Goal: Communication & Community: Answer question/provide support

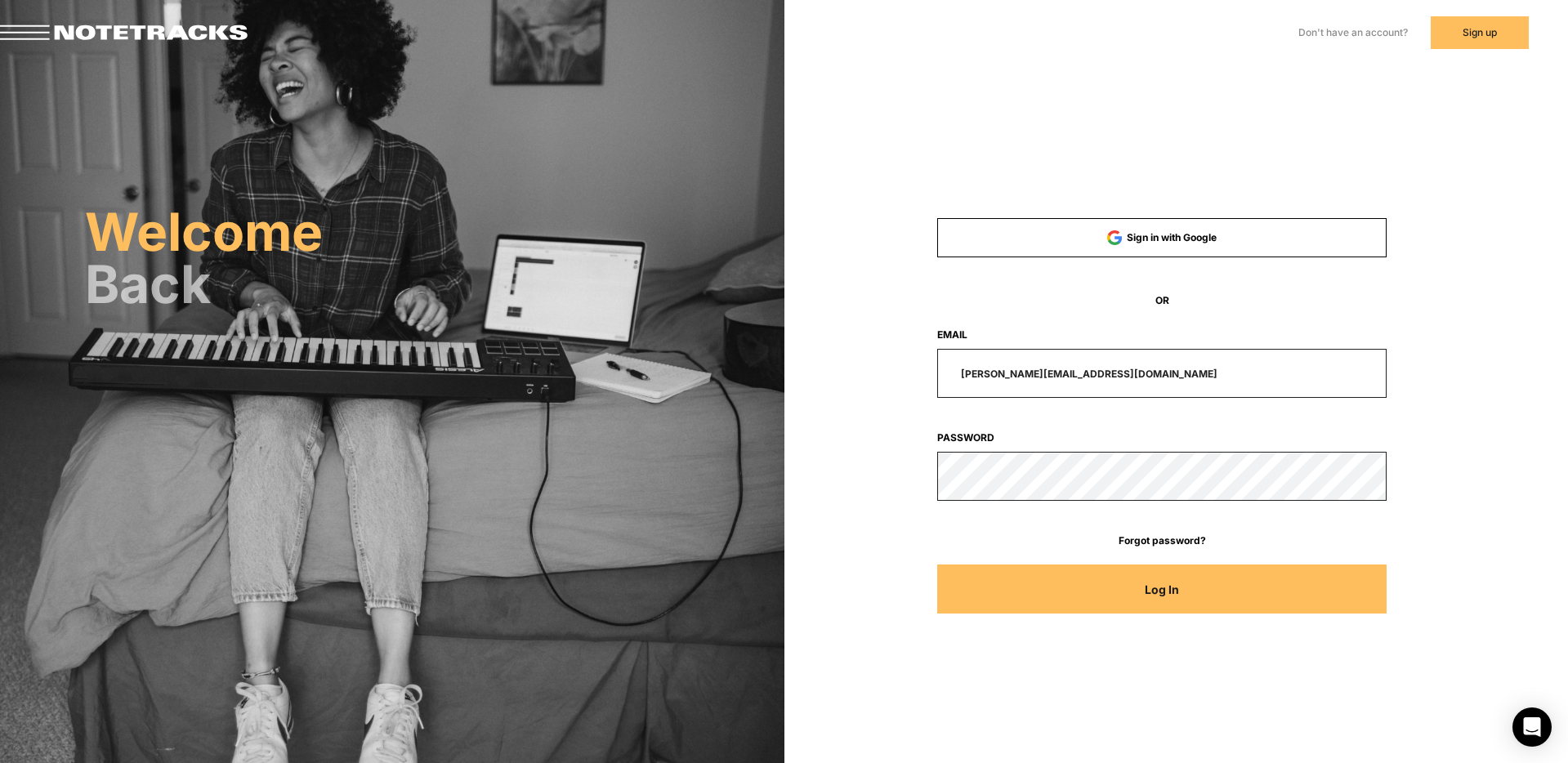
drag, startPoint x: 1084, startPoint y: 373, endPoint x: 777, endPoint y: 349, distance: 307.9
click at [807, 360] on div "Sign in with Google OR Email [PERSON_NAME][EMAIL_ADDRESS][DOMAIN_NAME] Password…" at bounding box center [1176, 230] width 784 height 461
type input "[EMAIL_ADDRESS][DOMAIN_NAME]"
click at [937, 565] on button "Log In" at bounding box center [1161, 589] width 449 height 49
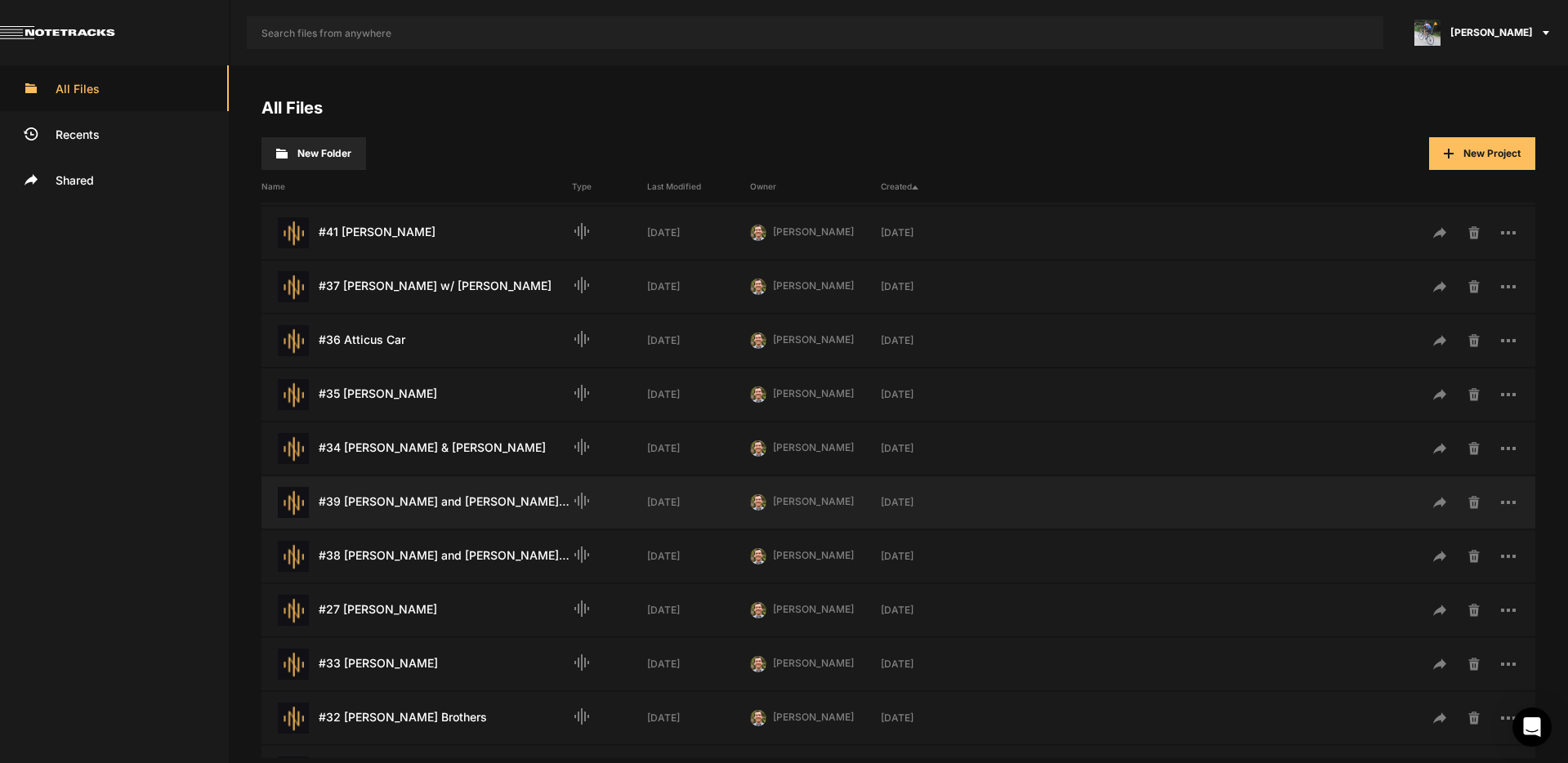
scroll to position [216, 0]
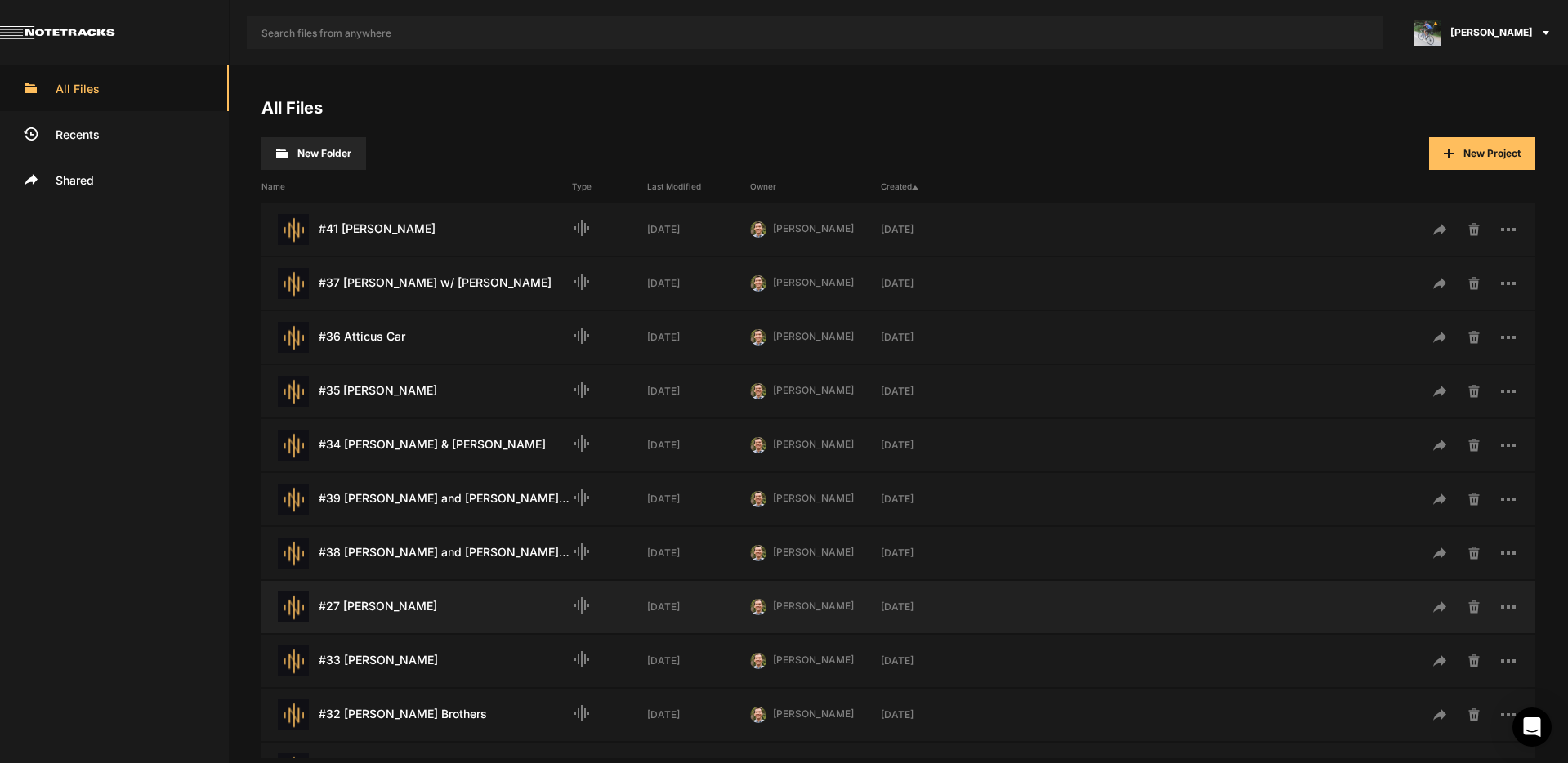
click at [422, 610] on div "#27 [PERSON_NAME] Last Modified: [DATE]" at bounding box center [417, 608] width 311 height 31
click at [422, 609] on div "#27 [PERSON_NAME] Last Modified: [DATE]" at bounding box center [417, 608] width 311 height 31
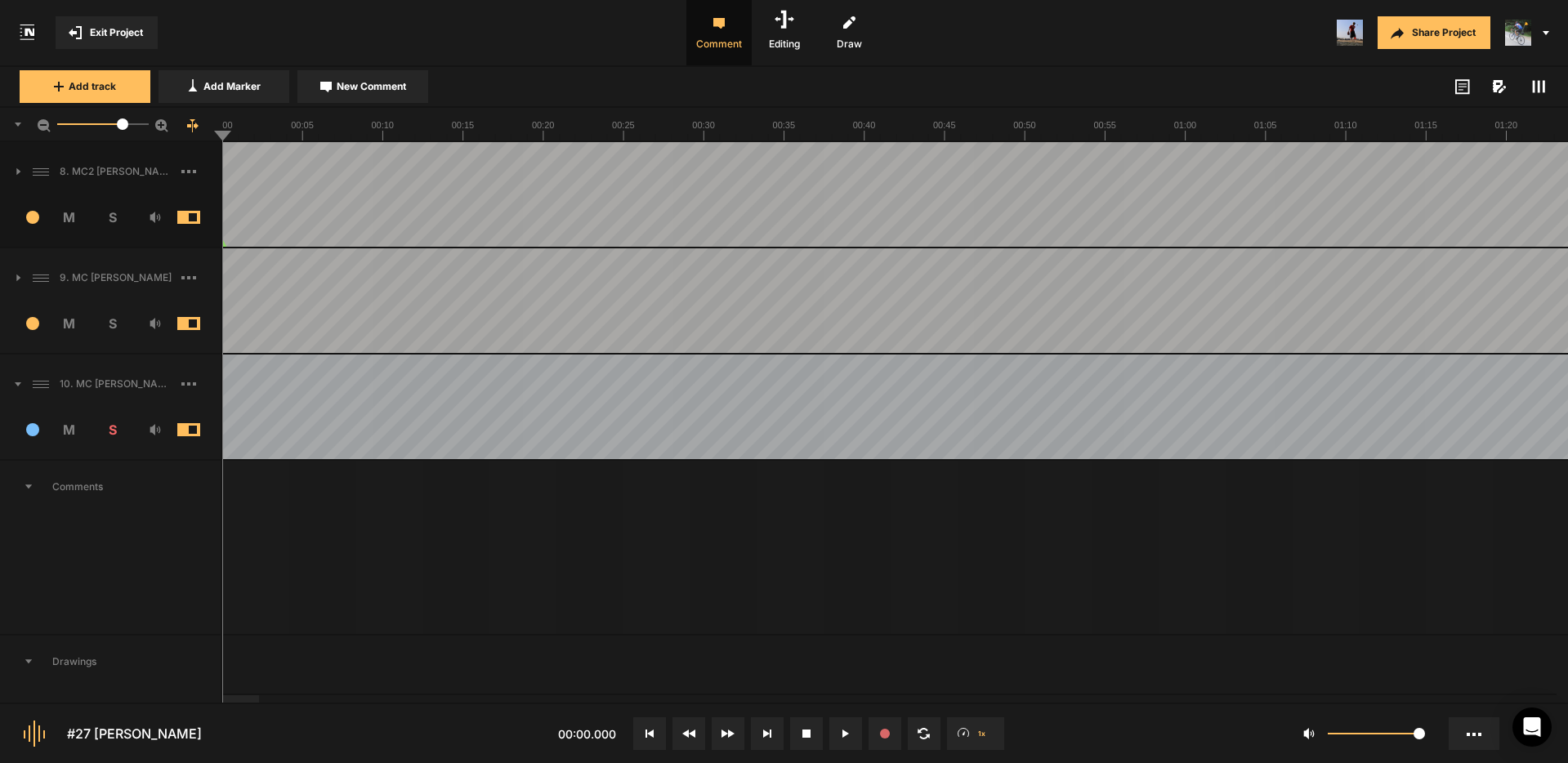
click at [183, 322] on span at bounding box center [202, 324] width 48 height 14
click at [188, 220] on span at bounding box center [202, 217] width 48 height 14
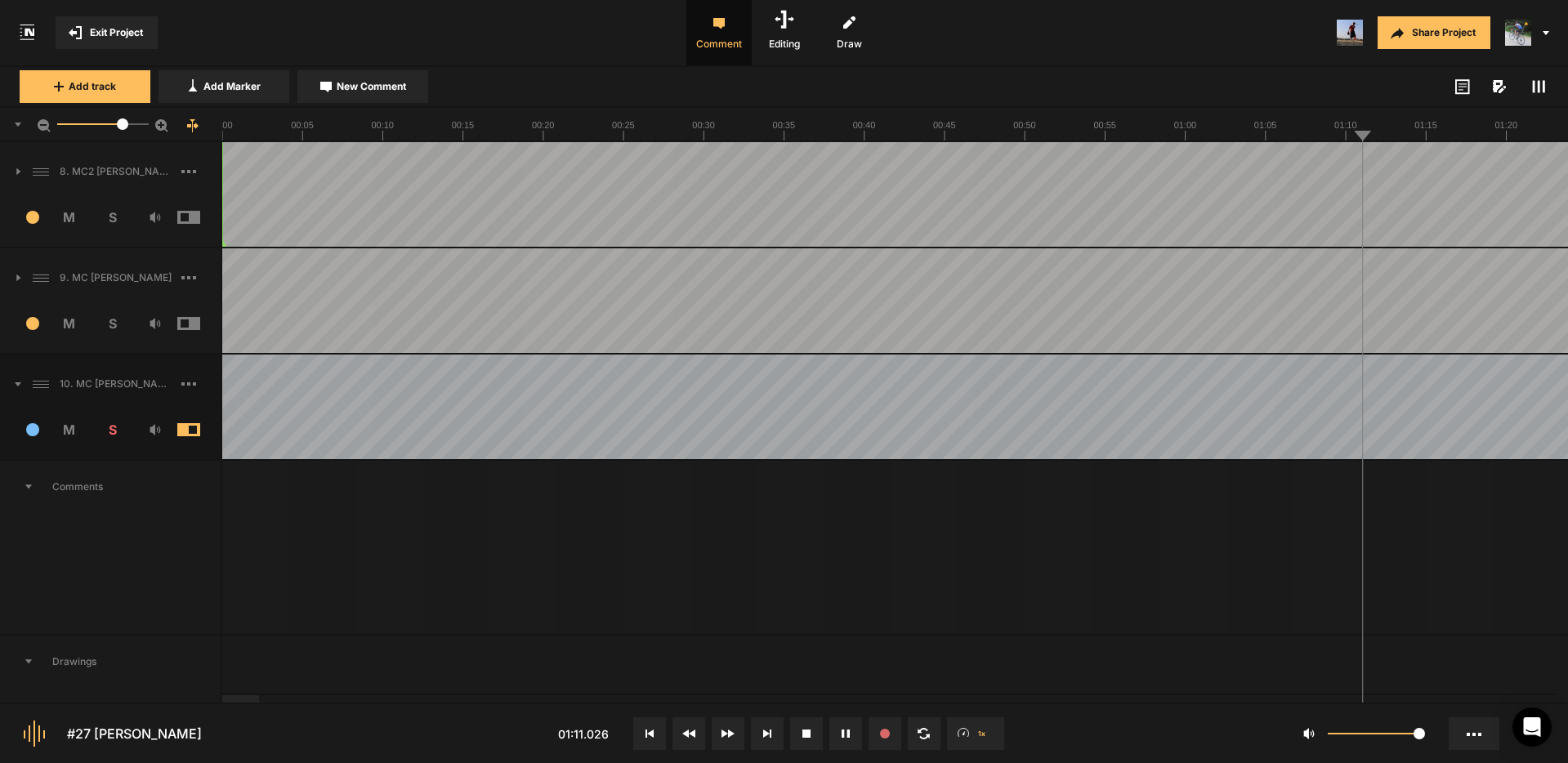
click at [1410, 649] on button "Cancel" at bounding box center [1410, 653] width 52 height 19
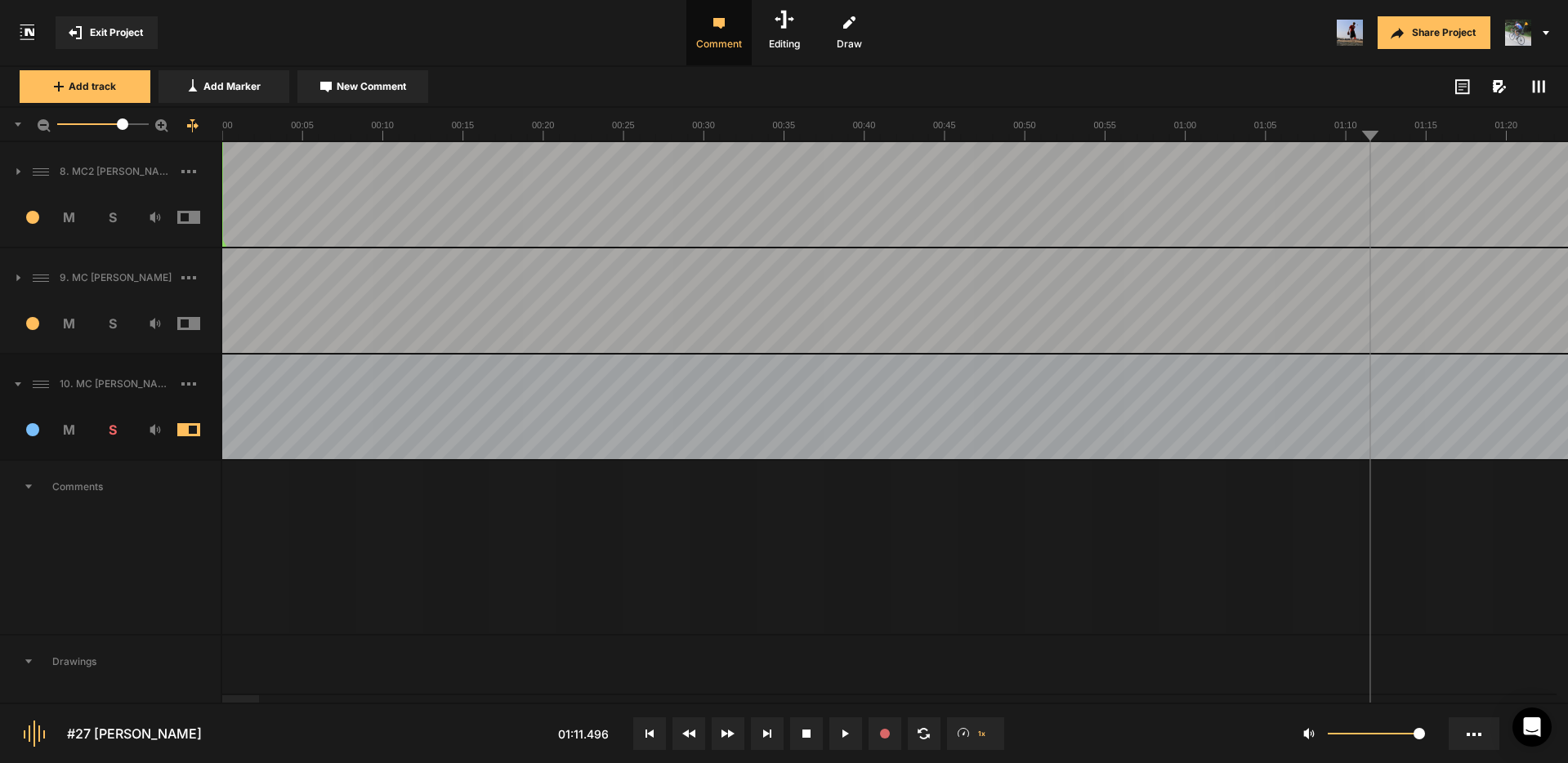
click at [120, 29] on span "Exit Project" at bounding box center [116, 32] width 53 height 14
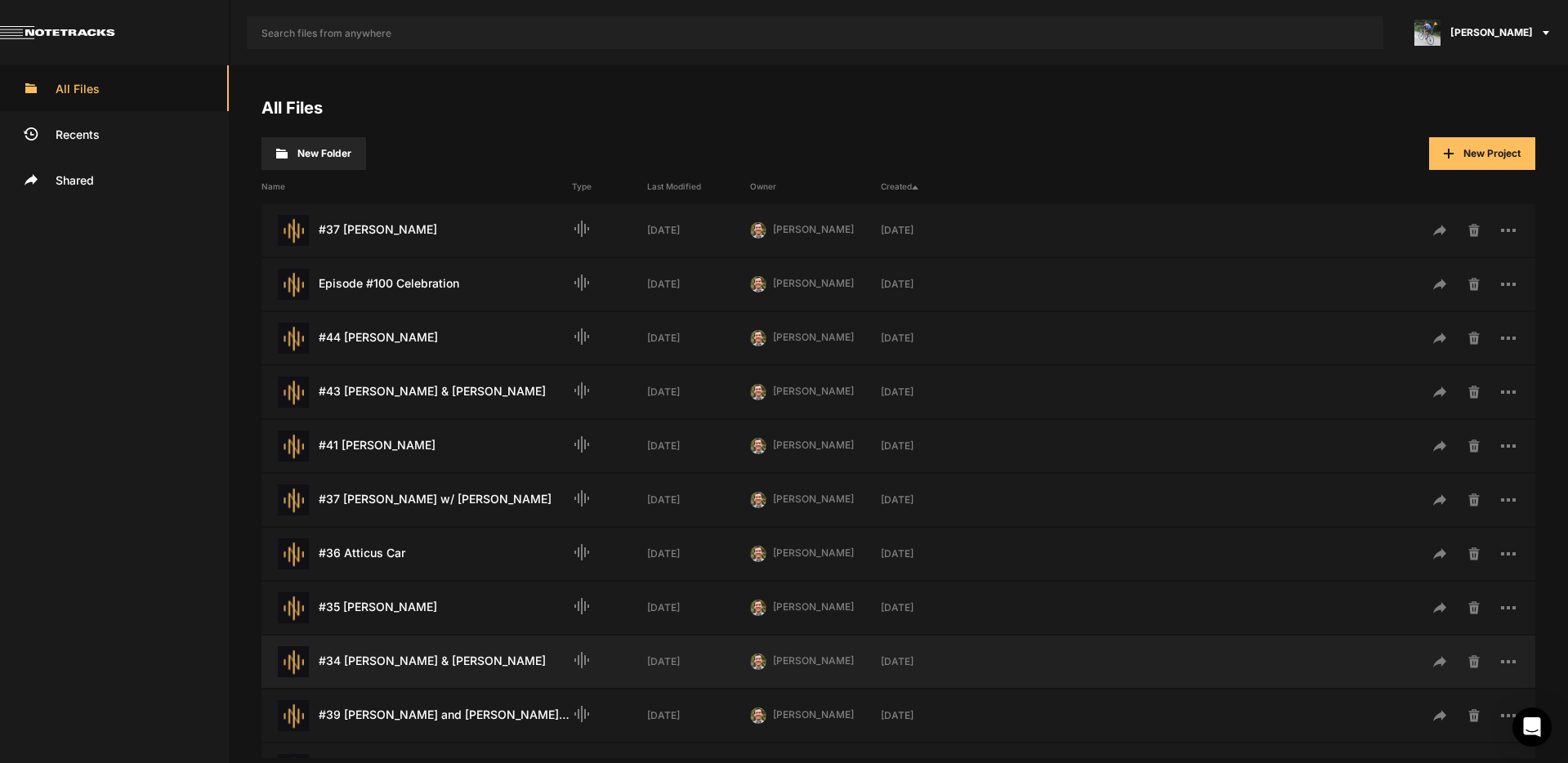
click at [429, 670] on div "#34 [PERSON_NAME] & [PERSON_NAME] Last Modified: [DATE]" at bounding box center [417, 662] width 311 height 31
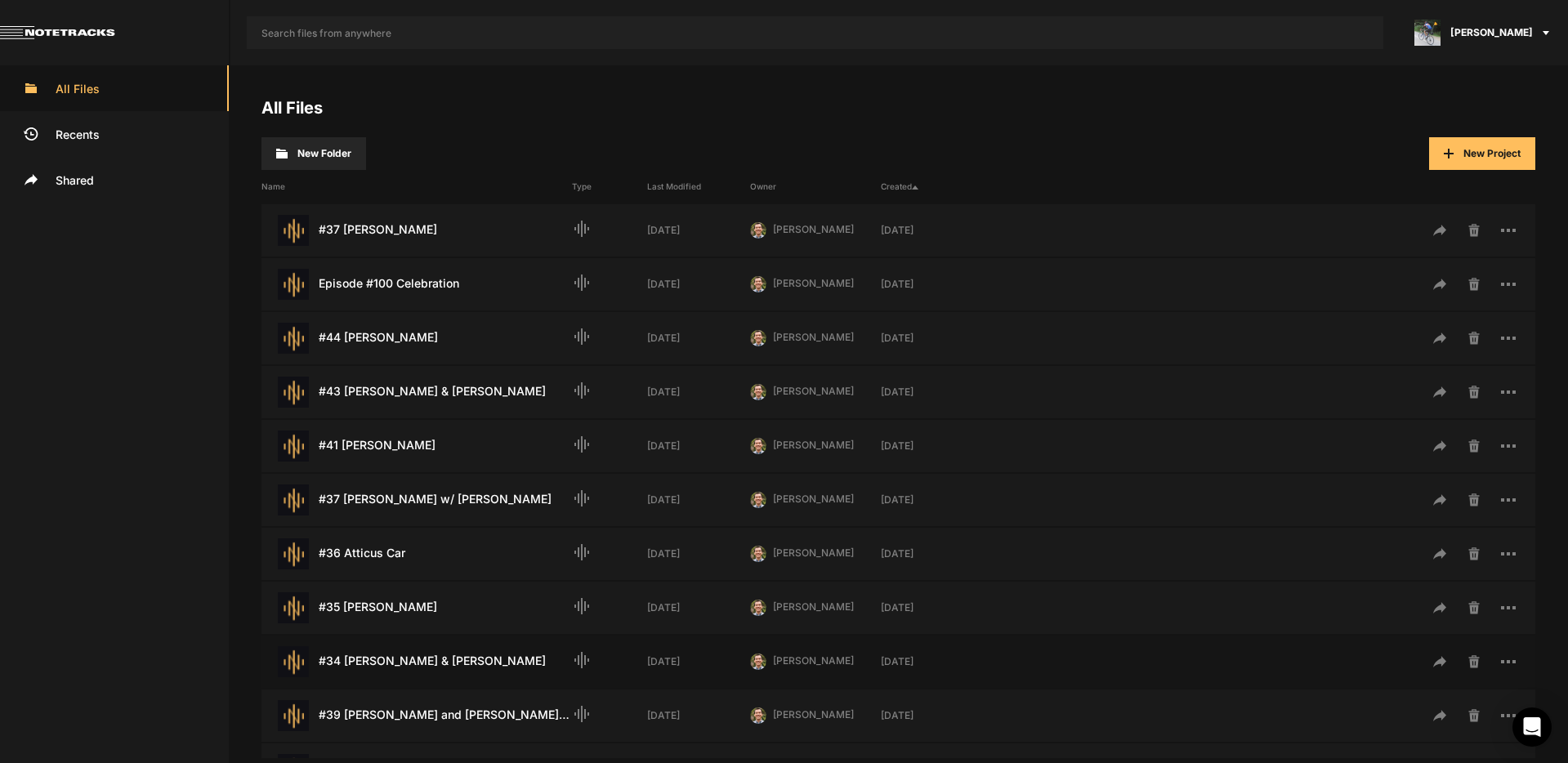
click at [429, 670] on div "#34 [PERSON_NAME] & [PERSON_NAME] Last Modified: [DATE]" at bounding box center [417, 662] width 311 height 31
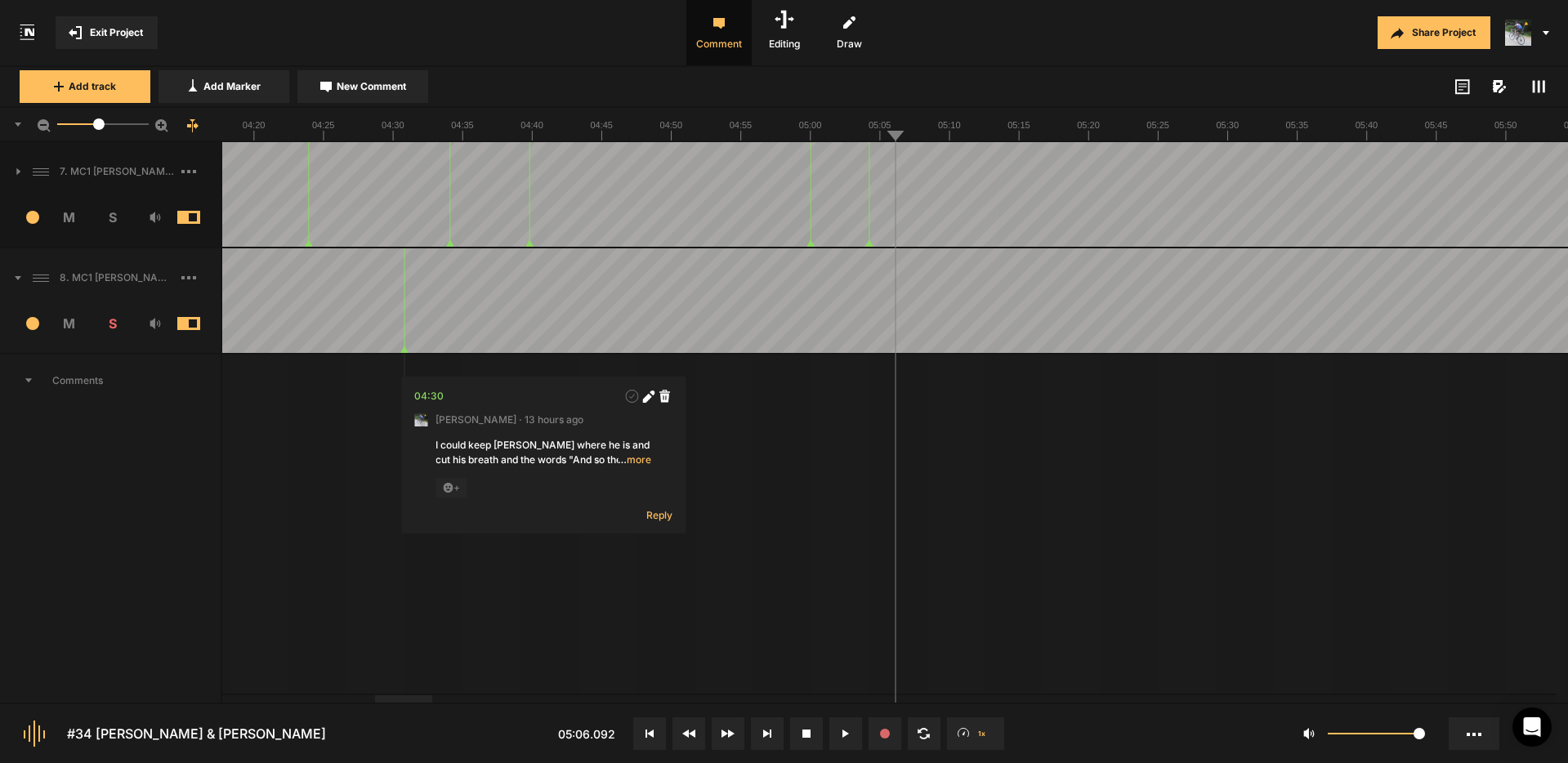
click at [631, 459] on span "… more" at bounding box center [634, 460] width 34 height 14
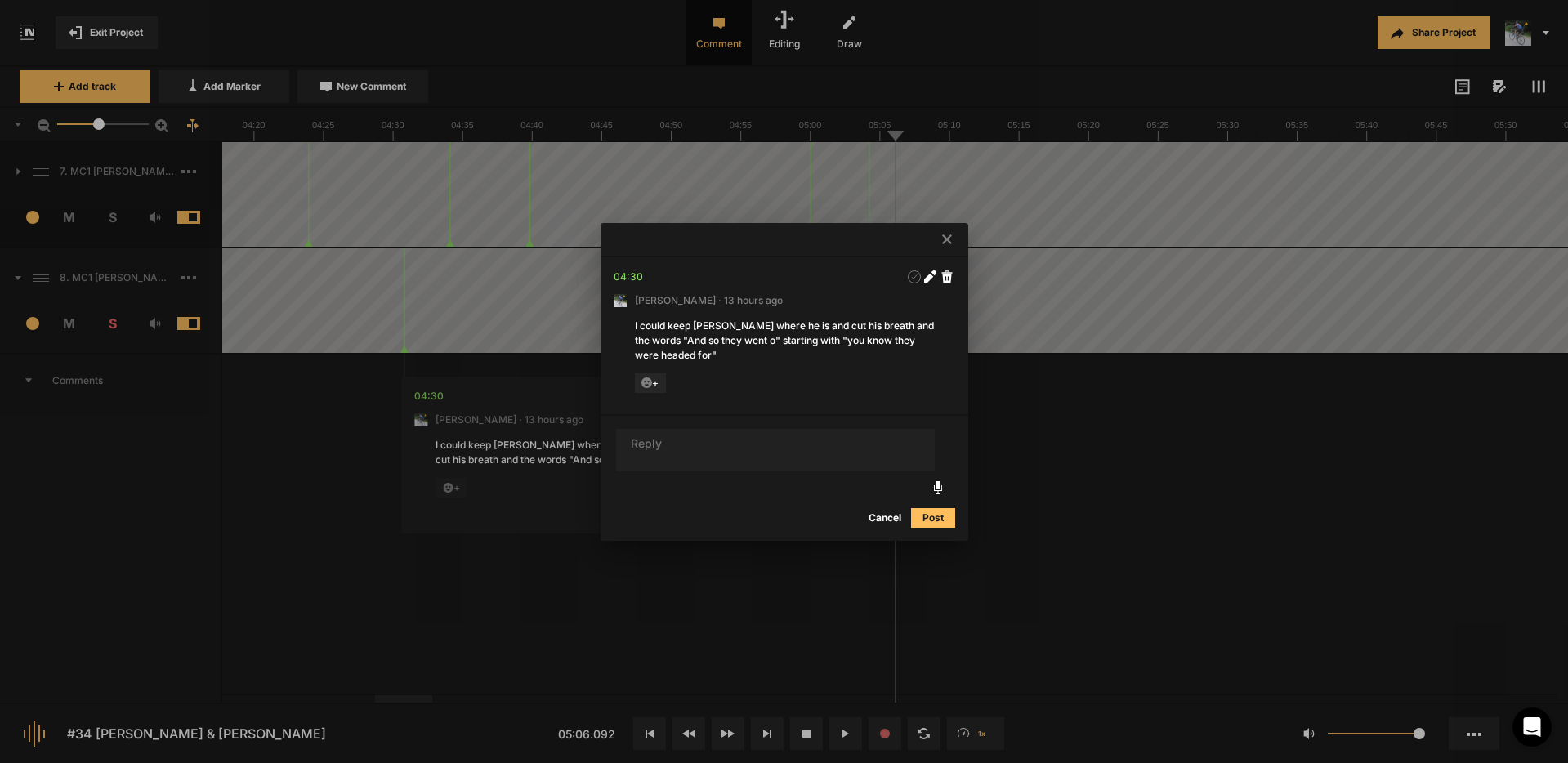
click at [944, 237] on icon at bounding box center [947, 240] width 10 height 10
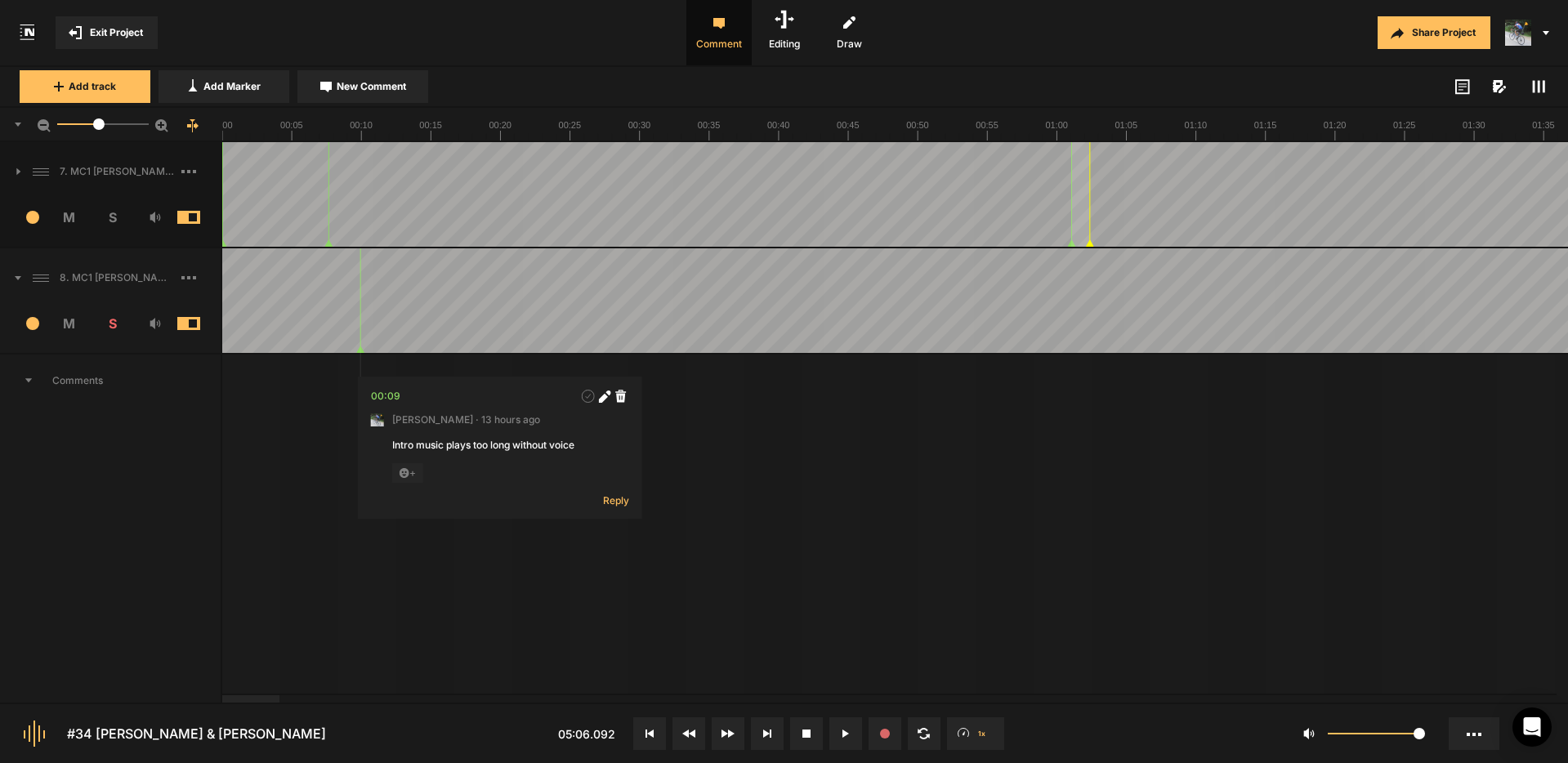
click at [222, 695] on div at bounding box center [250, 699] width 57 height 8
click at [622, 502] on span "Reply" at bounding box center [615, 500] width 26 height 14
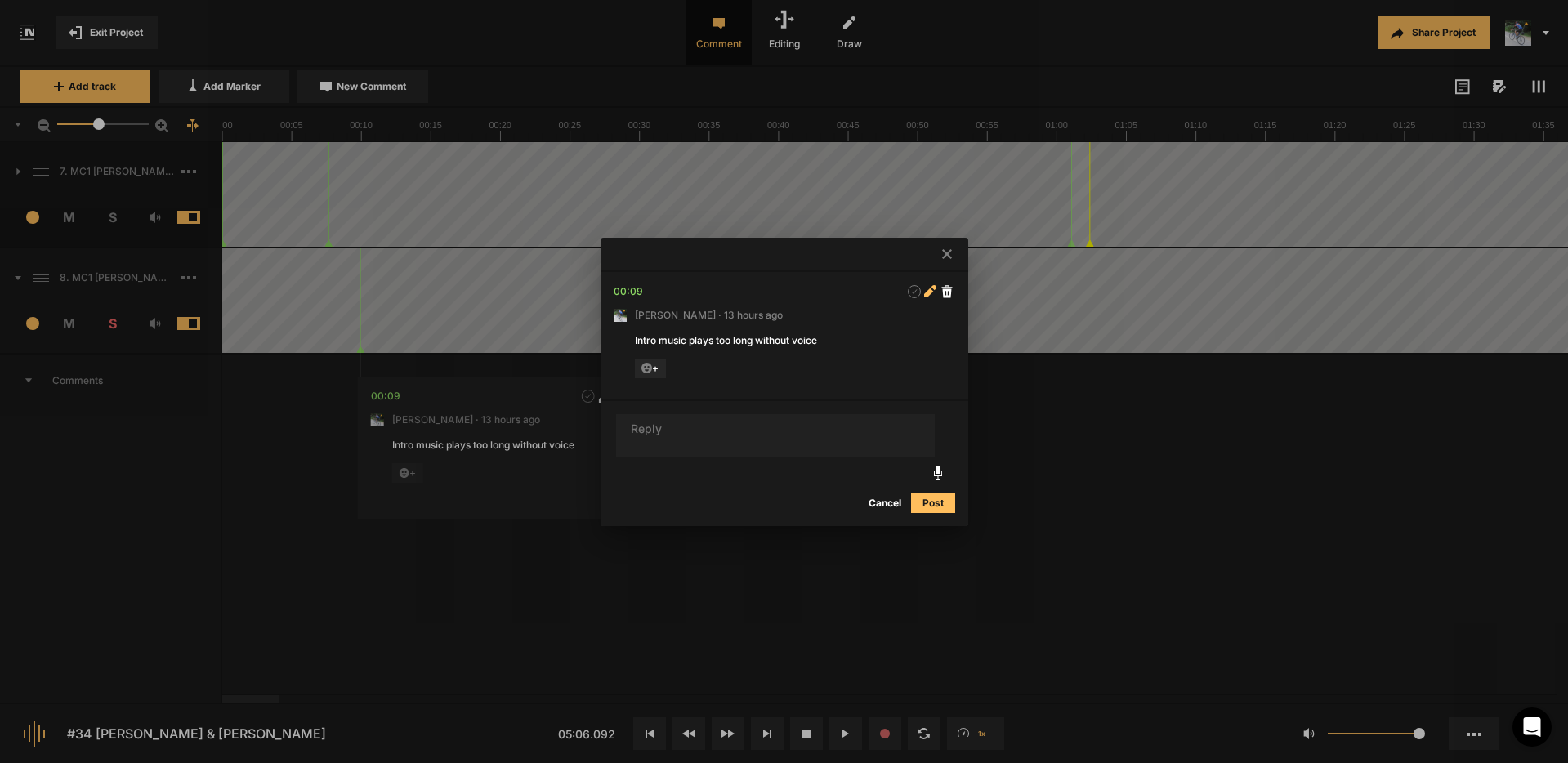
click at [928, 290] on icon at bounding box center [928, 293] width 9 height 9
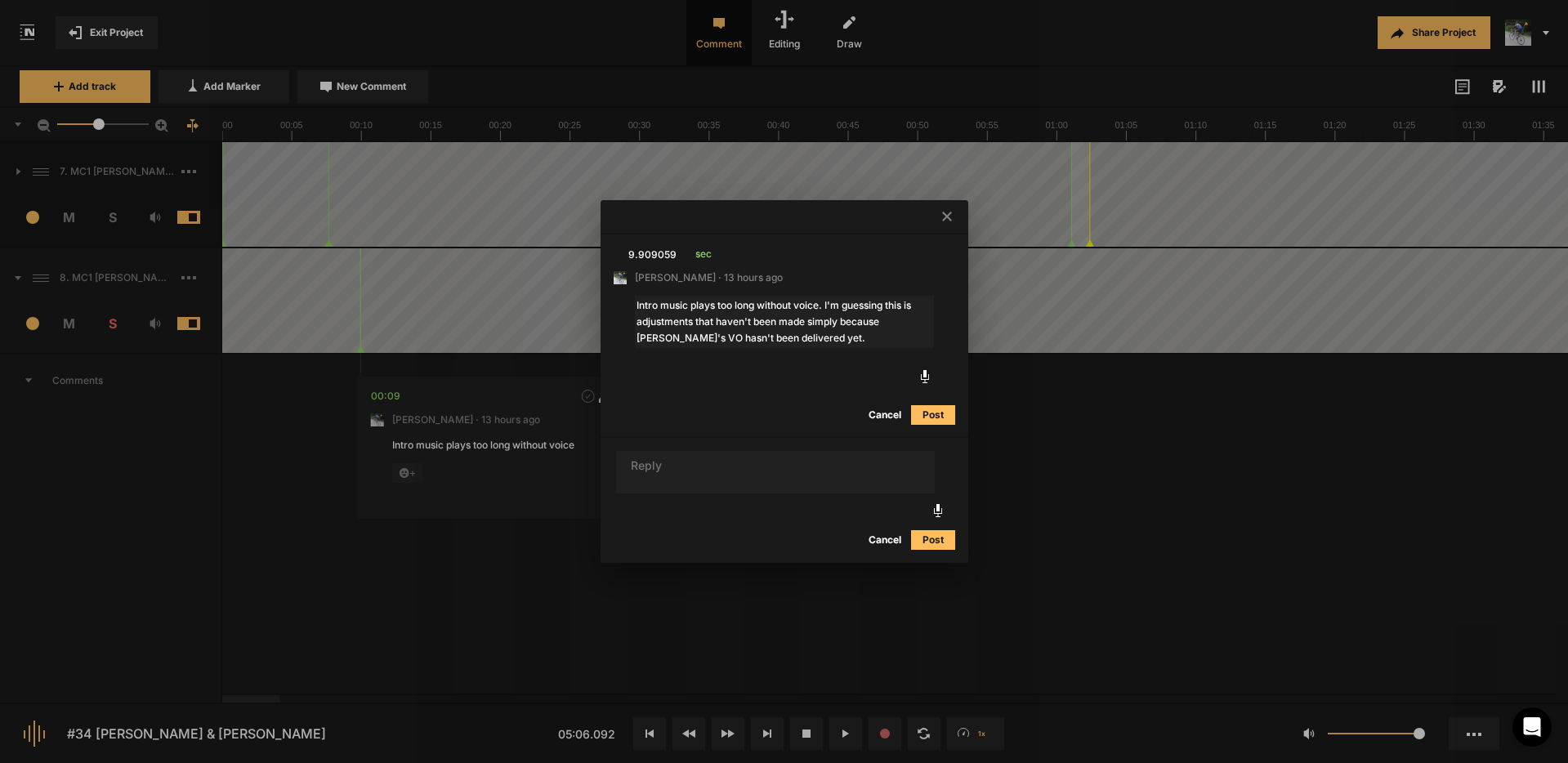
click at [825, 303] on textarea "Intro music plays too long without voice. I'm guessing this is adjustments that…" at bounding box center [784, 322] width 299 height 52
type textarea "Intro music plays too long without voice. No worries. I'm guessing this is adju…"
click at [929, 411] on button "Post" at bounding box center [933, 415] width 44 height 19
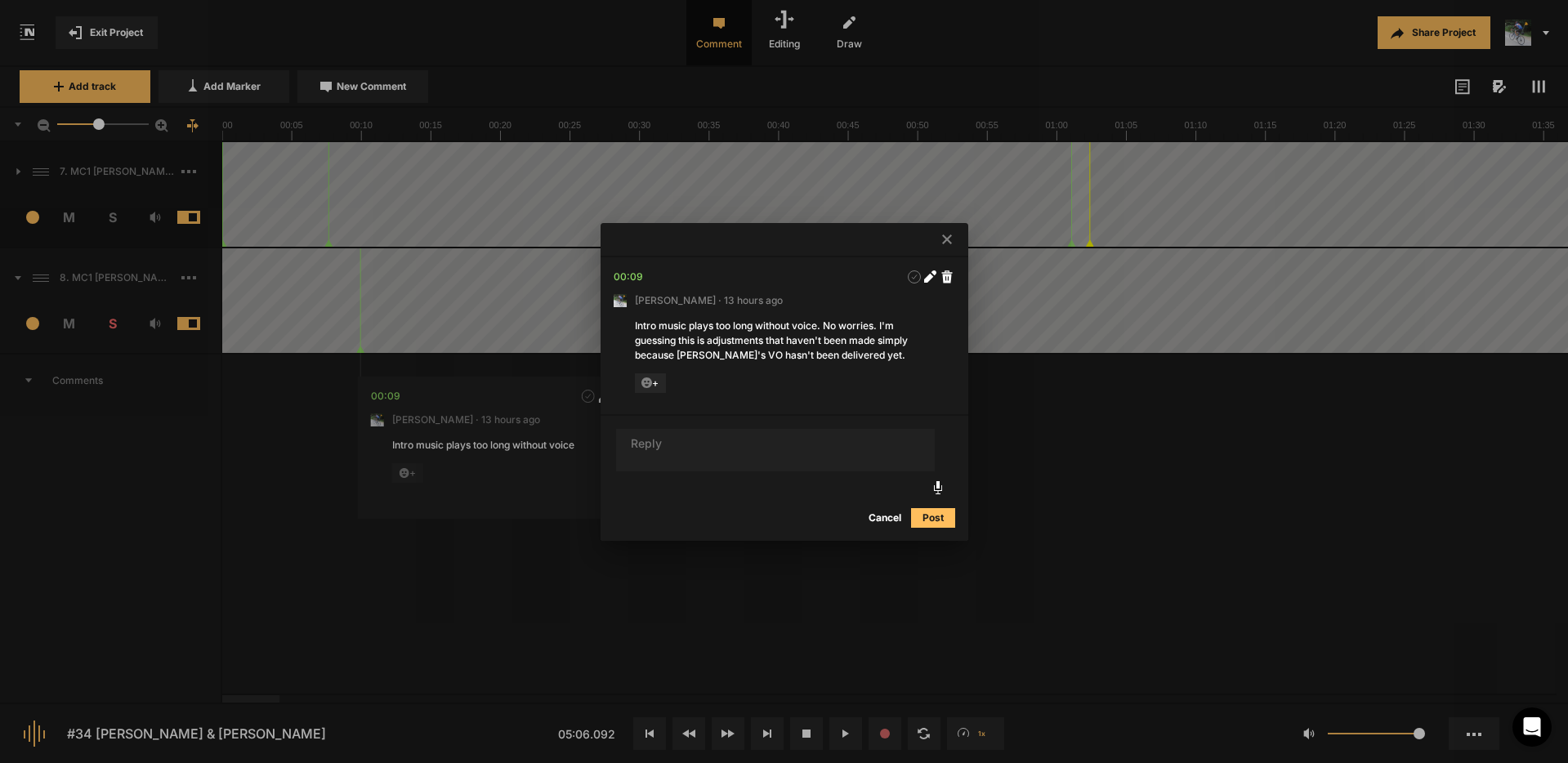
click at [947, 239] on icon at bounding box center [947, 240] width 10 height 10
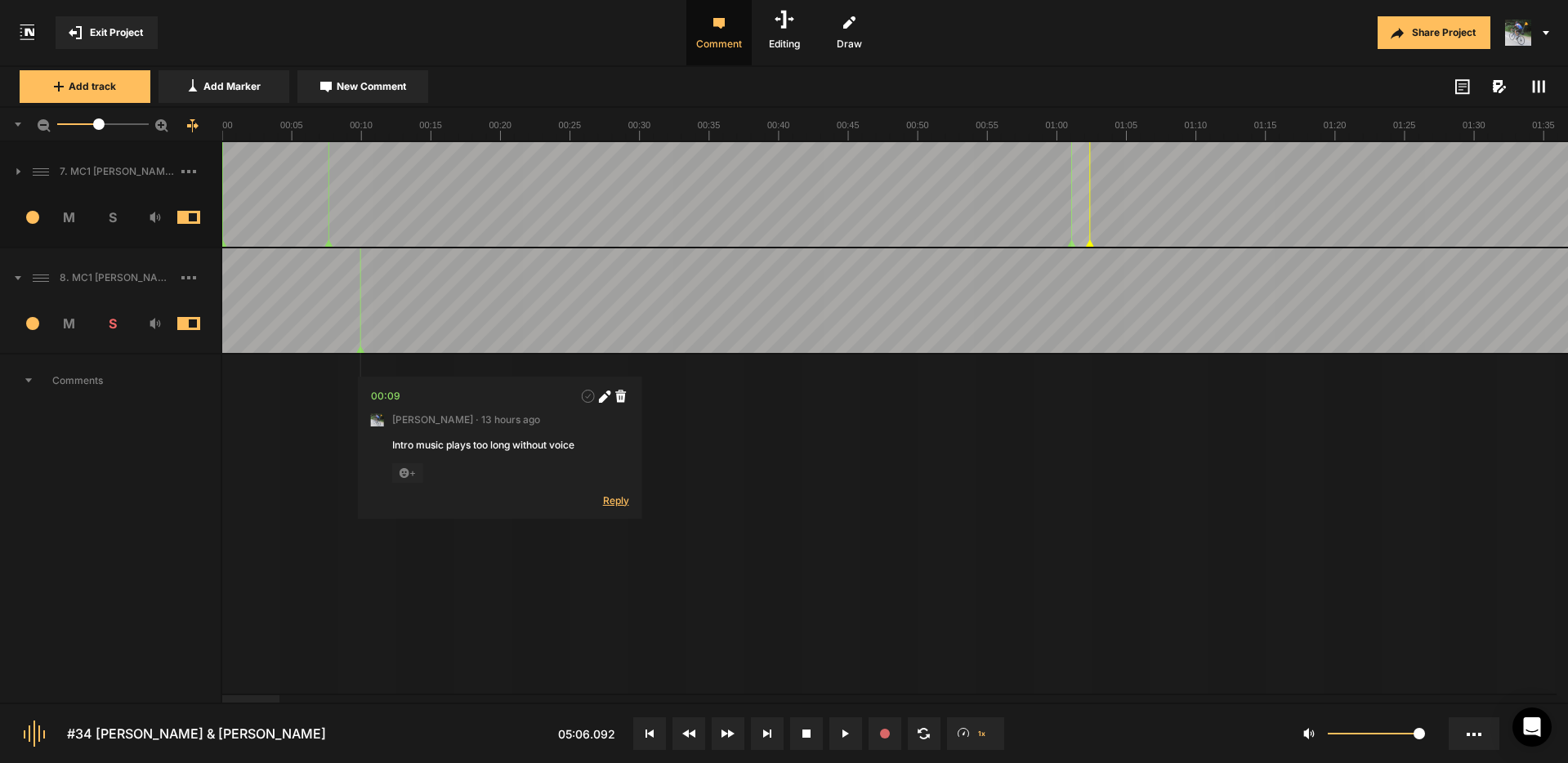
click at [615, 499] on span "Reply" at bounding box center [615, 500] width 26 height 14
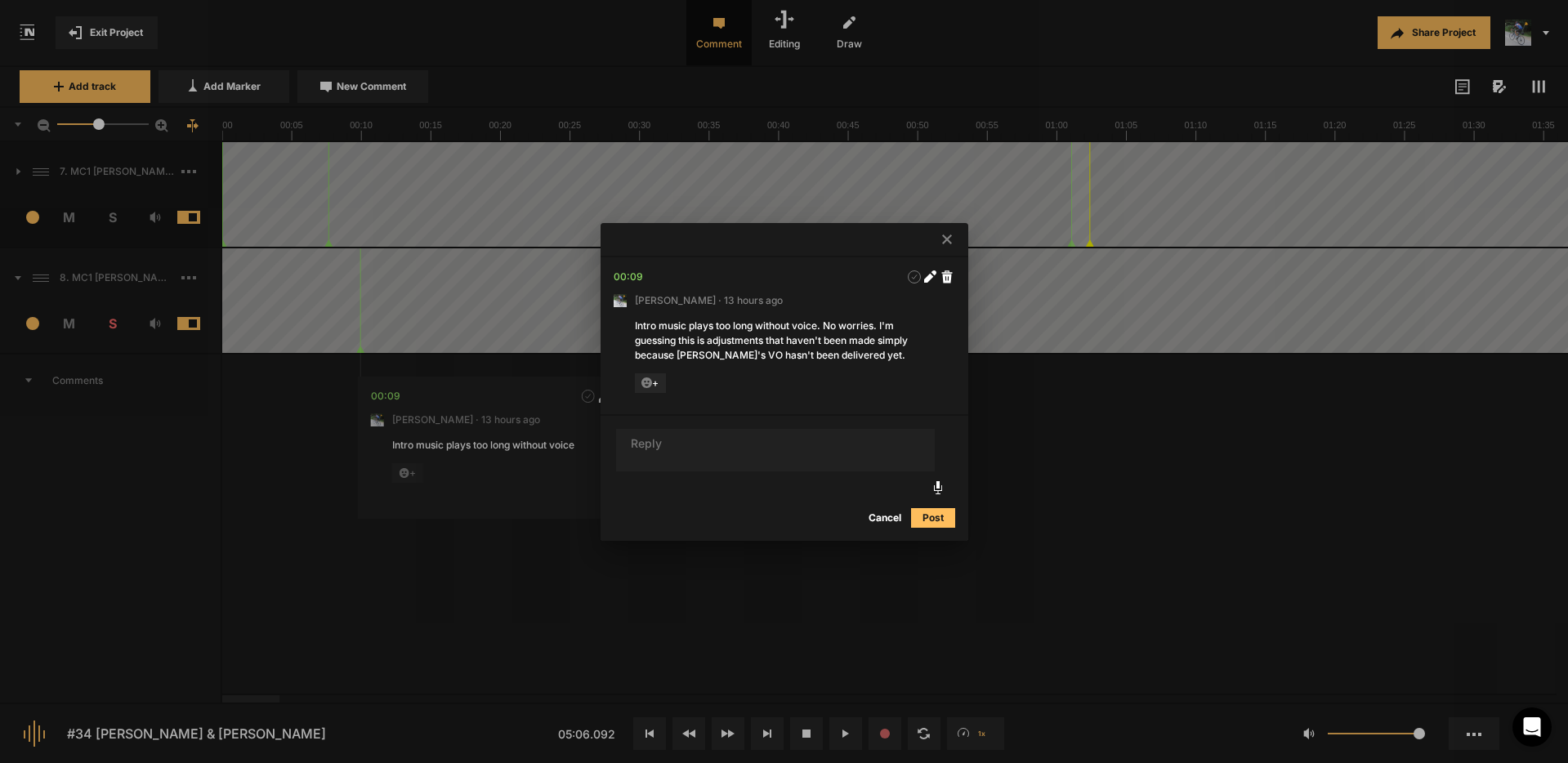
click at [937, 517] on button "Post" at bounding box center [933, 518] width 44 height 19
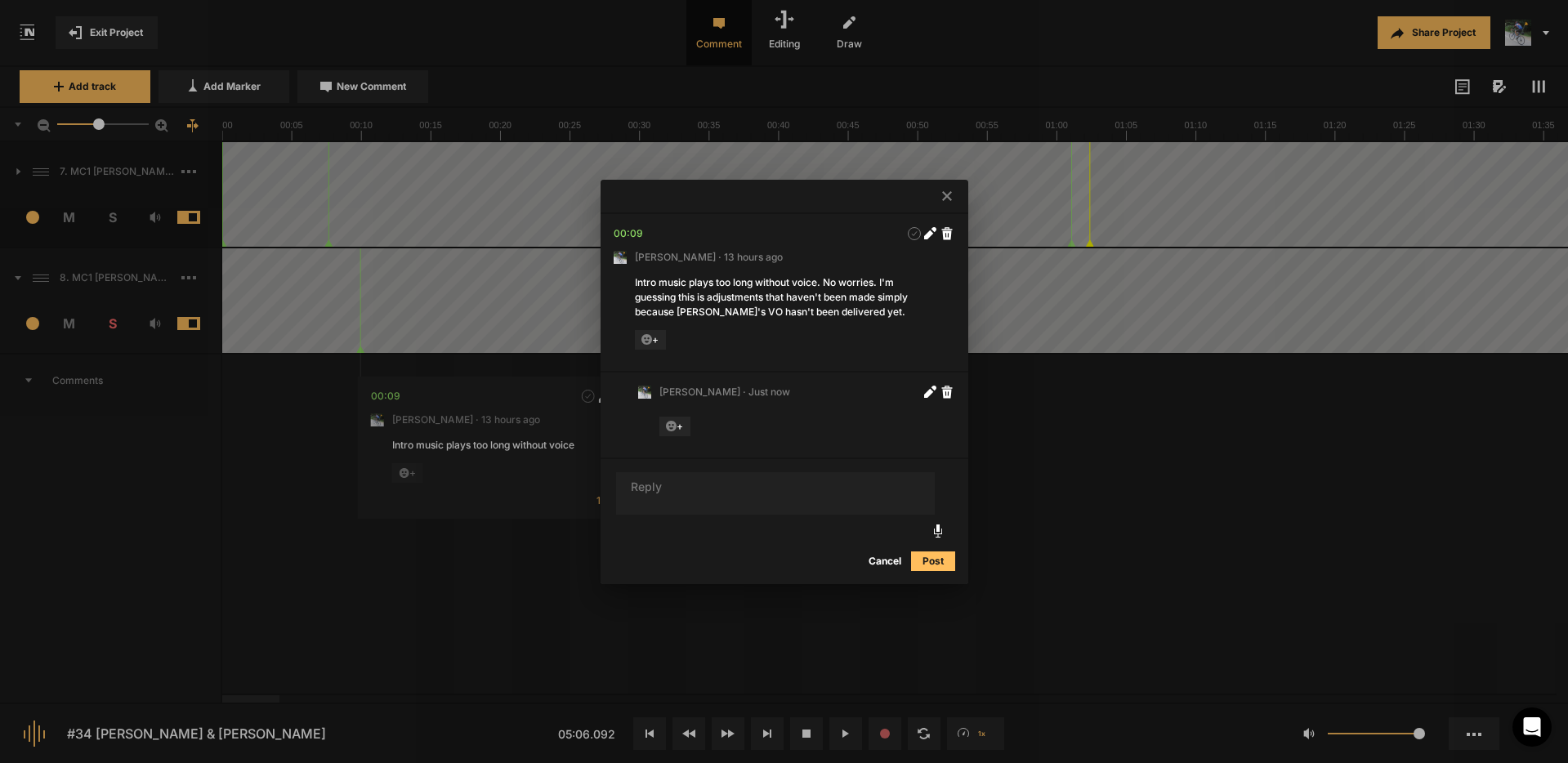
click at [947, 197] on icon at bounding box center [947, 196] width 10 height 10
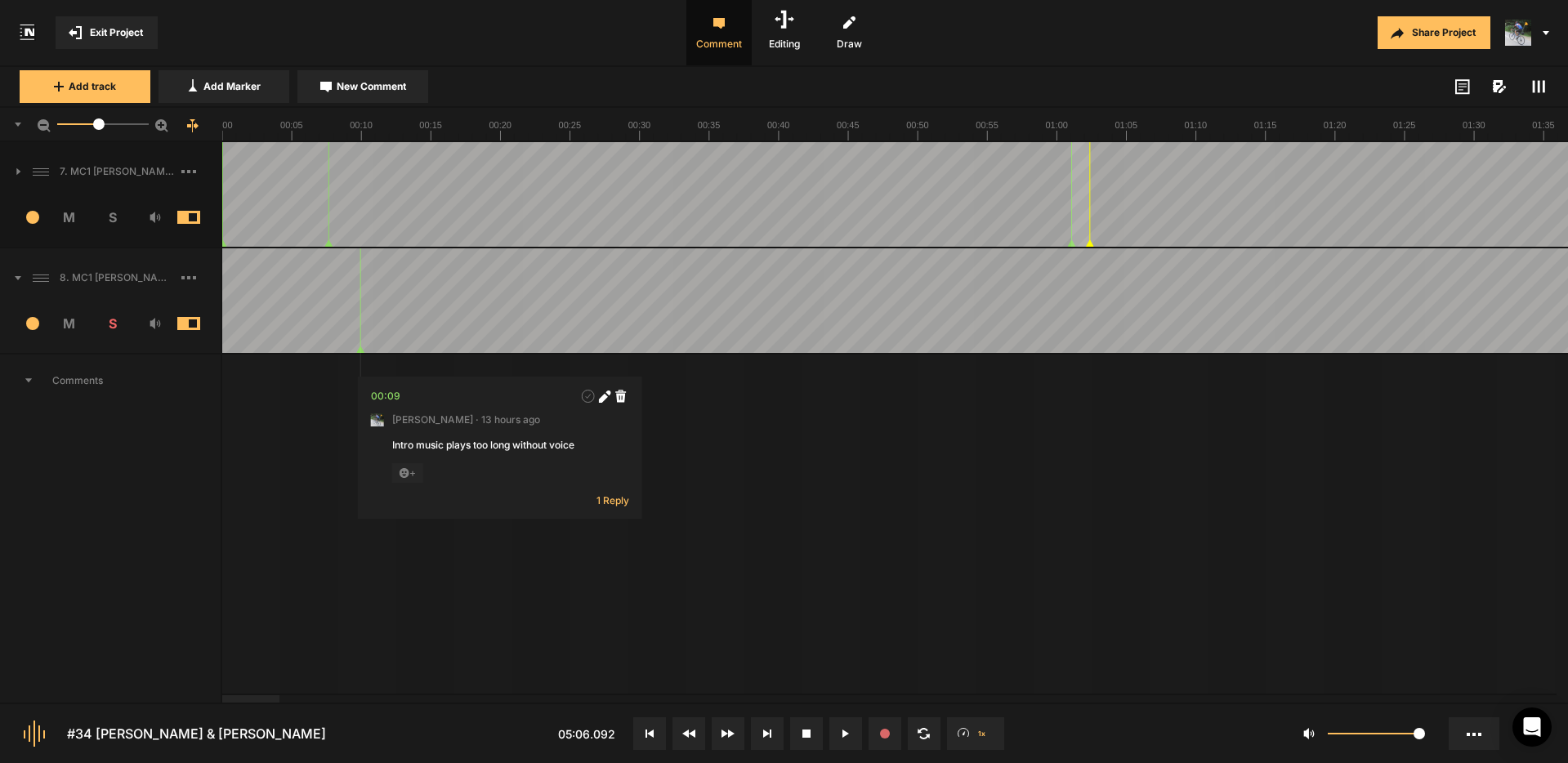
click at [614, 500] on span "1 Reply" at bounding box center [613, 500] width 33 height 14
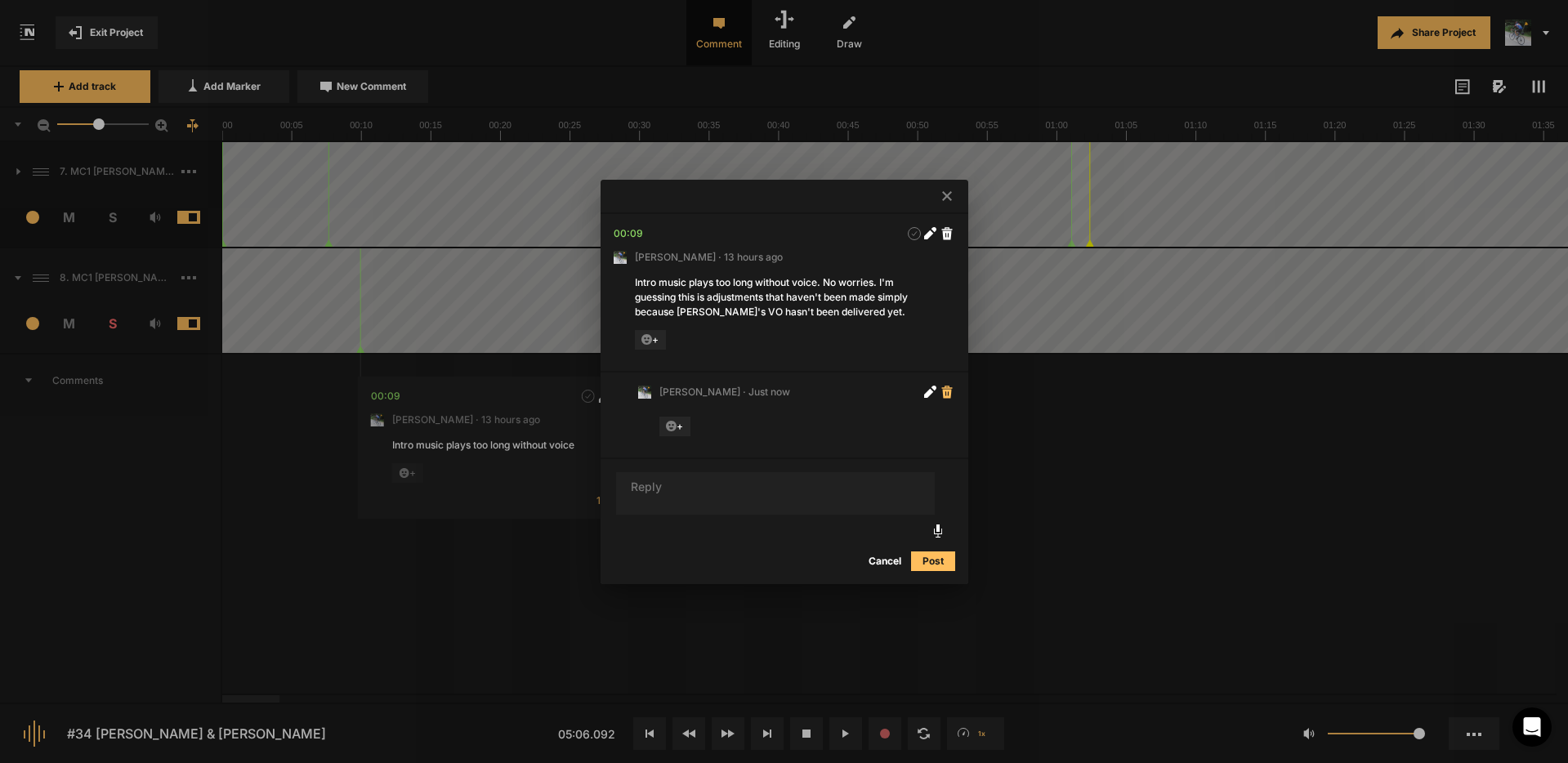
click at [946, 390] on icon at bounding box center [946, 391] width 11 height 13
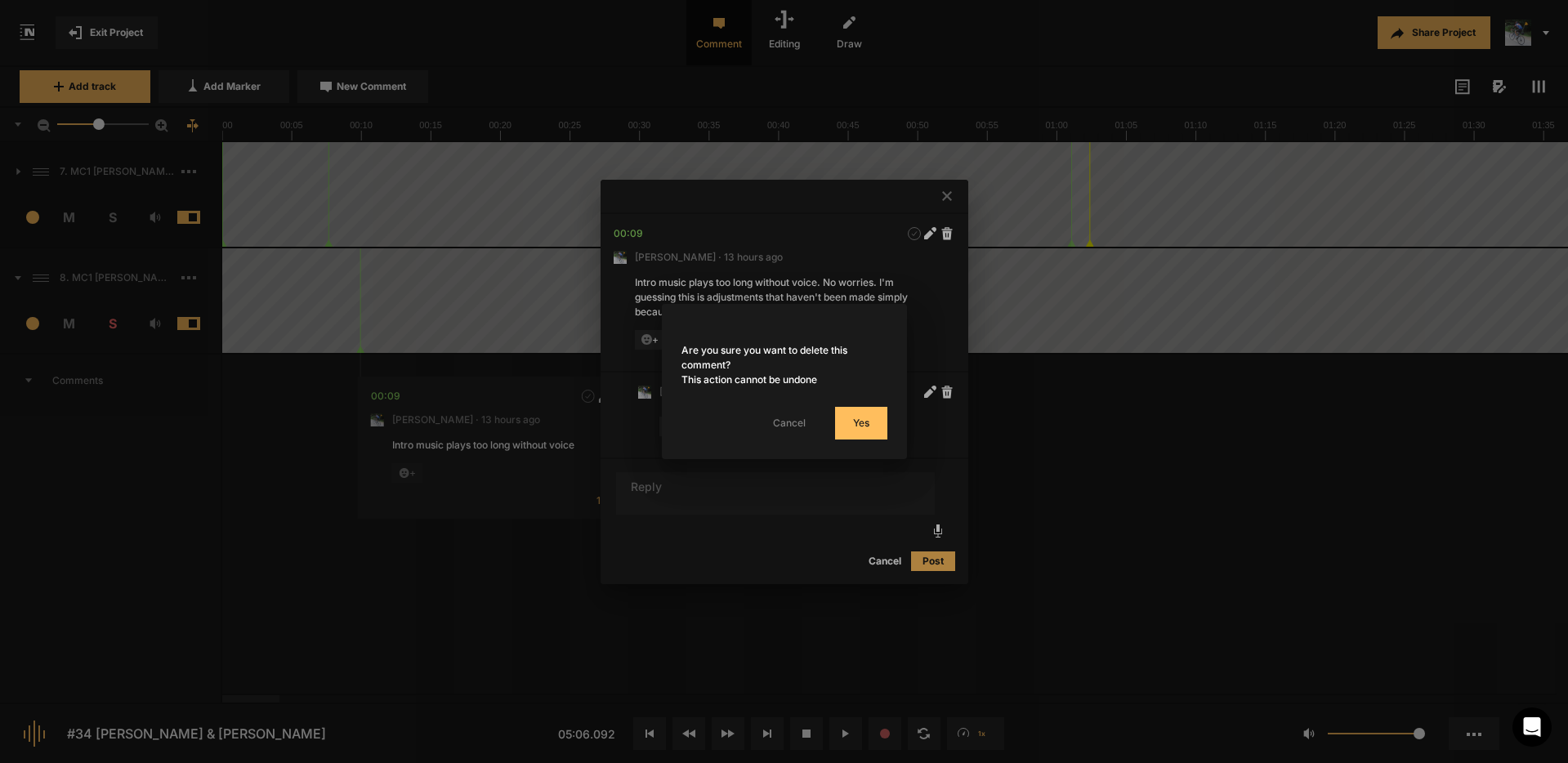
click at [851, 423] on button "Yes" at bounding box center [861, 423] width 52 height 33
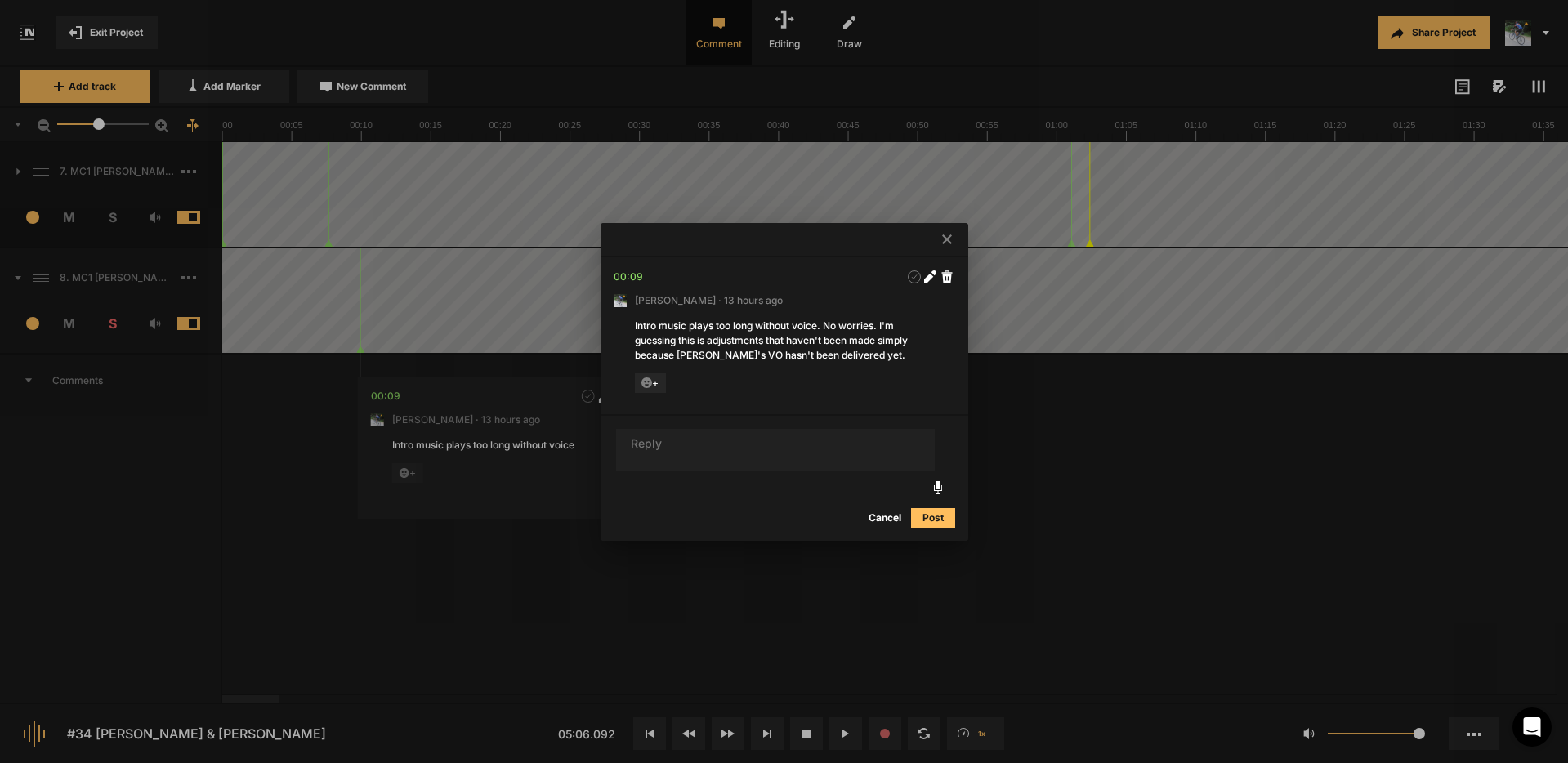
click at [942, 240] on icon at bounding box center [947, 240] width 10 height 10
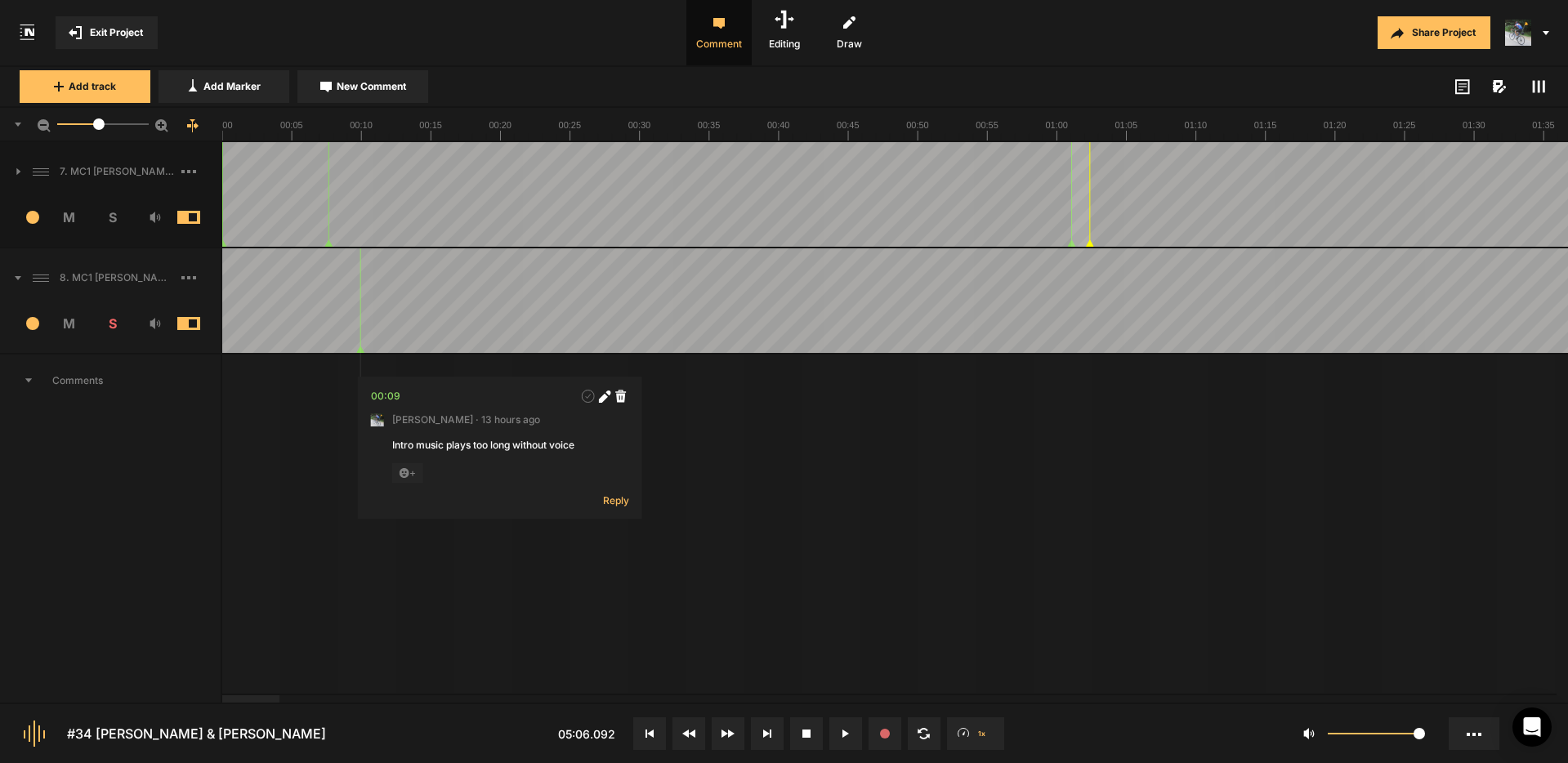
click at [444, 443] on div "Intro music plays too long without voice" at bounding box center [499, 445] width 215 height 14
click at [607, 396] on icon at bounding box center [603, 396] width 13 height 13
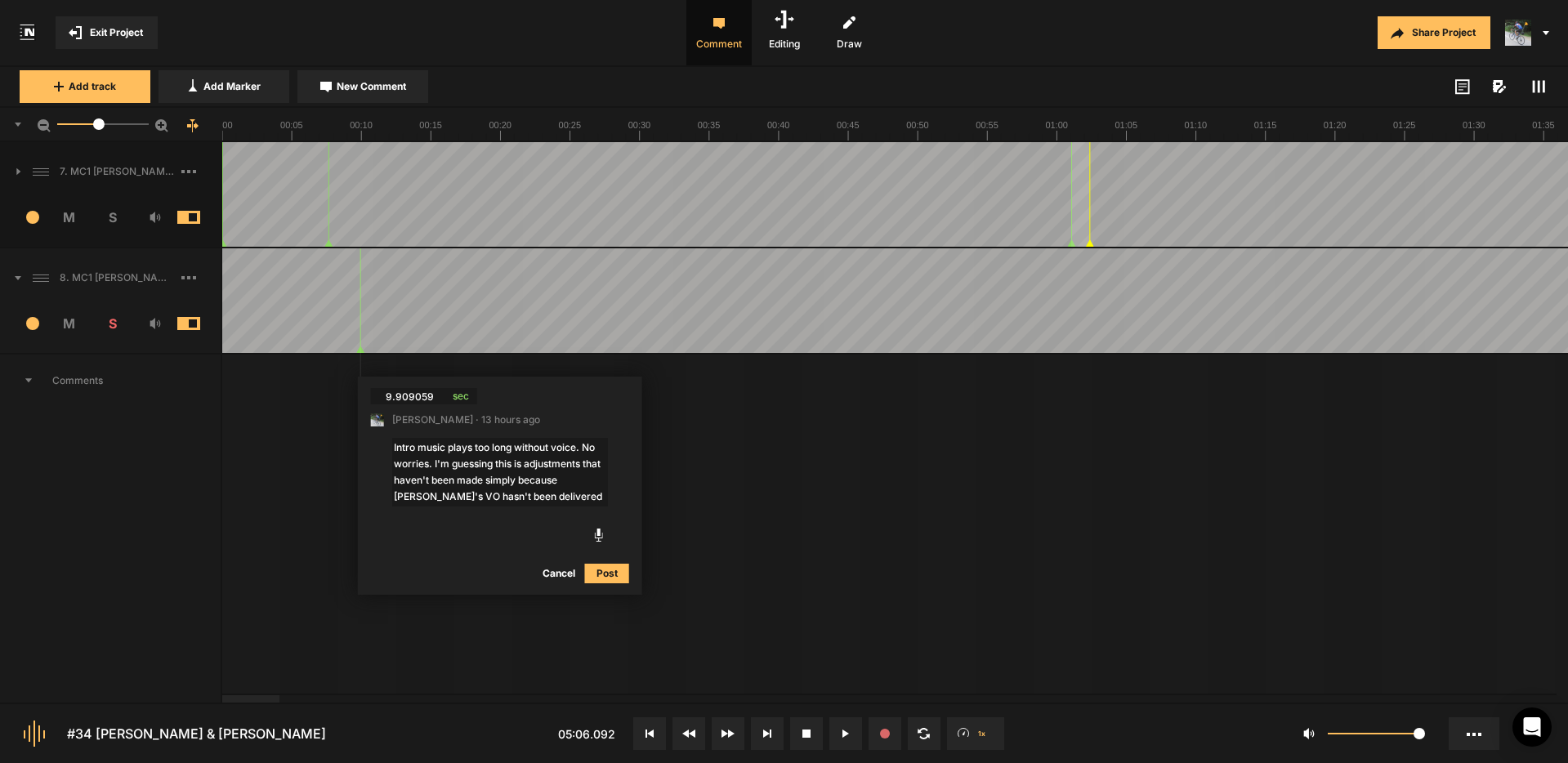
click at [602, 579] on button "Post" at bounding box center [607, 574] width 44 height 19
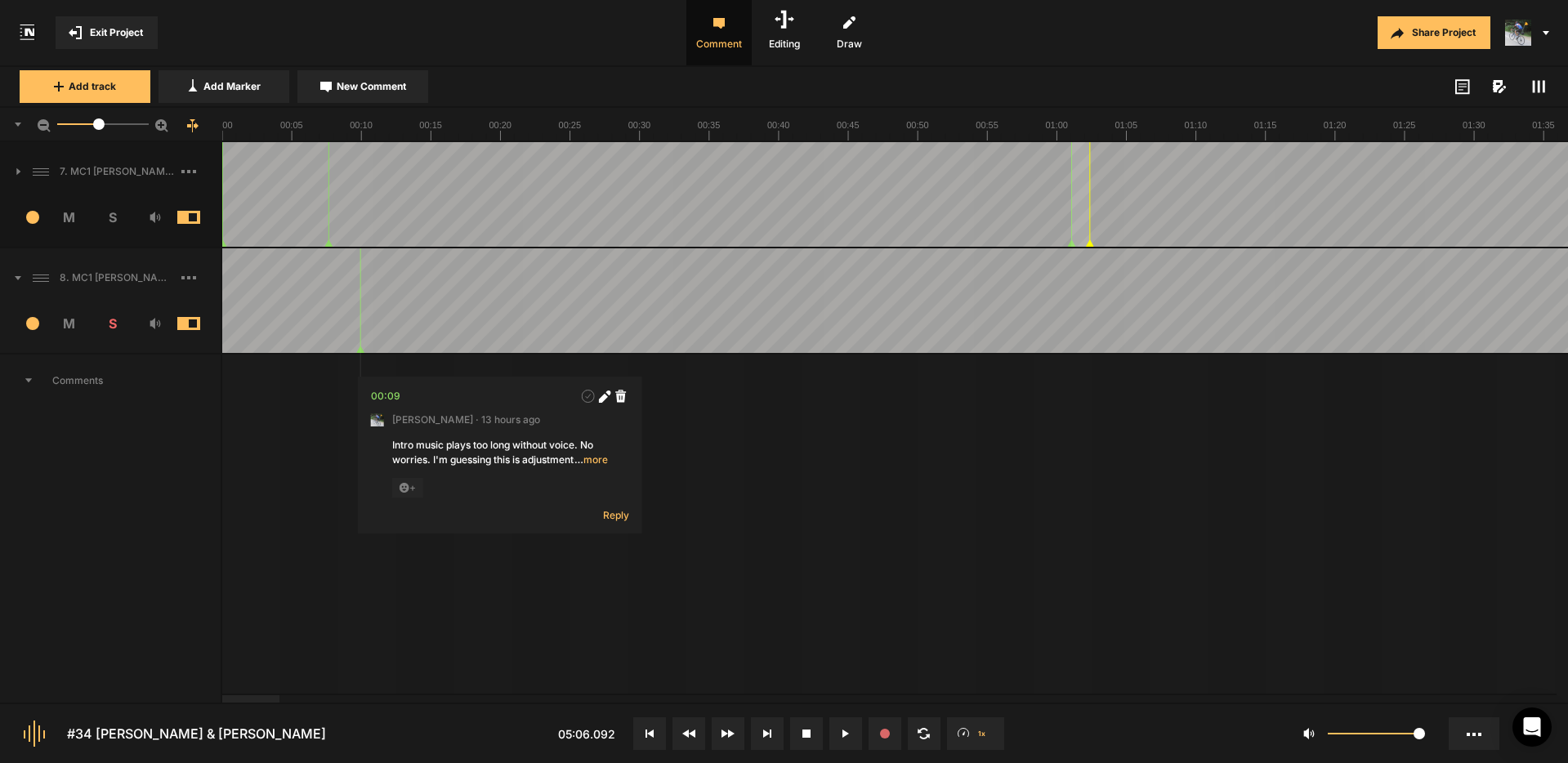
click at [590, 459] on span "… more" at bounding box center [591, 460] width 34 height 14
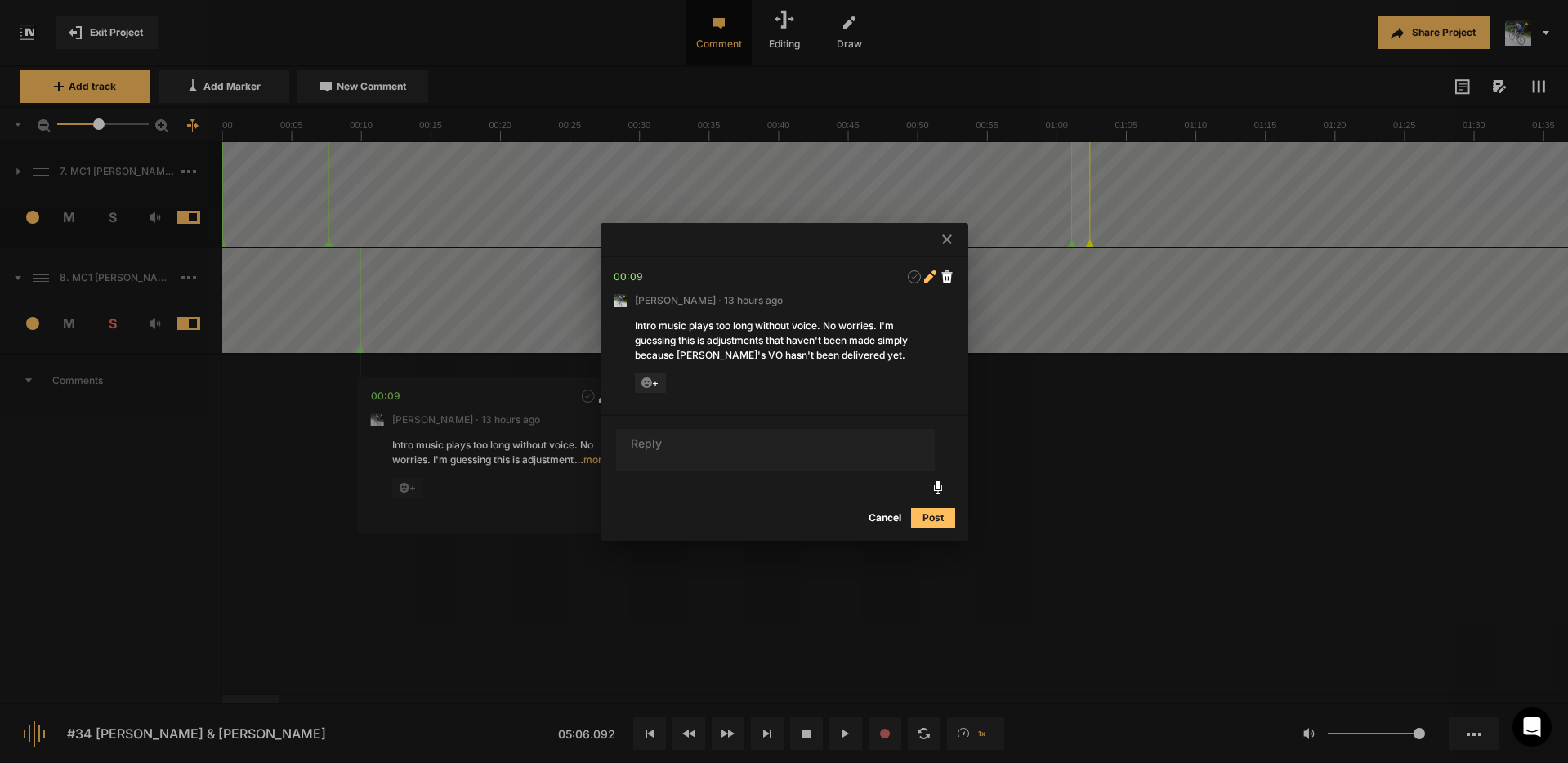
click at [929, 275] on icon at bounding box center [928, 277] width 9 height 9
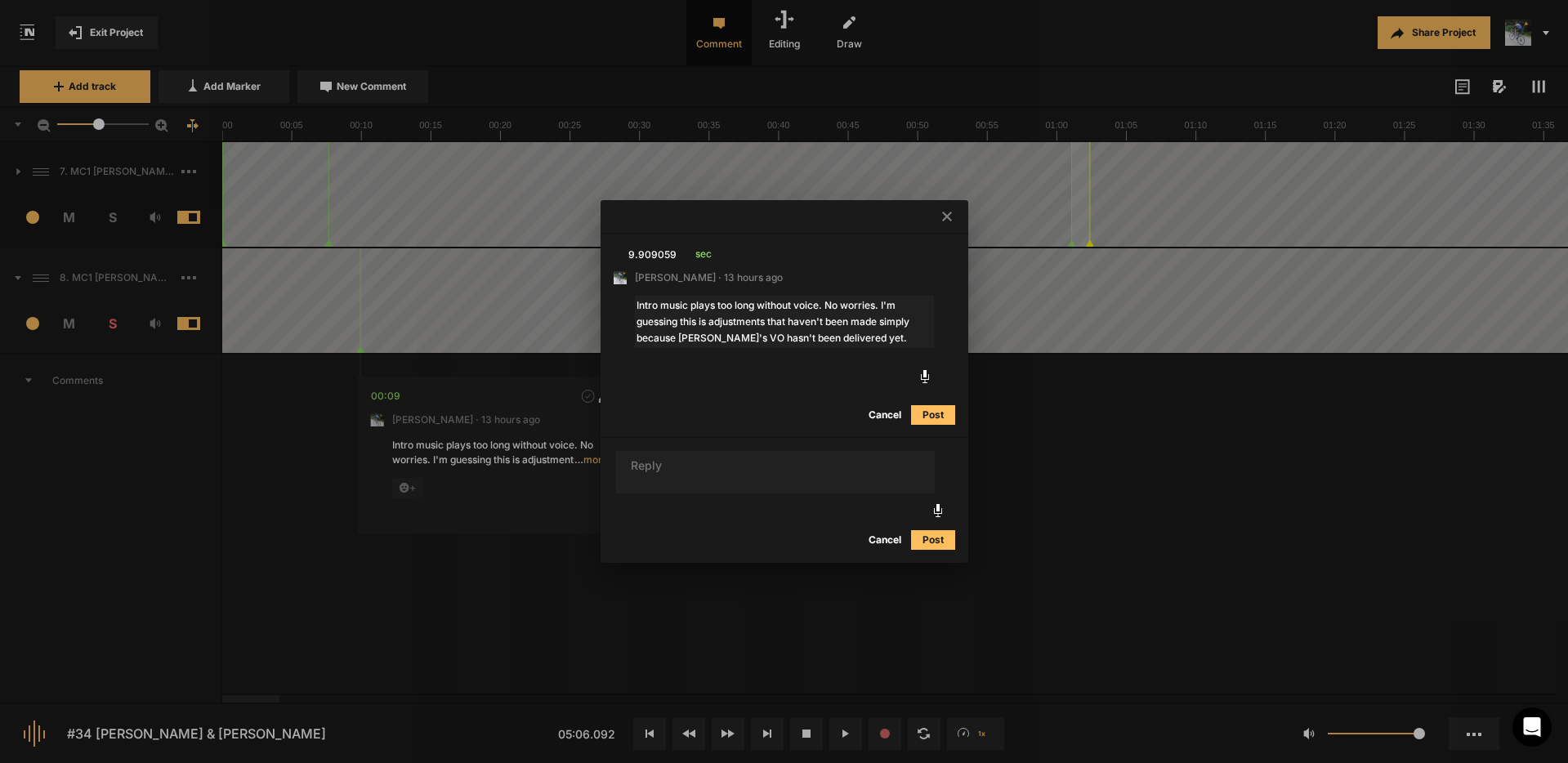
click at [767, 325] on textarea "Intro music plays too long without voice. No worries. I'm guessing this is adju…" at bounding box center [784, 322] width 299 height 52
click at [713, 325] on textarea "Intro music plays too long without voice. No worries. I'm guessing this is adju…" at bounding box center [784, 322] width 299 height 52
drag, startPoint x: 814, startPoint y: 321, endPoint x: 756, endPoint y: 322, distance: 58.0
click at [756, 322] on textarea "Intro music plays too long without voice. No worries. I'm guessing this adjustm…" at bounding box center [784, 322] width 299 height 52
type textarea "Intro music plays too long without voice. No worries. I'm guessing this adjustm…"
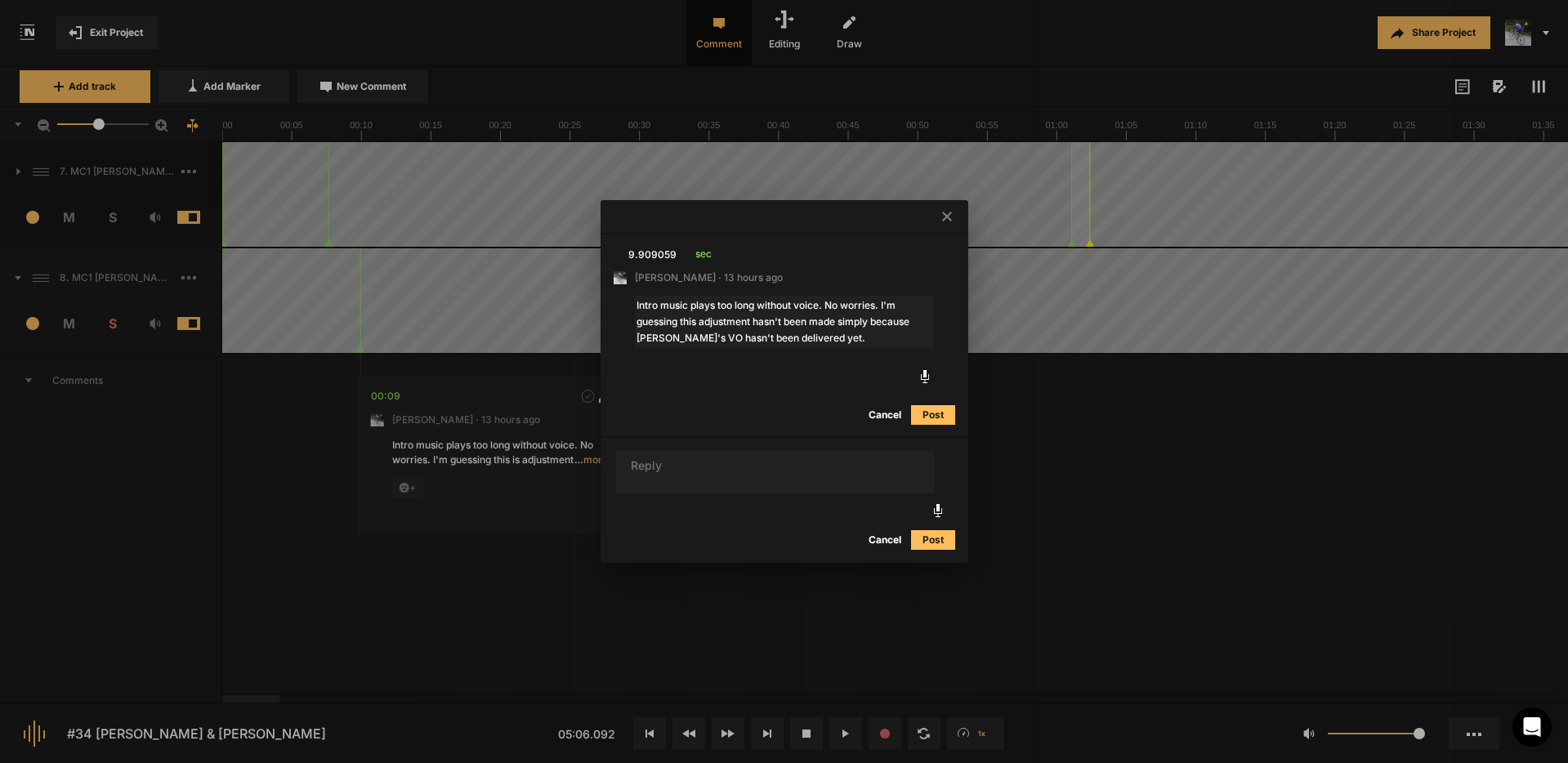
click at [934, 413] on button "Post" at bounding box center [933, 415] width 44 height 19
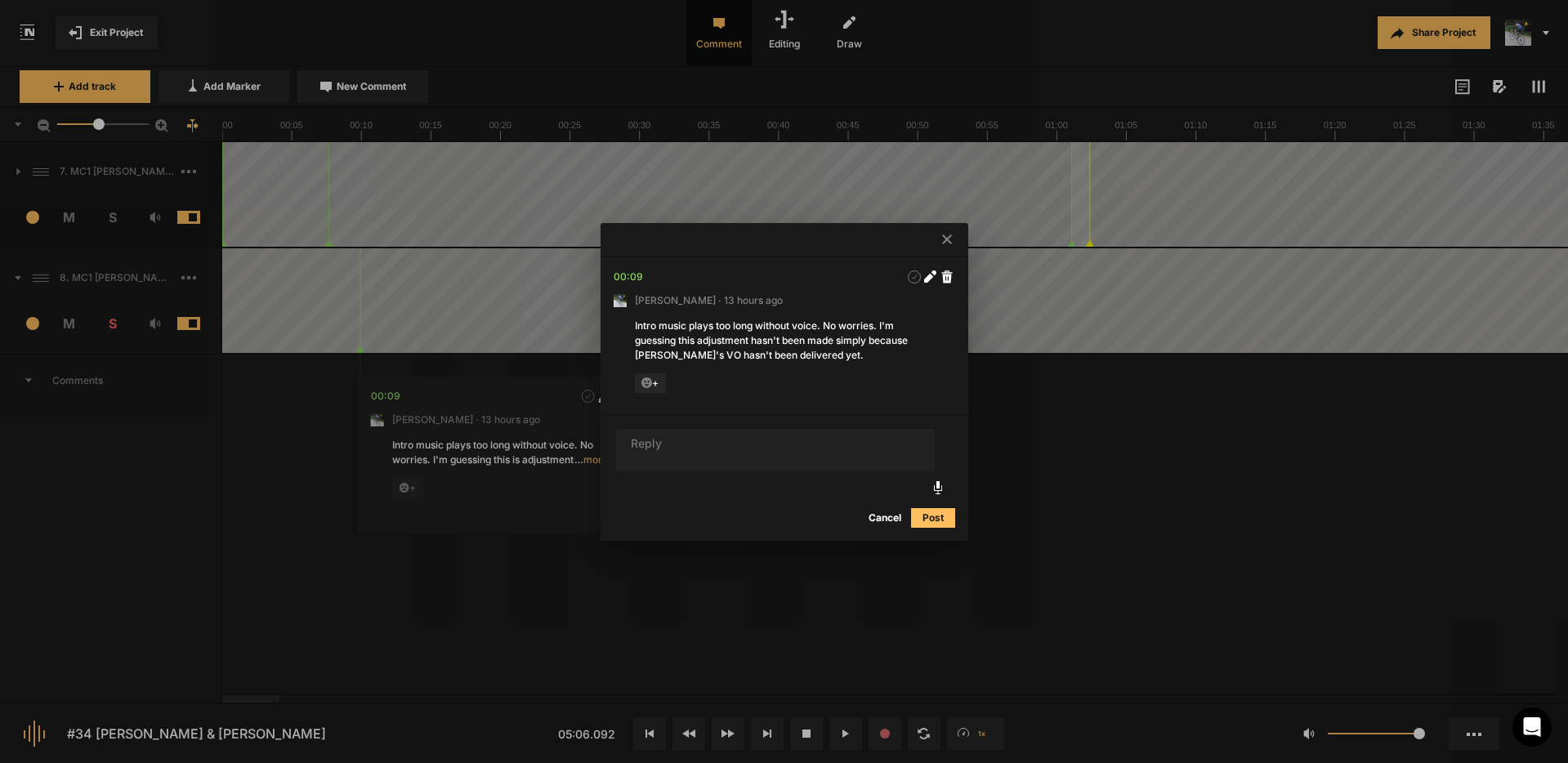
click at [944, 241] on icon at bounding box center [947, 240] width 10 height 10
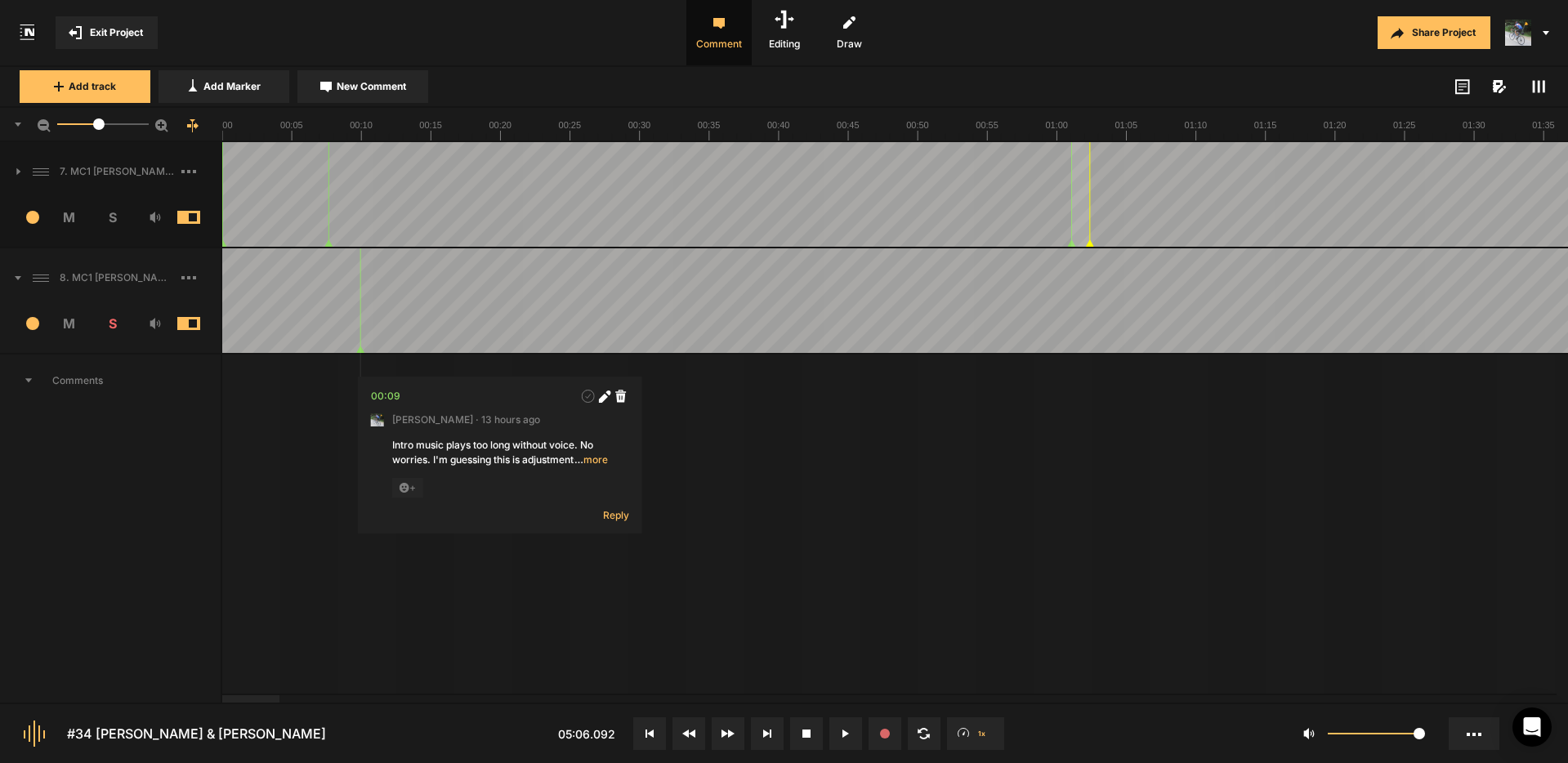
click at [598, 462] on span "… more" at bounding box center [591, 460] width 34 height 14
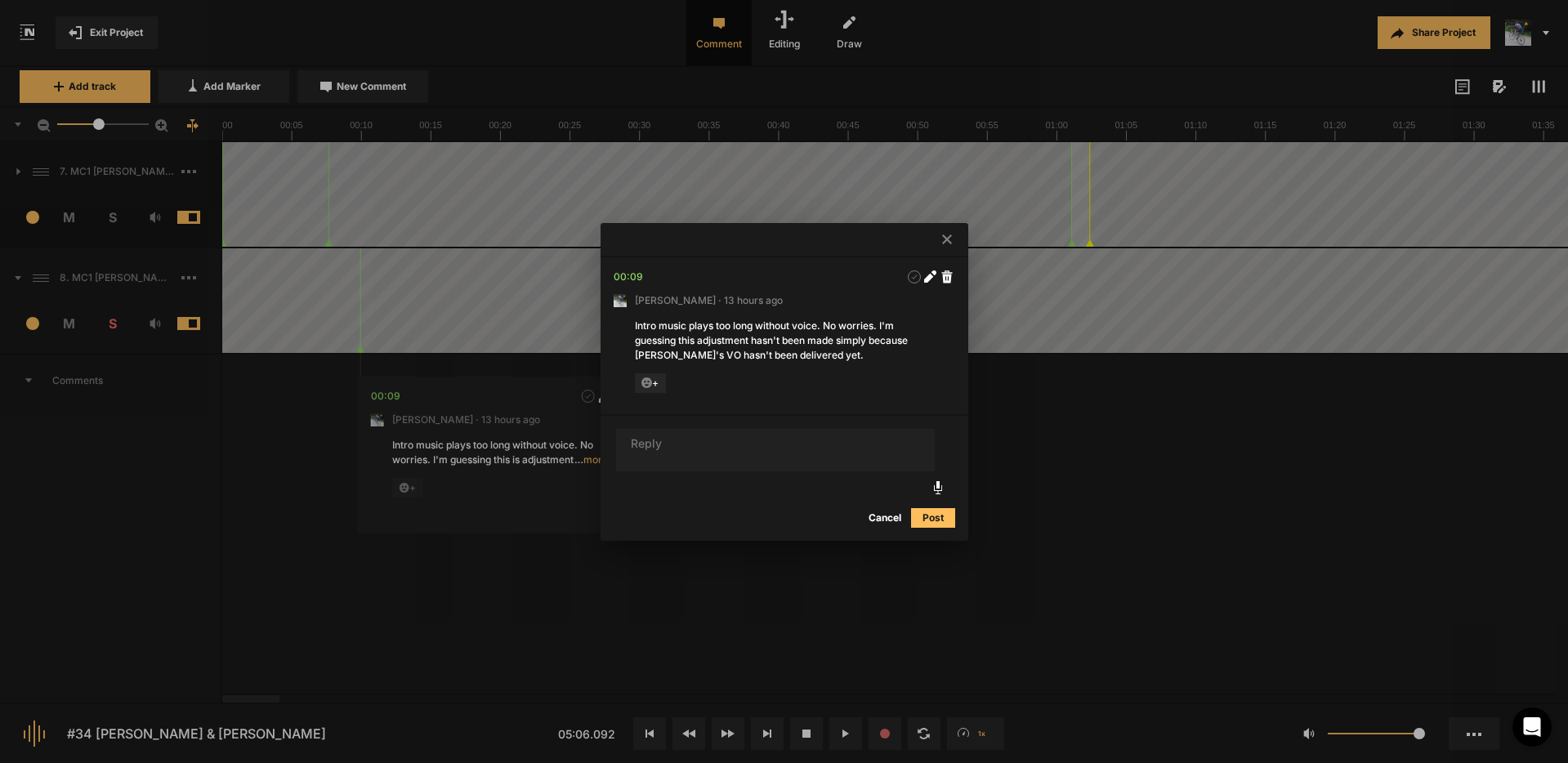
click at [948, 237] on icon at bounding box center [947, 240] width 10 height 10
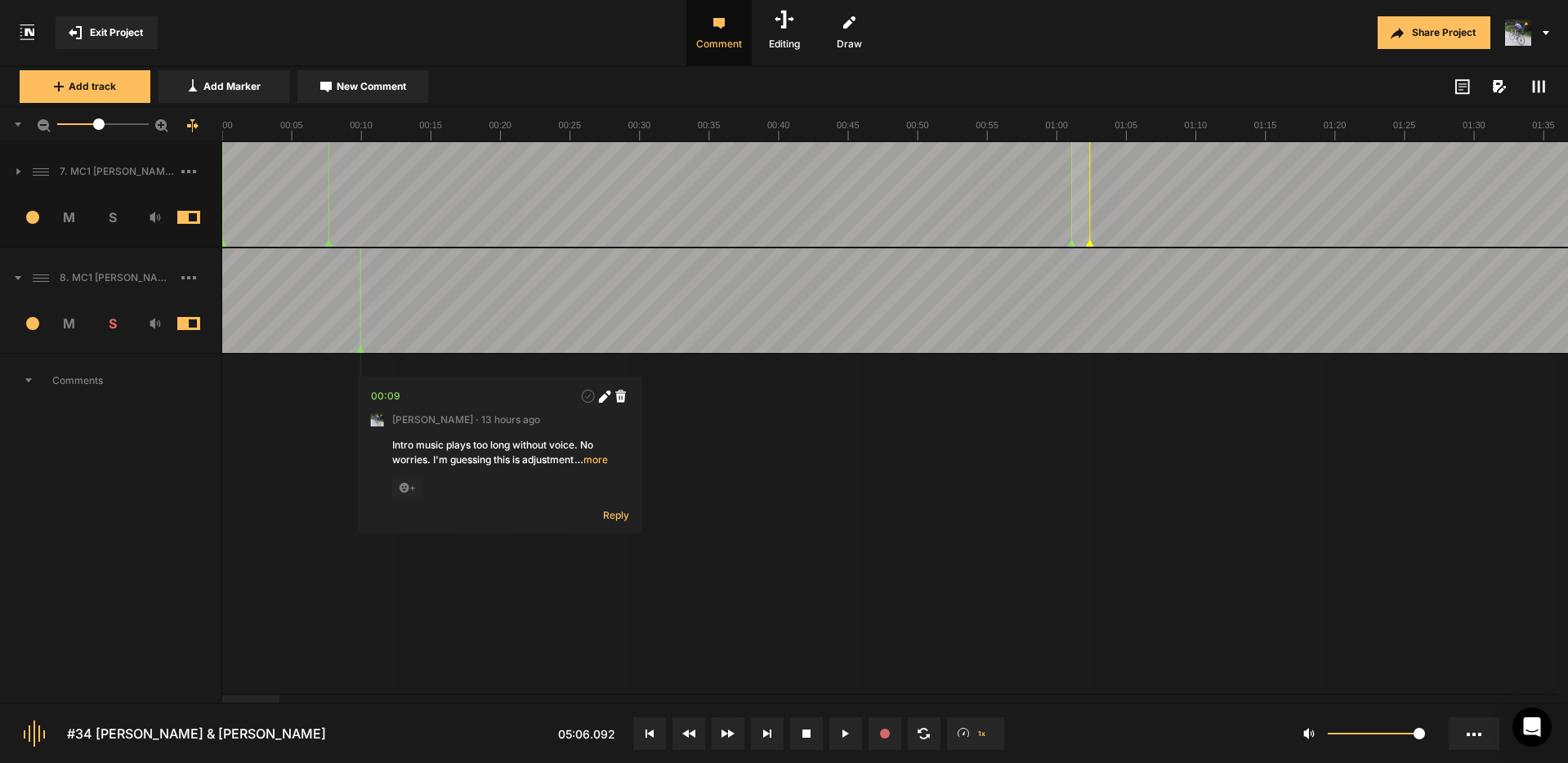
click at [98, 32] on span "Exit Project" at bounding box center [116, 32] width 53 height 14
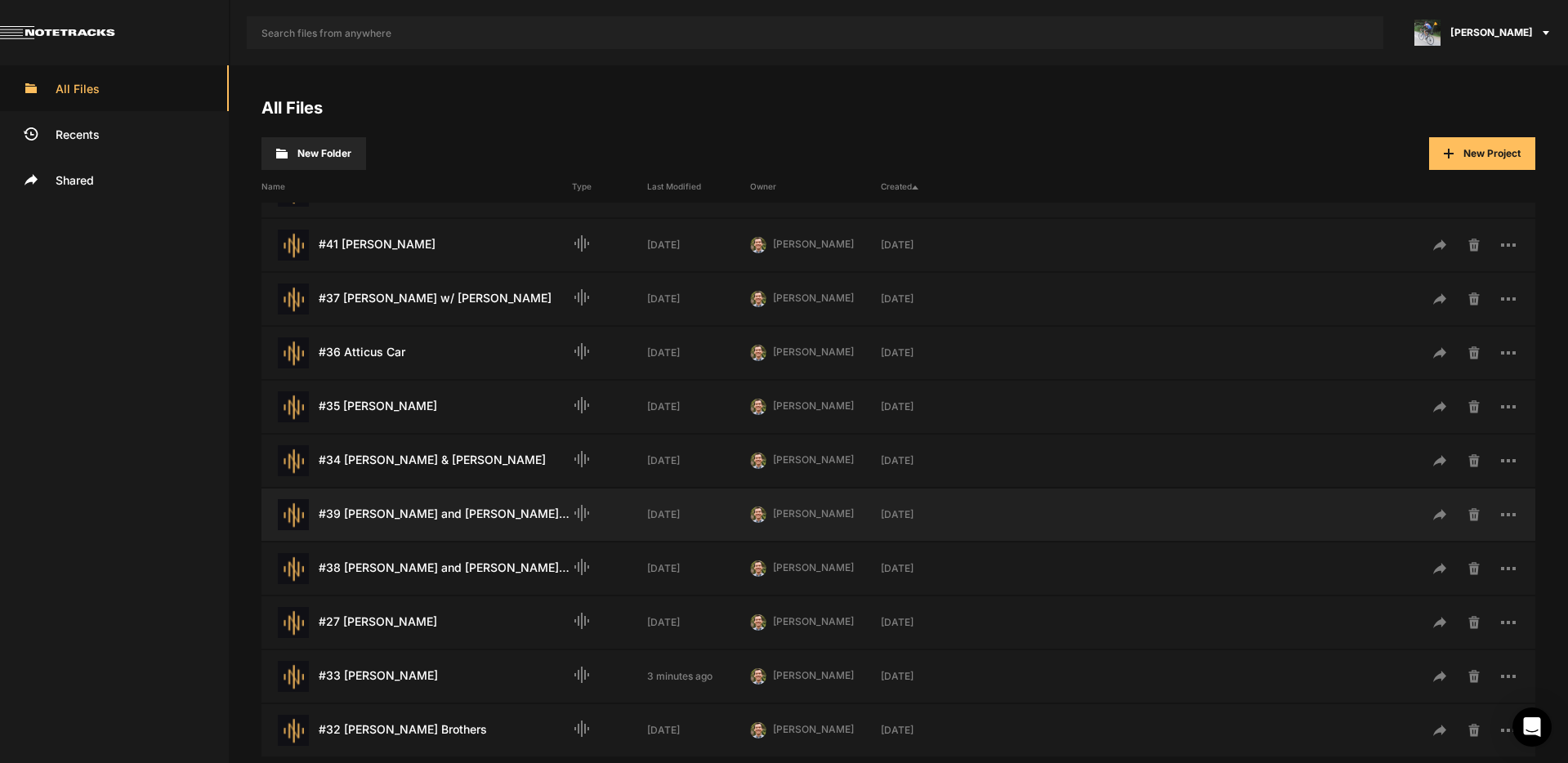
scroll to position [234, 0]
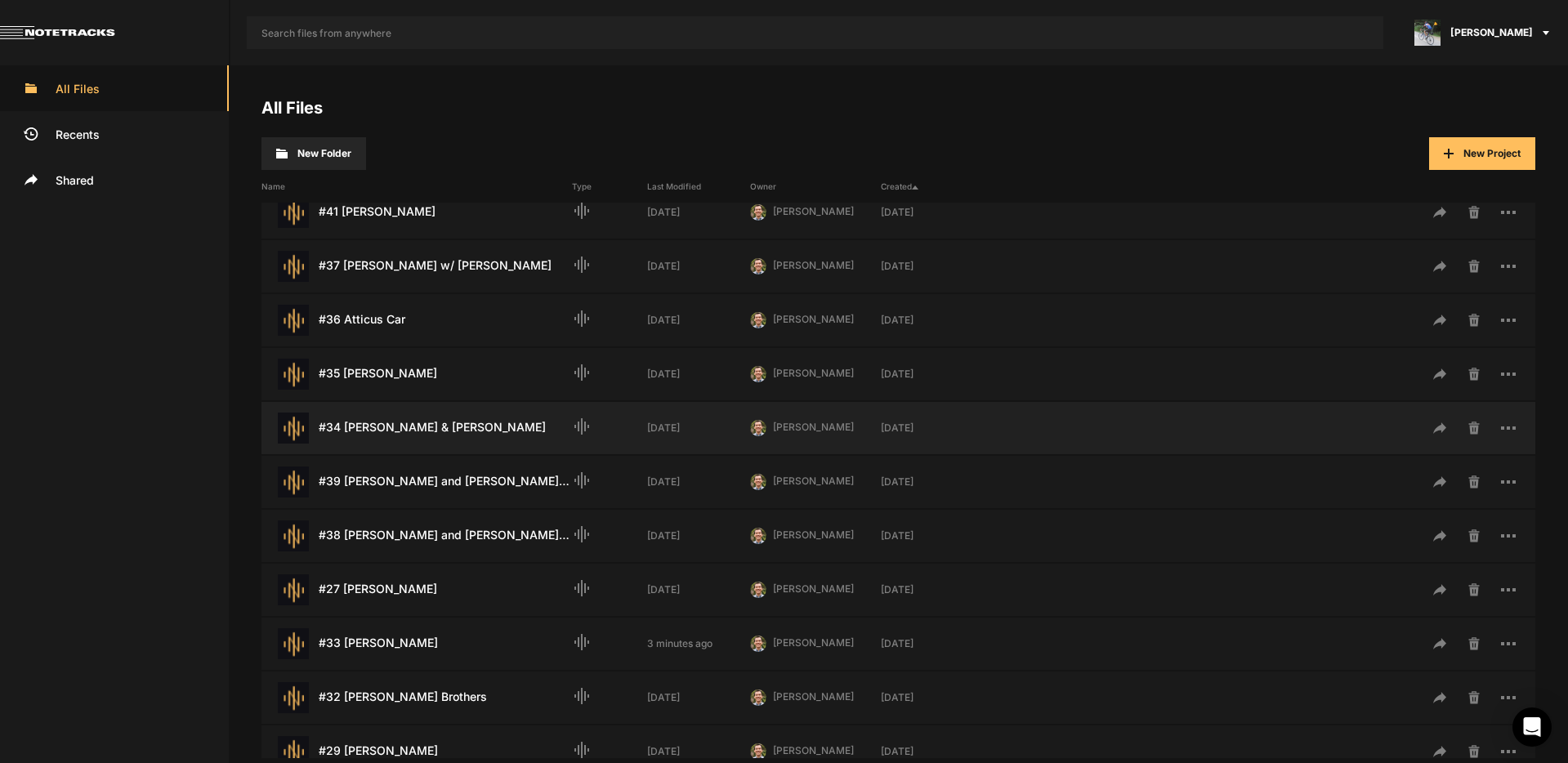
click at [411, 431] on div "#34 [PERSON_NAME] & [PERSON_NAME] Last Modified: [DATE]" at bounding box center [417, 428] width 311 height 31
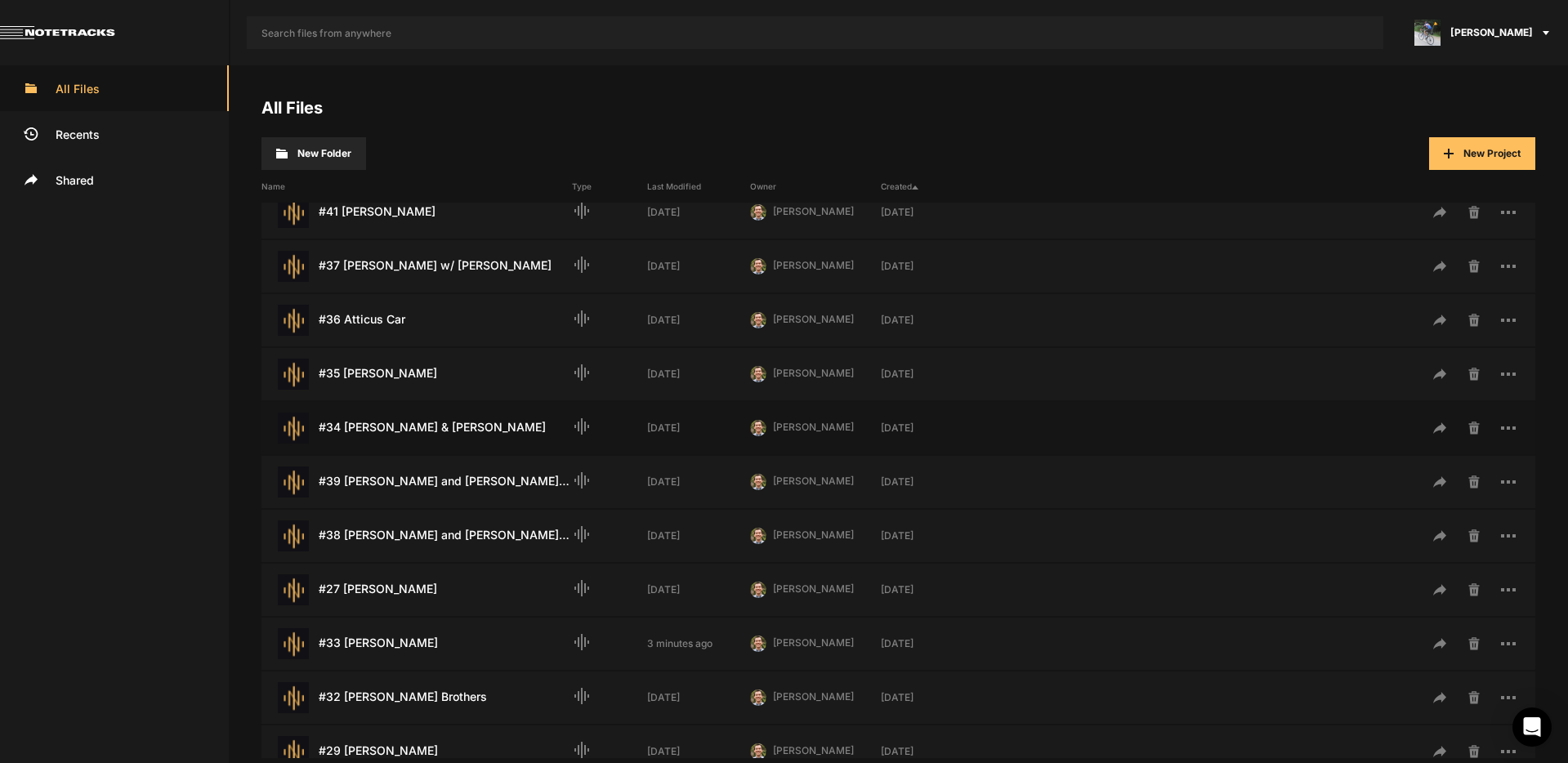
click at [411, 431] on div "#34 [PERSON_NAME] & [PERSON_NAME] Last Modified: [DATE]" at bounding box center [417, 428] width 311 height 31
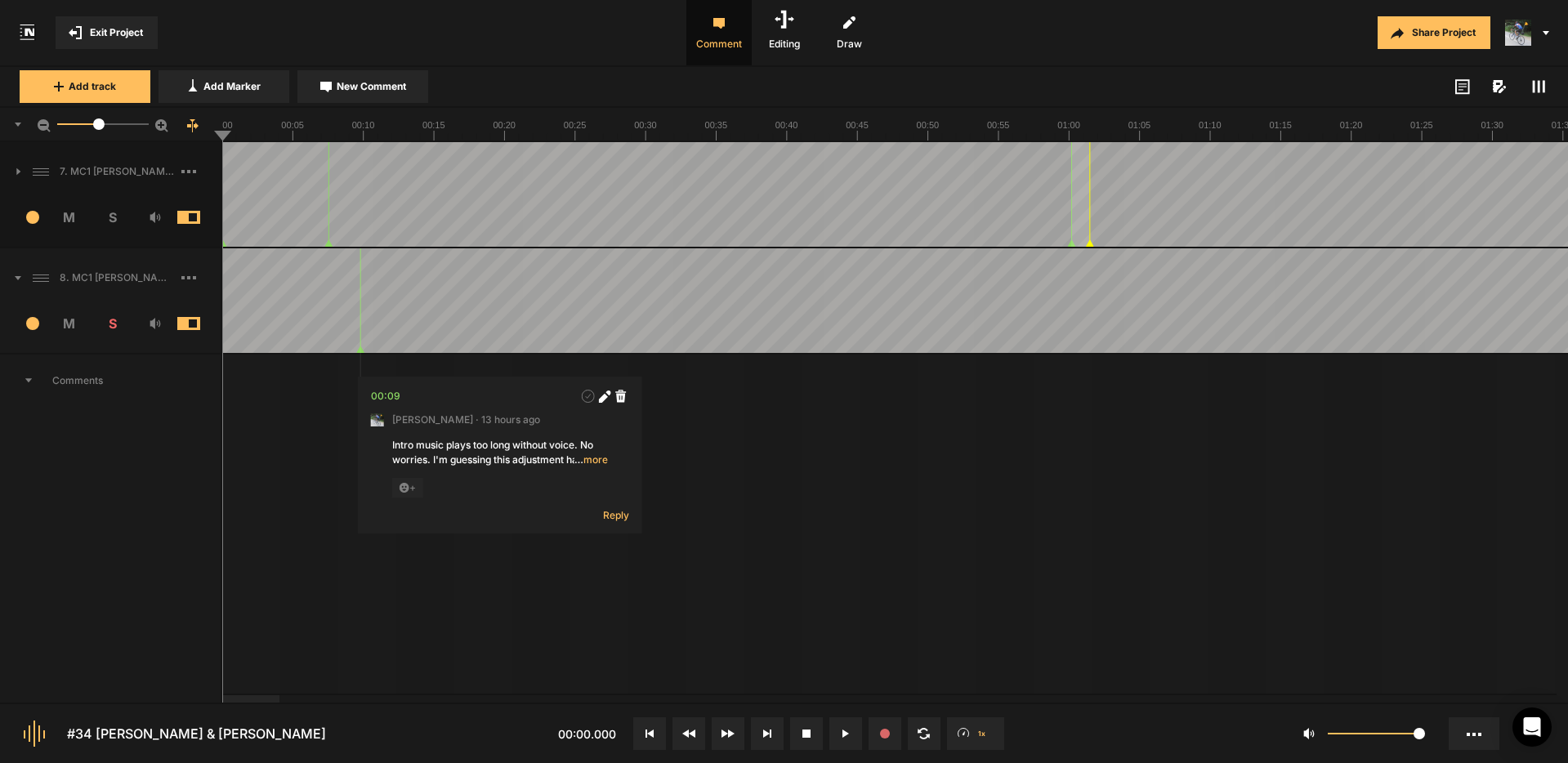
click at [841, 729] on button at bounding box center [846, 734] width 33 height 33
click at [183, 217] on span at bounding box center [202, 217] width 48 height 14
click at [108, 325] on span "S" at bounding box center [112, 324] width 43 height 19
click at [116, 325] on span "S" at bounding box center [112, 324] width 43 height 19
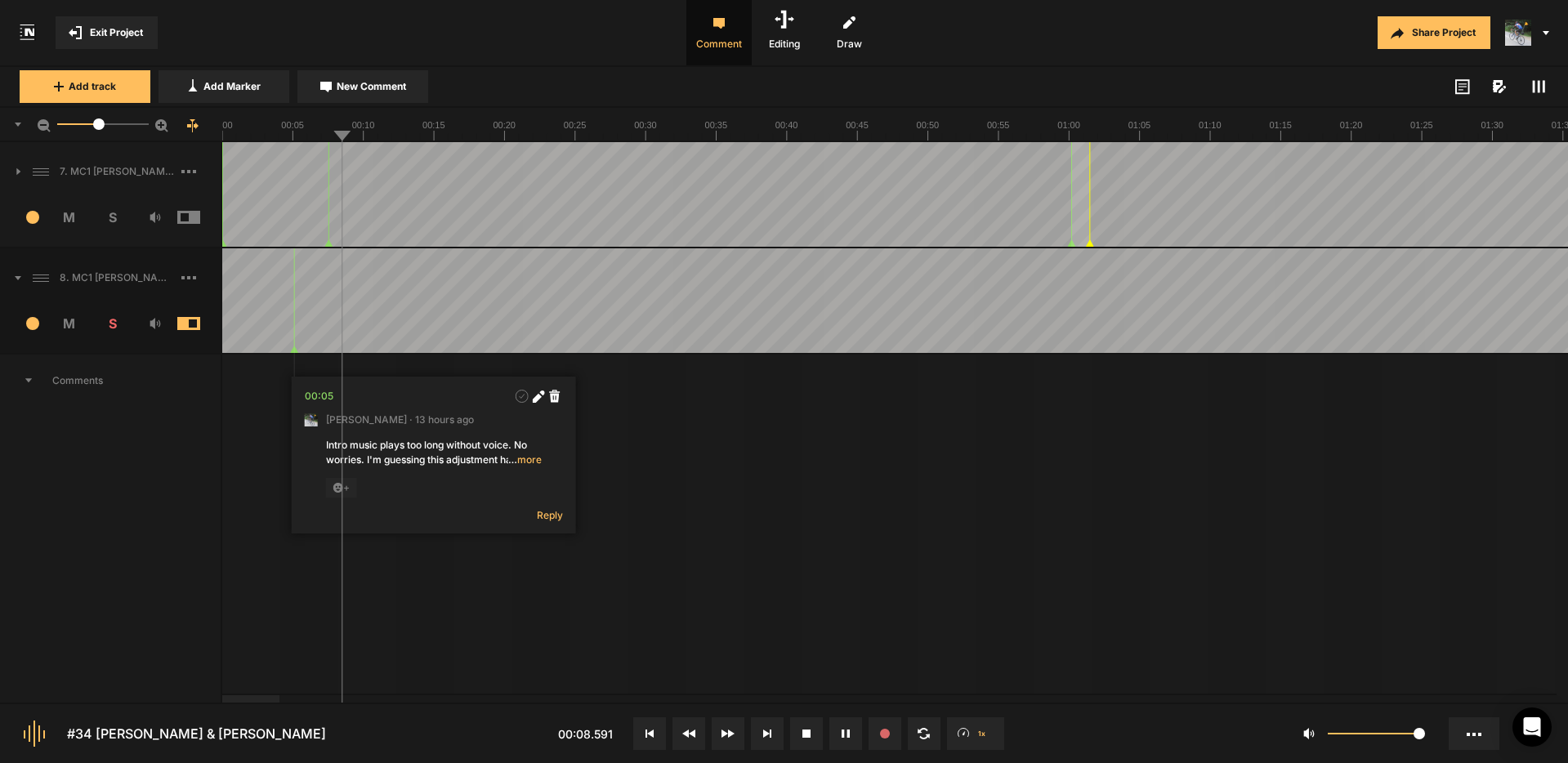
click at [294, 353] on nt-marker at bounding box center [294, 300] width 1 height 104
click at [305, 351] on nt-marker at bounding box center [305, 300] width 1 height 104
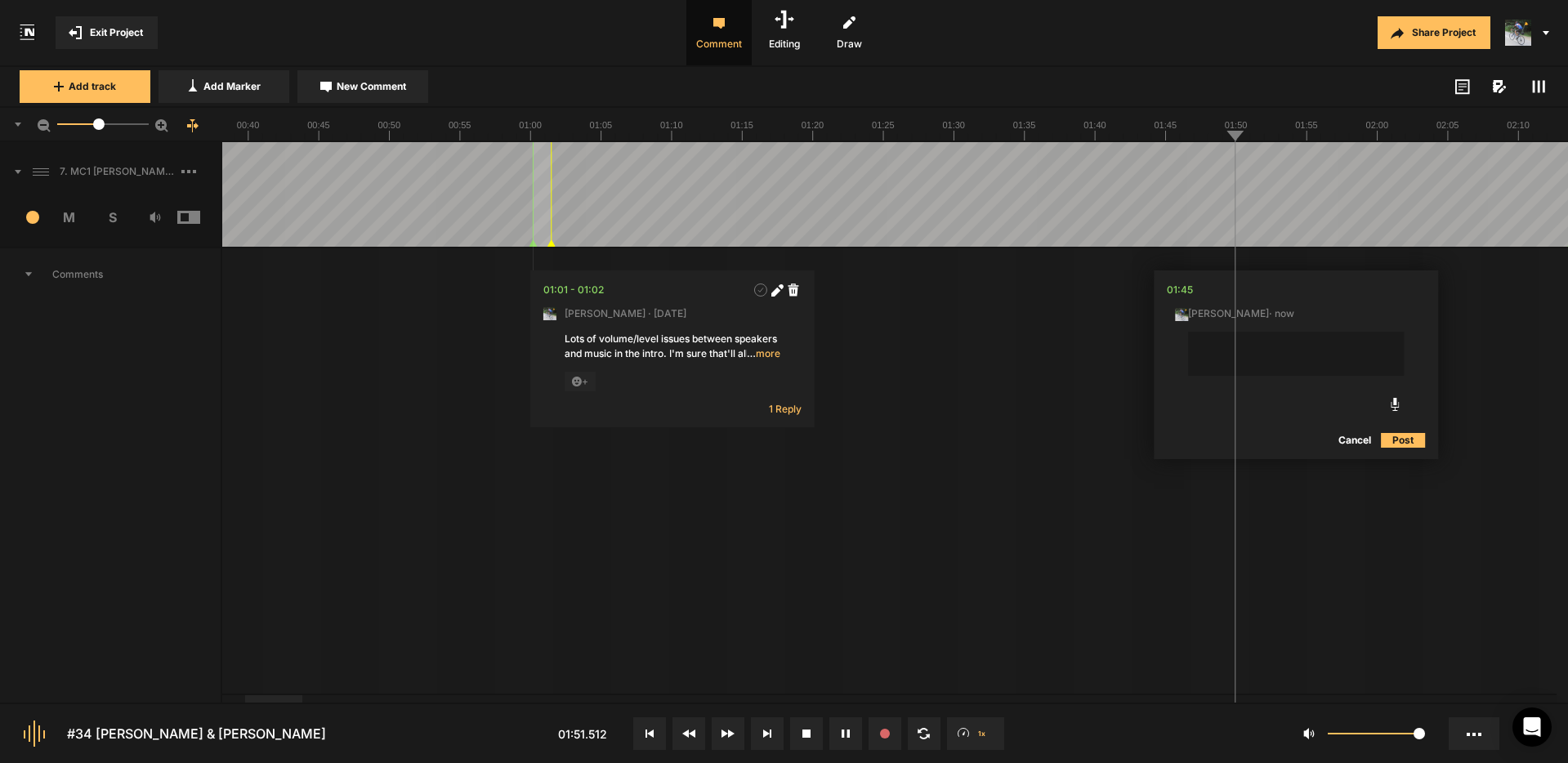
drag, startPoint x: 1176, startPoint y: 165, endPoint x: 1179, endPoint y: 173, distance: 8.5
click at [1350, 440] on button "Cancel" at bounding box center [1355, 440] width 52 height 19
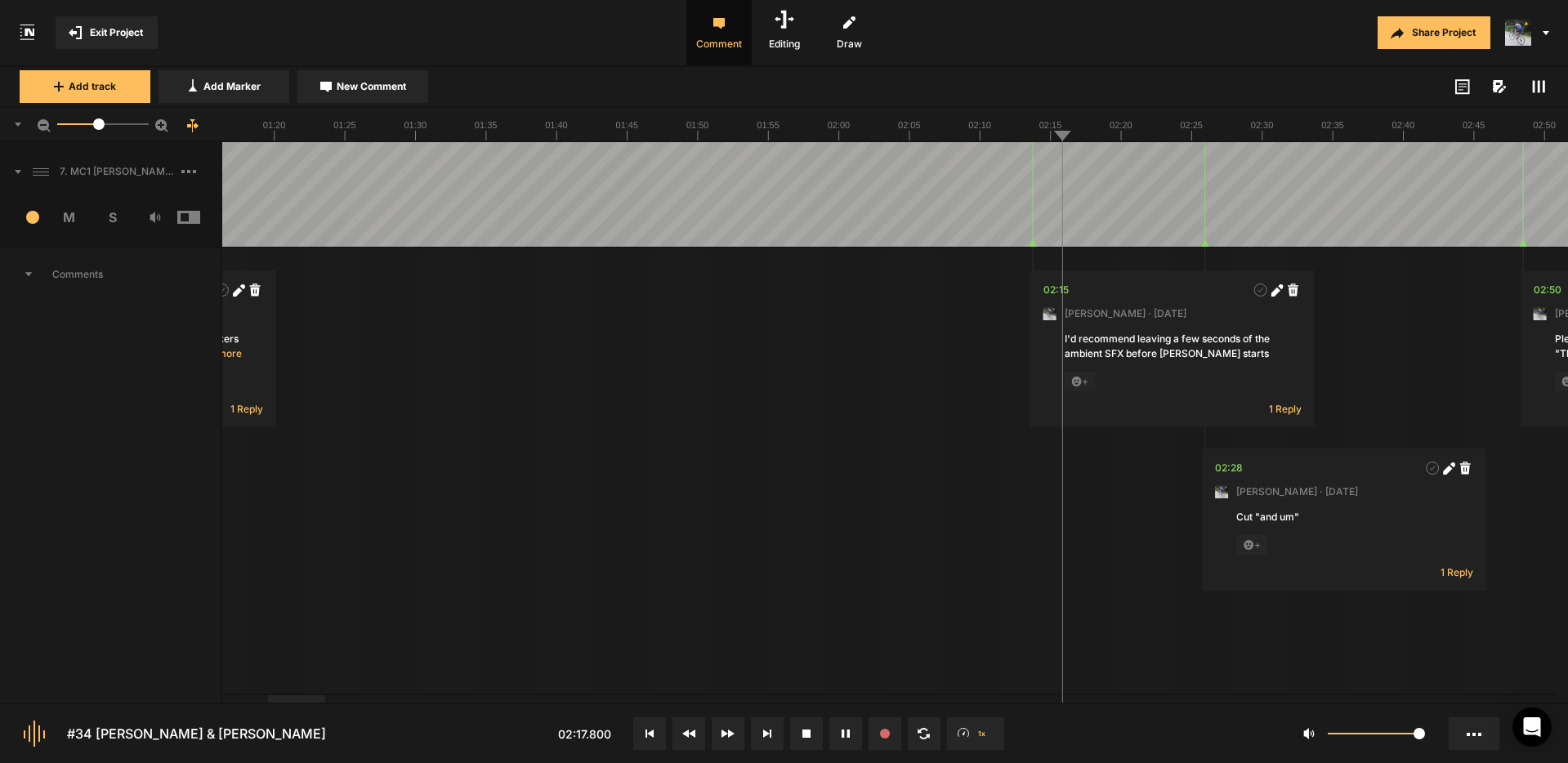
click at [19, 170] on icon at bounding box center [17, 172] width 7 height 4
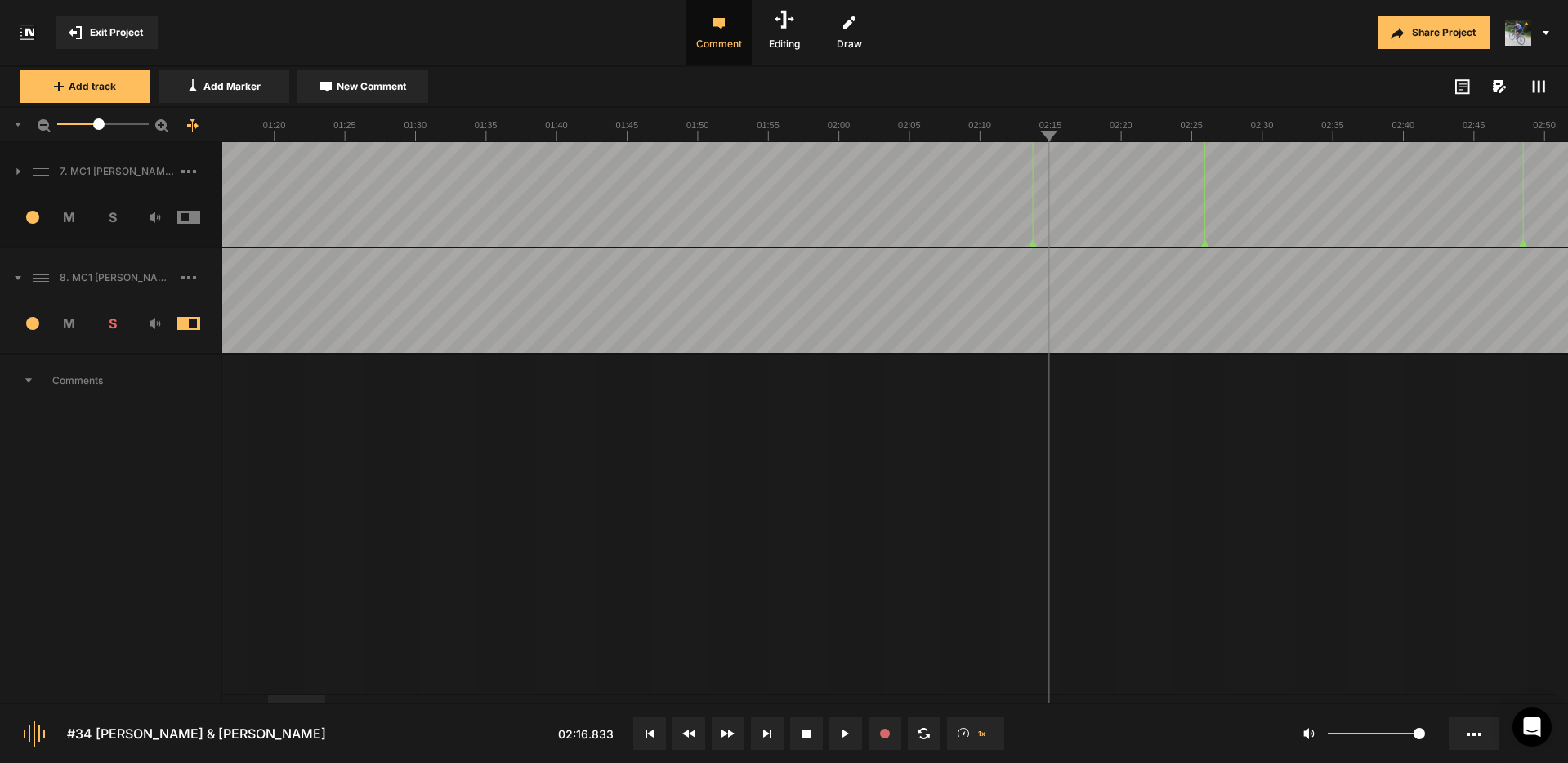
click at [16, 277] on icon at bounding box center [17, 278] width 7 height 4
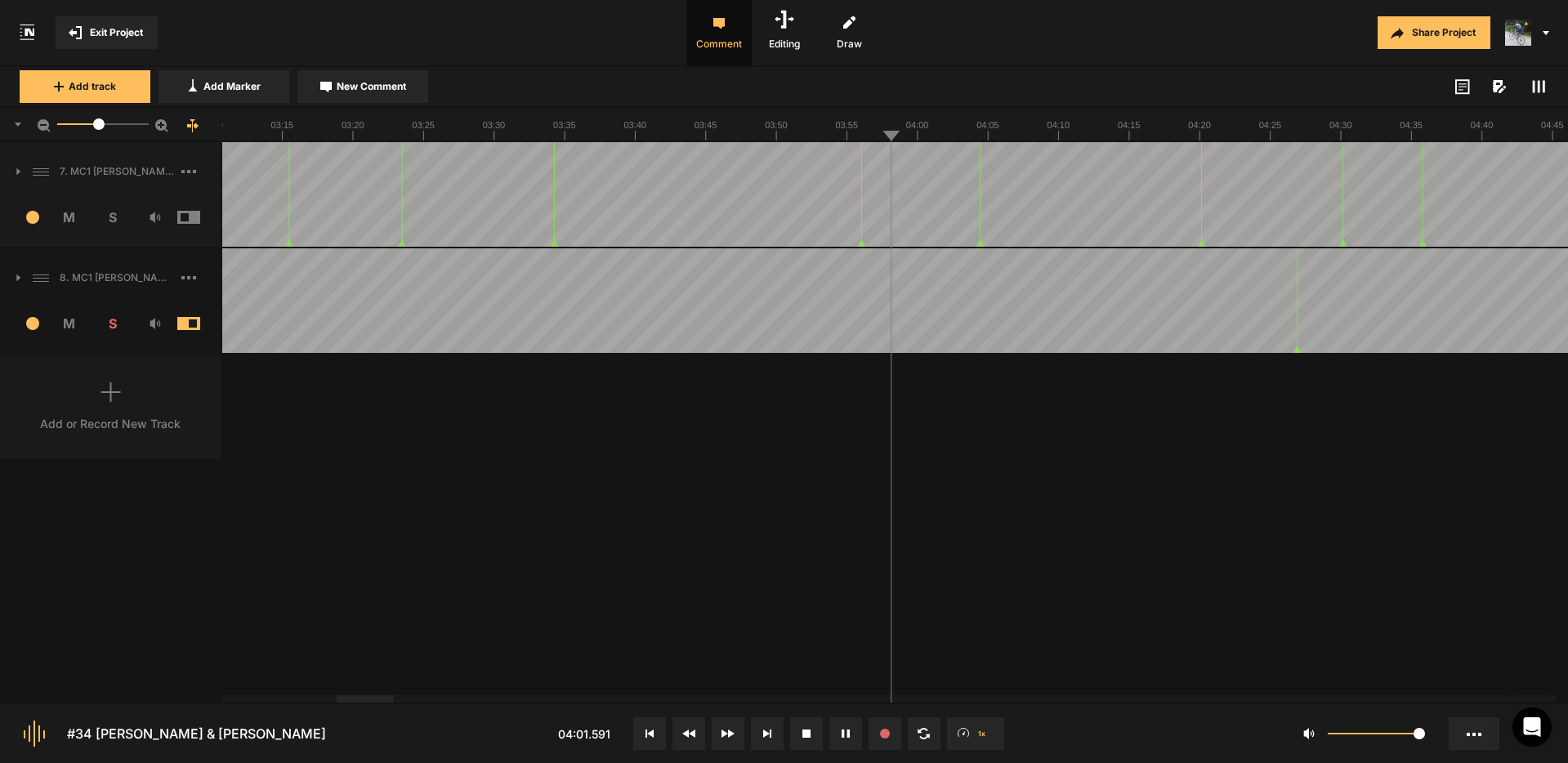
click at [364, 79] on span "New Comment" at bounding box center [372, 86] width 70 height 14
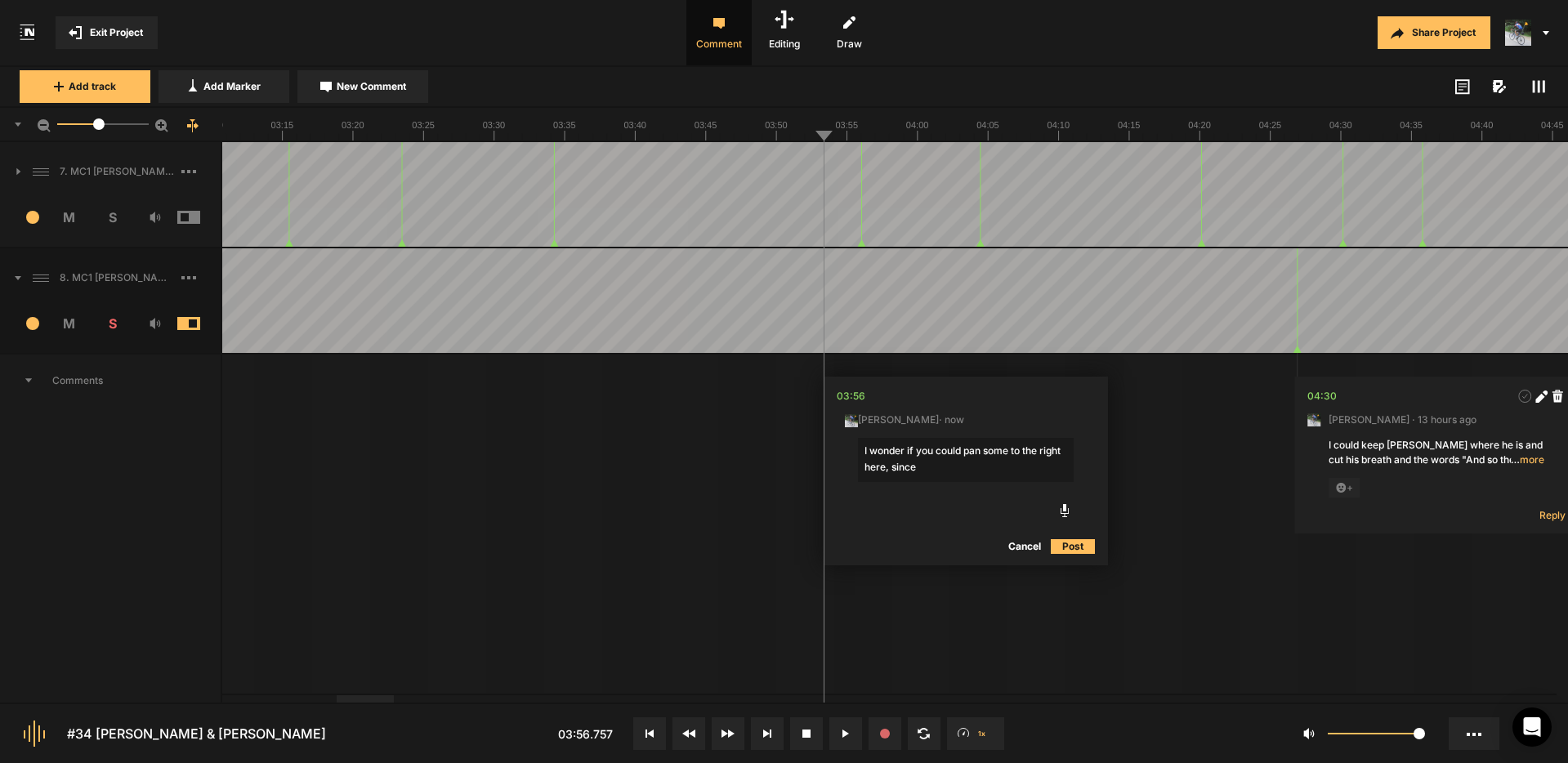
click at [983, 450] on textarea "I wonder if you could pan some to the right here, since" at bounding box center [965, 461] width 215 height 44
drag, startPoint x: 977, startPoint y: 466, endPoint x: 921, endPoint y: 468, distance: 56.0
click at [915, 467] on textarea "I wonder if you could pan some of the SFX to the right here, since" at bounding box center [965, 461] width 215 height 44
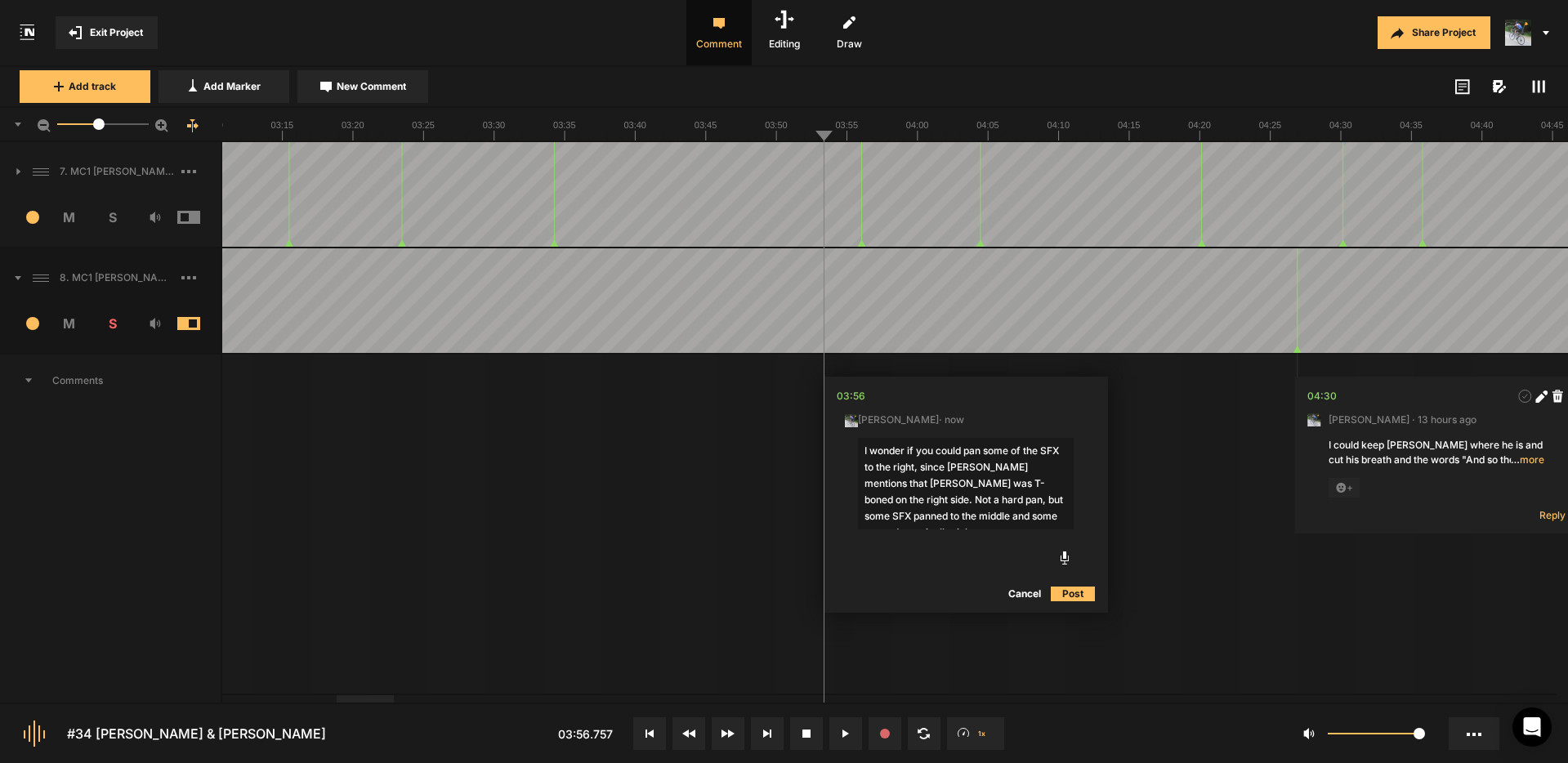
type textarea "I wonder if you could pan some of the SFX to the right, since [PERSON_NAME] men…"
click at [1075, 594] on button "Post" at bounding box center [1073, 594] width 44 height 19
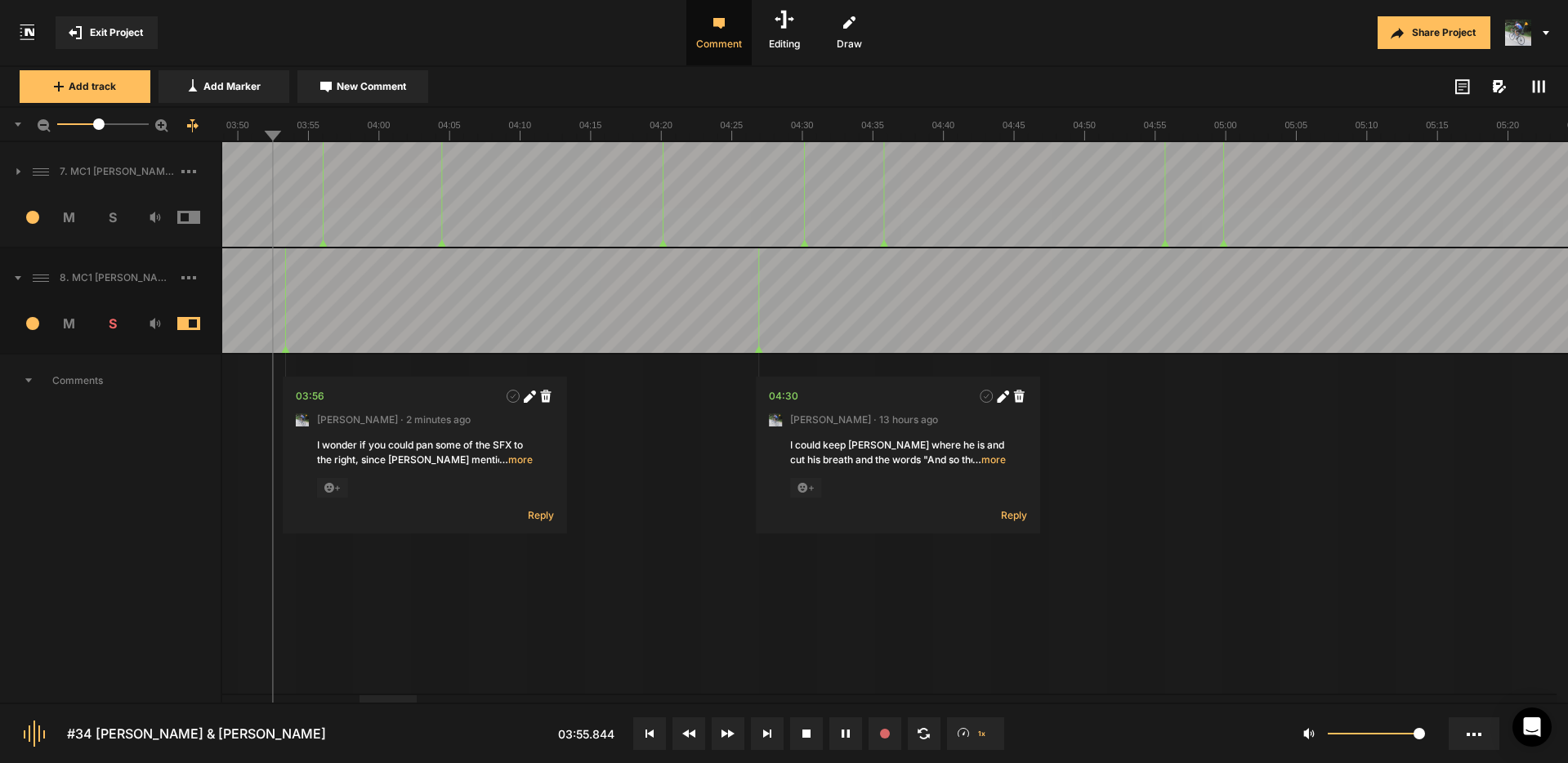
click at [1351, 550] on button "Cancel" at bounding box center [1351, 547] width 52 height 19
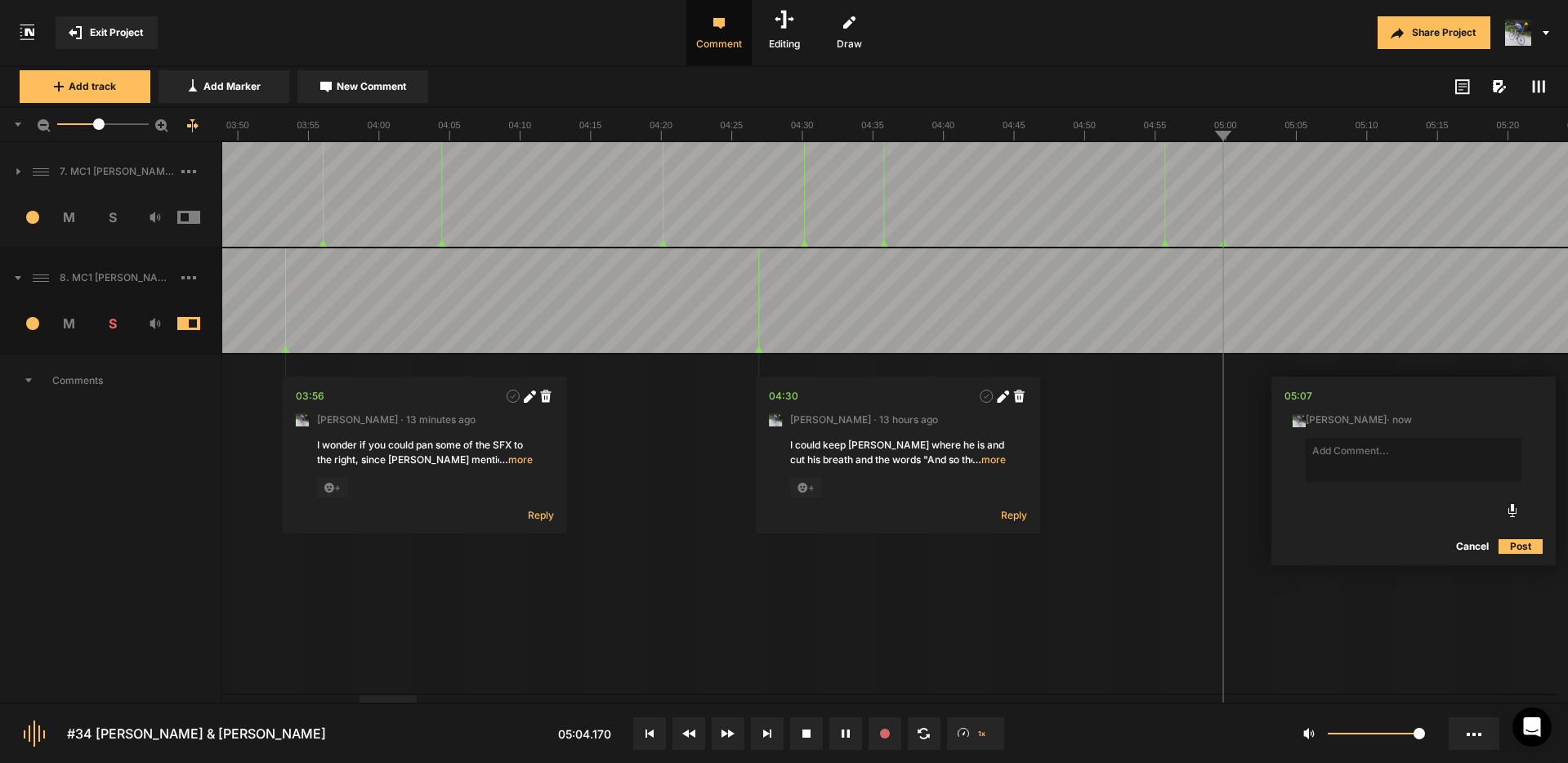
click at [1483, 546] on button "Cancel" at bounding box center [1472, 547] width 52 height 19
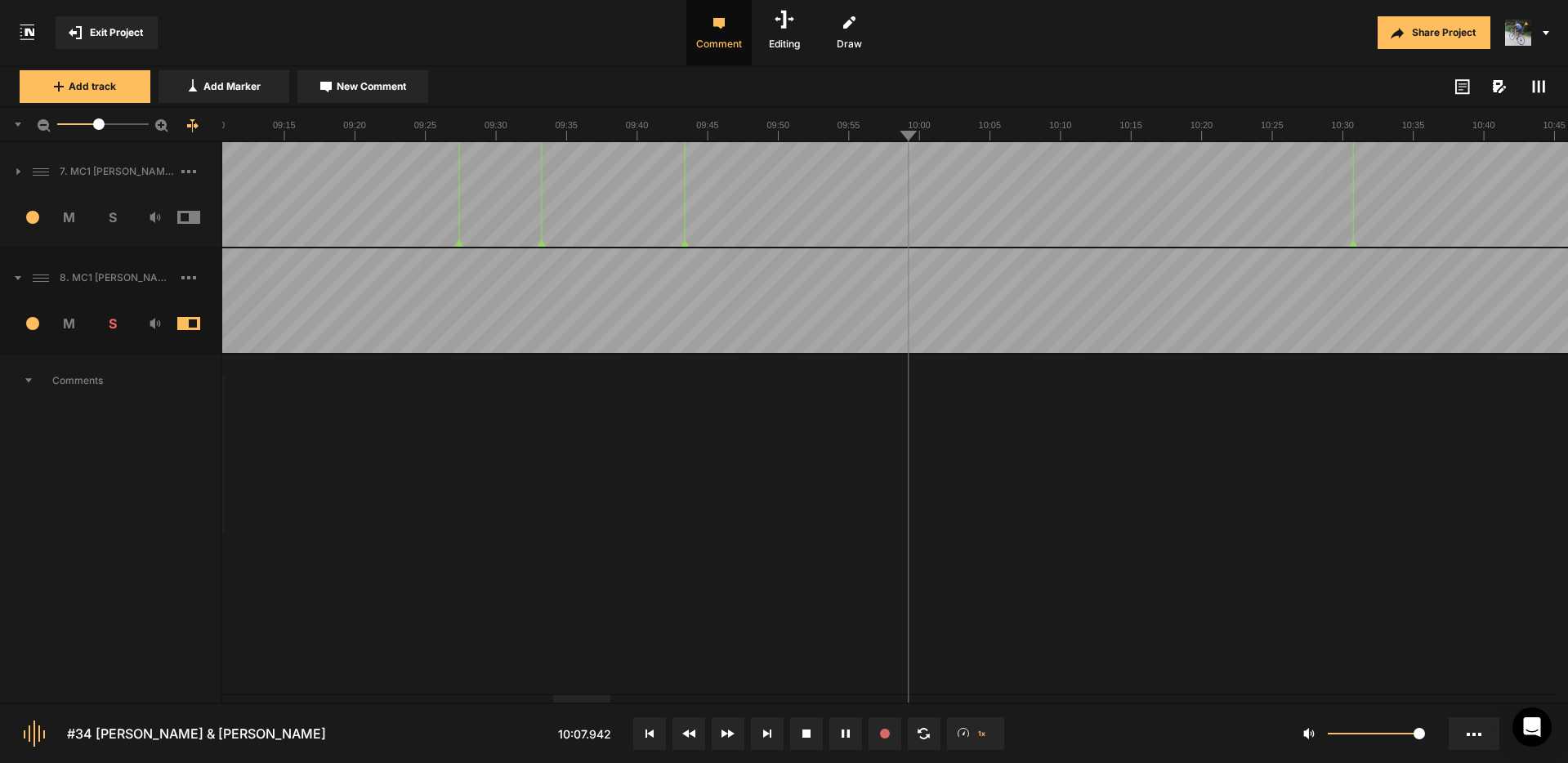
drag, startPoint x: 1315, startPoint y: 268, endPoint x: 1325, endPoint y: 270, distance: 10.2
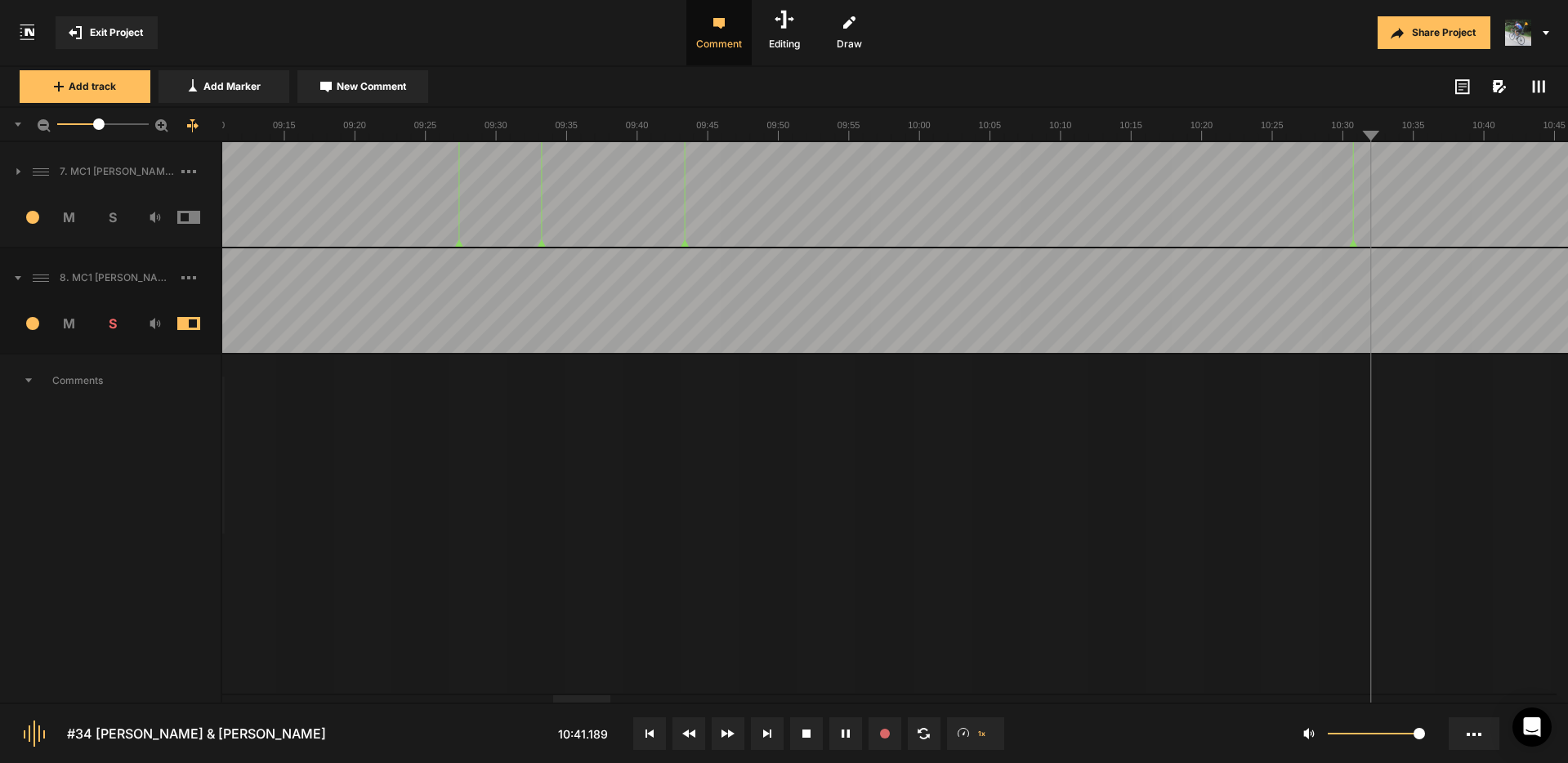
click at [381, 86] on span "New Comment" at bounding box center [372, 86] width 70 height 14
click at [29, 381] on icon at bounding box center [28, 381] width 7 height 4
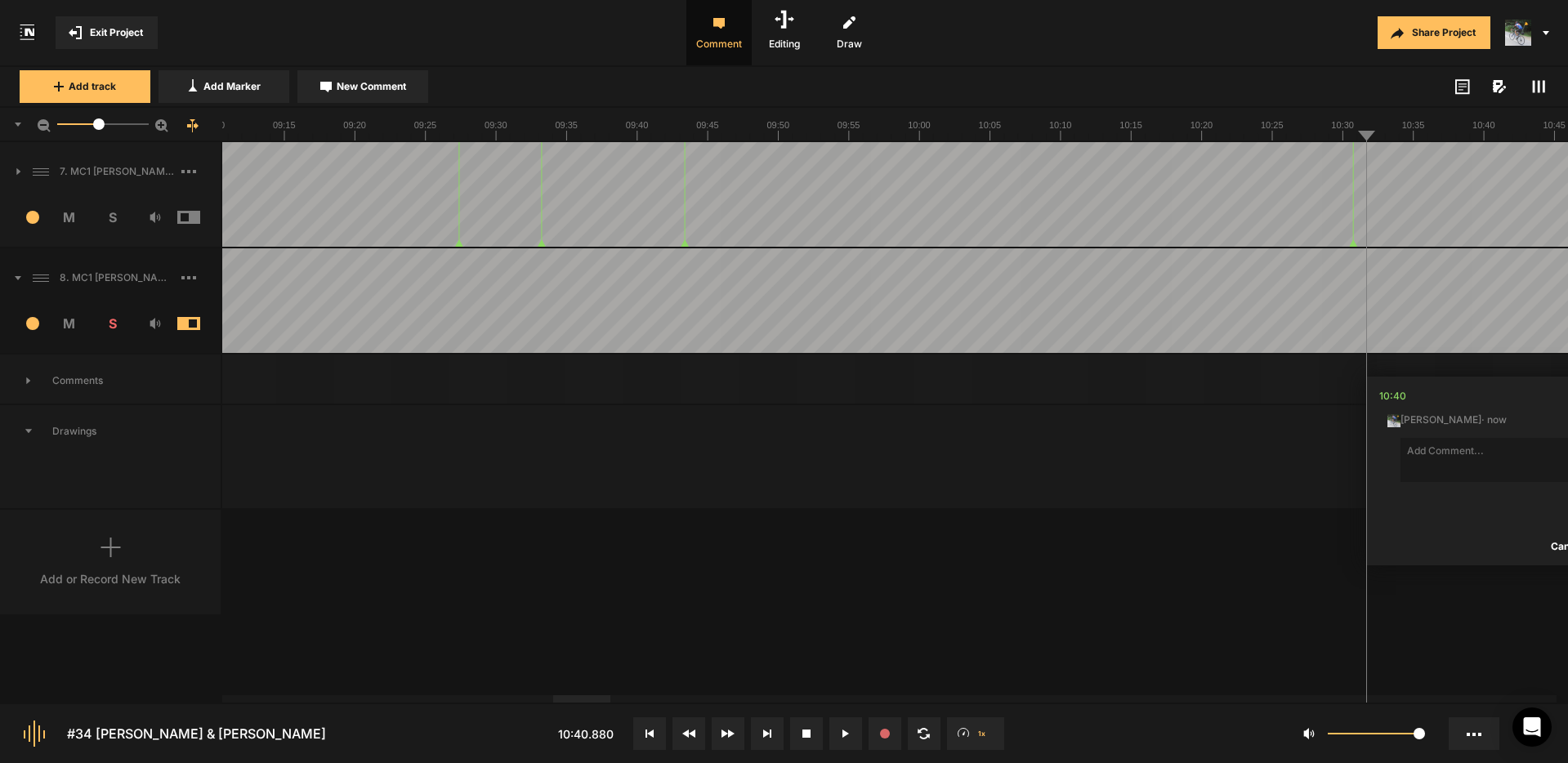
click at [29, 381] on icon at bounding box center [28, 381] width 4 height 7
click at [1441, 455] on textarea at bounding box center [1507, 461] width 215 height 44
type textarea "T"
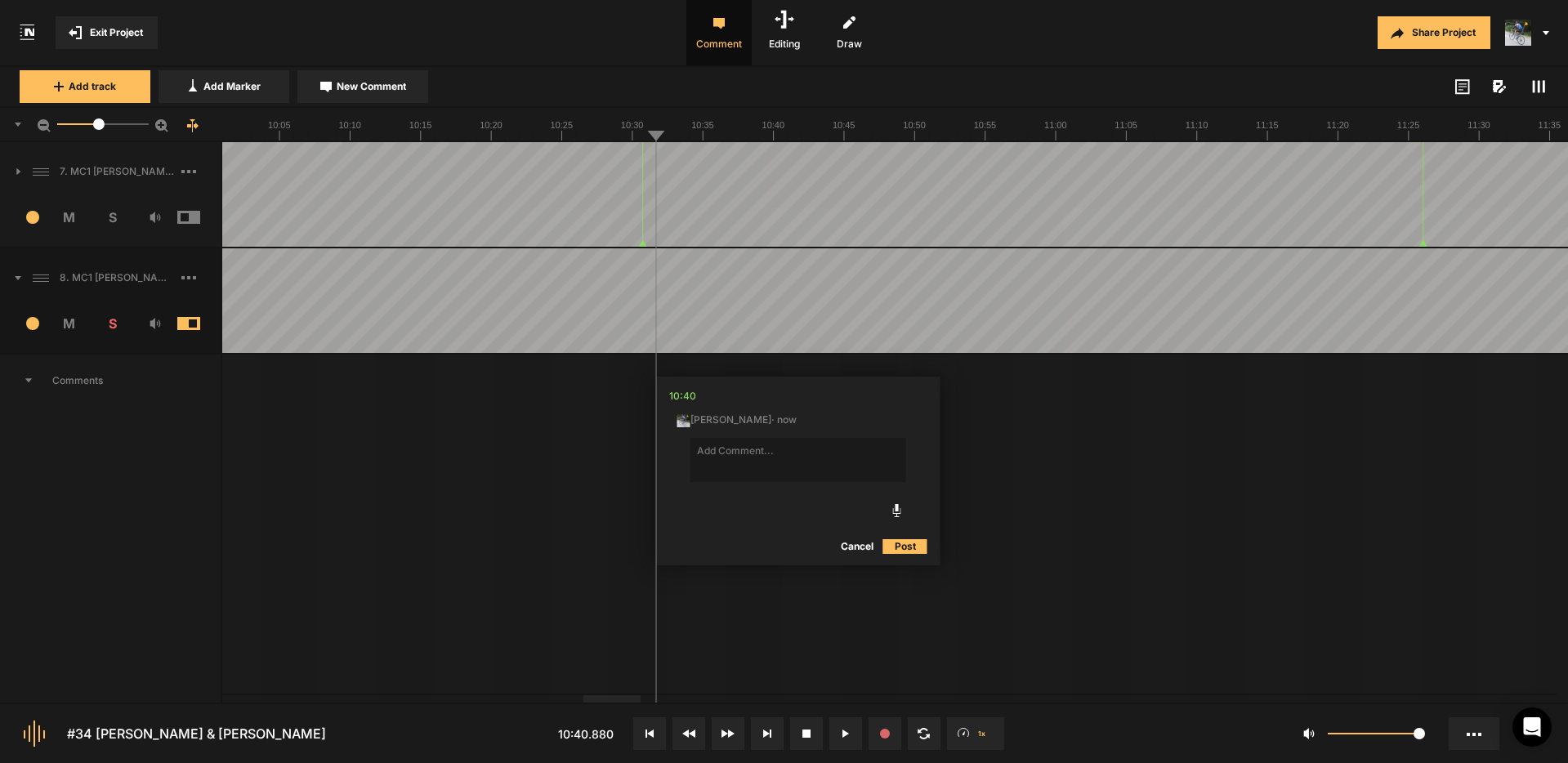
click at [627, 703] on div at bounding box center [611, 699] width 57 height 8
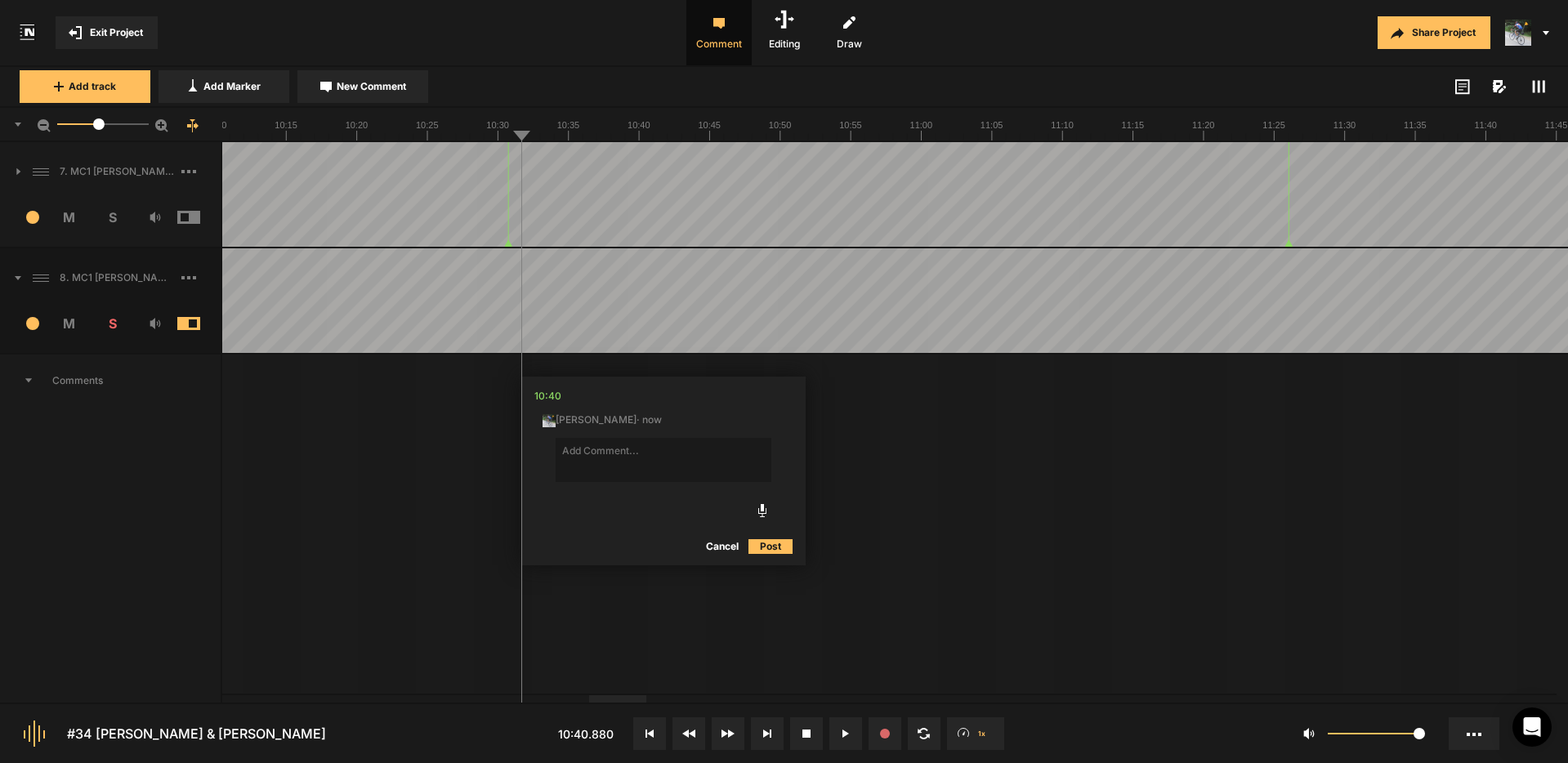
click at [719, 548] on button "Cancel" at bounding box center [722, 547] width 52 height 19
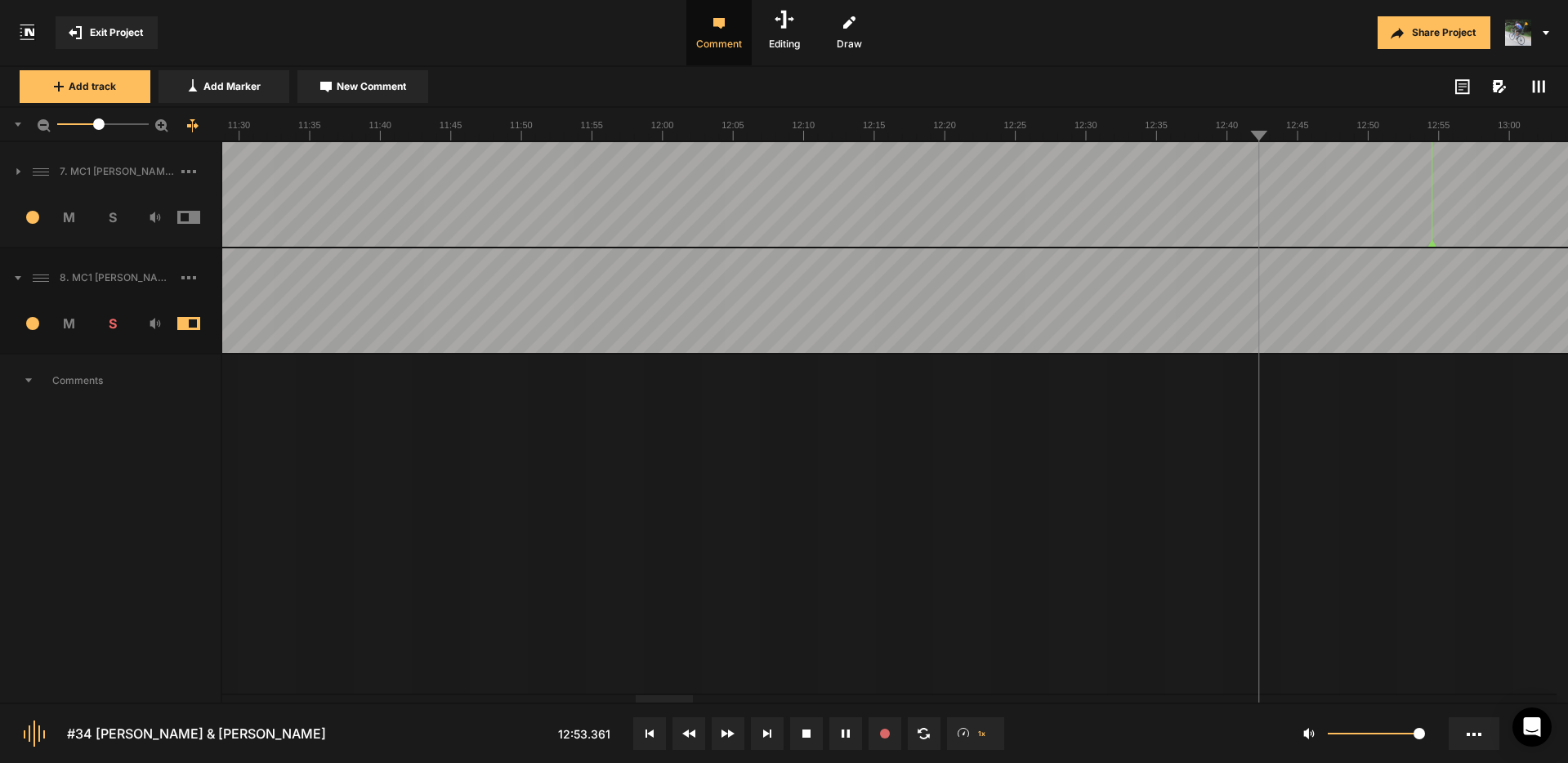
click at [631, 701] on div at bounding box center [631, 699] width 57 height 8
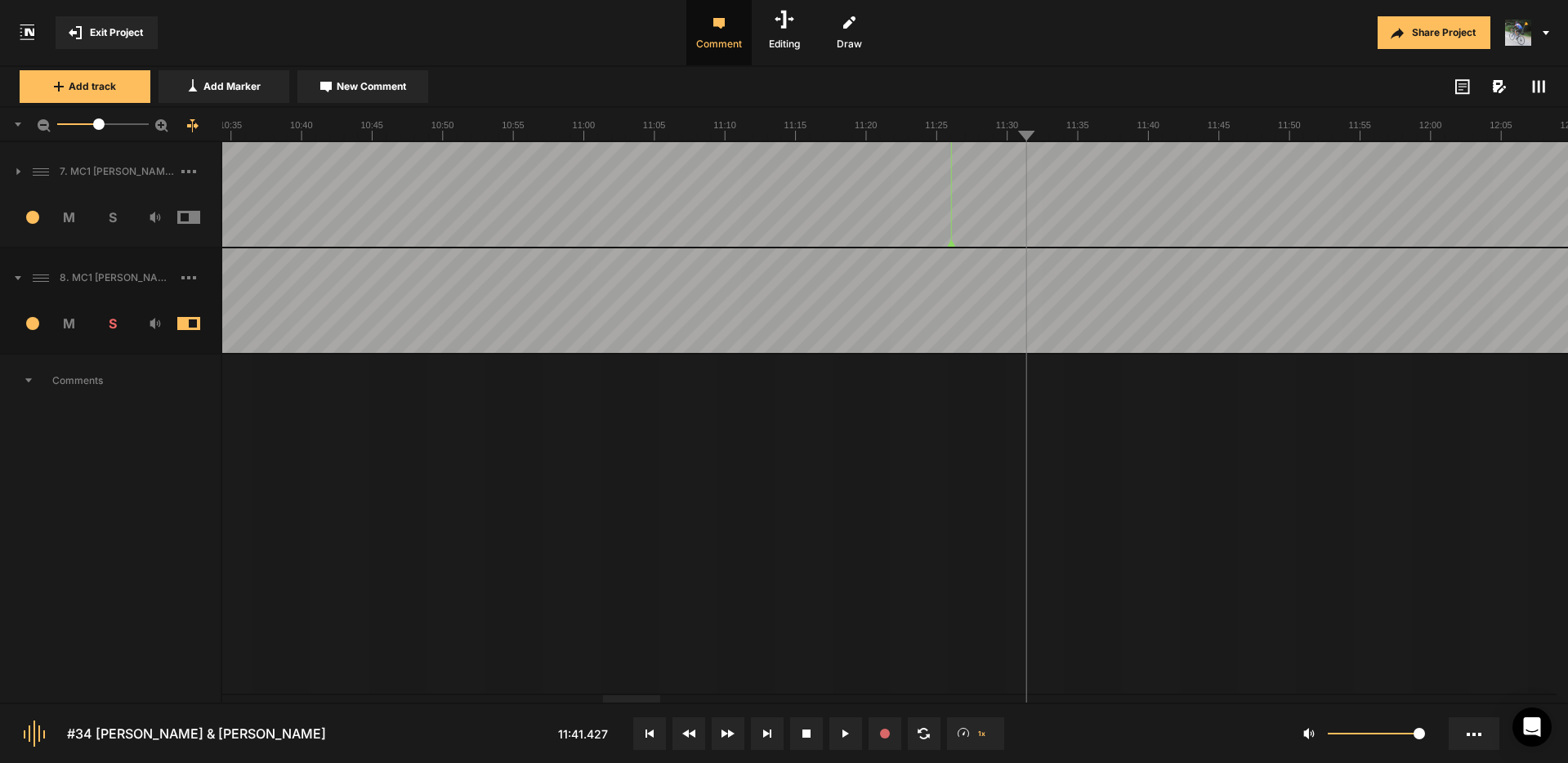
click at [560, 702] on div at bounding box center [588, 699] width 57 height 8
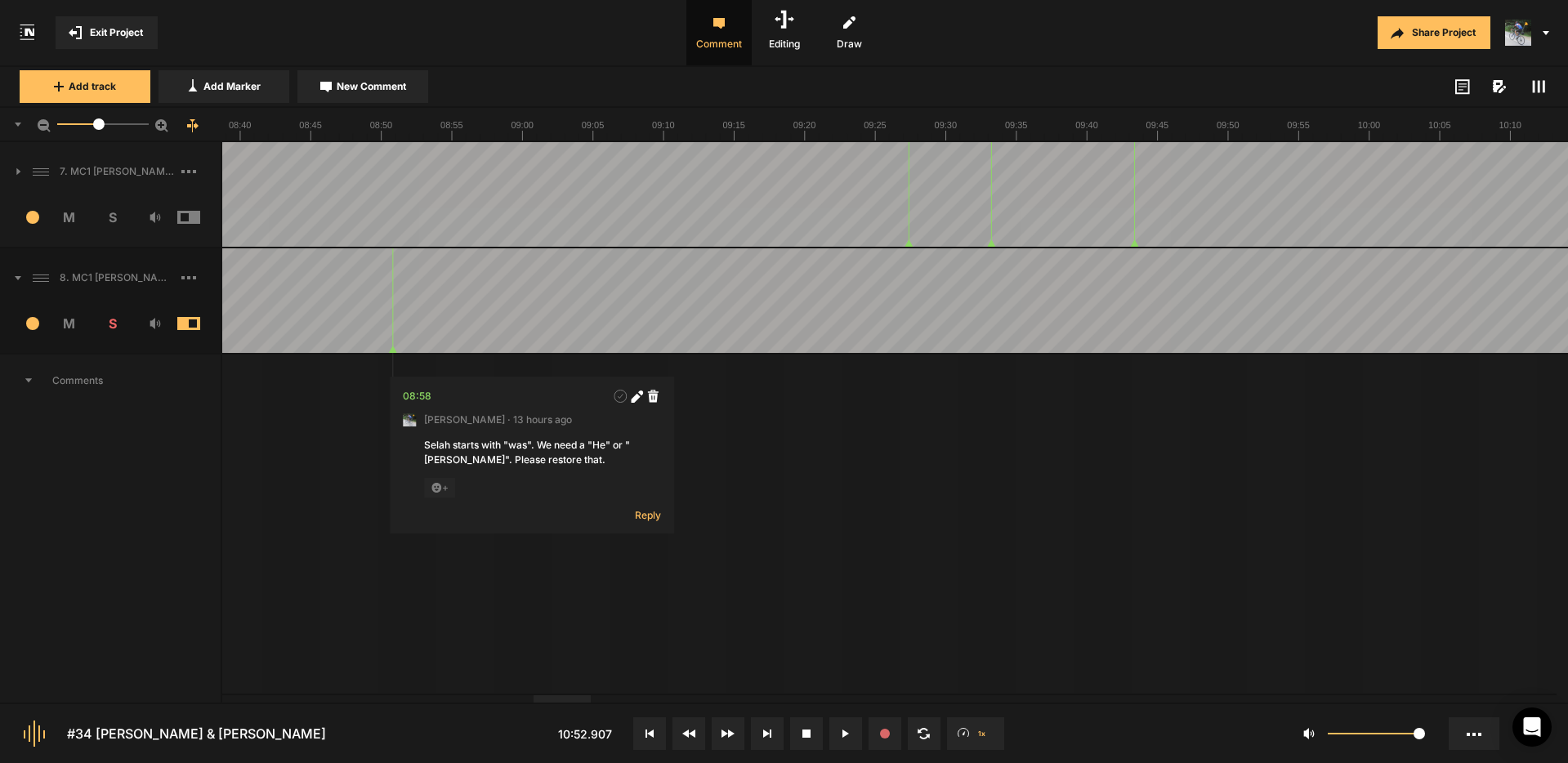
drag, startPoint x: 669, startPoint y: 268, endPoint x: 725, endPoint y: 272, distance: 56.1
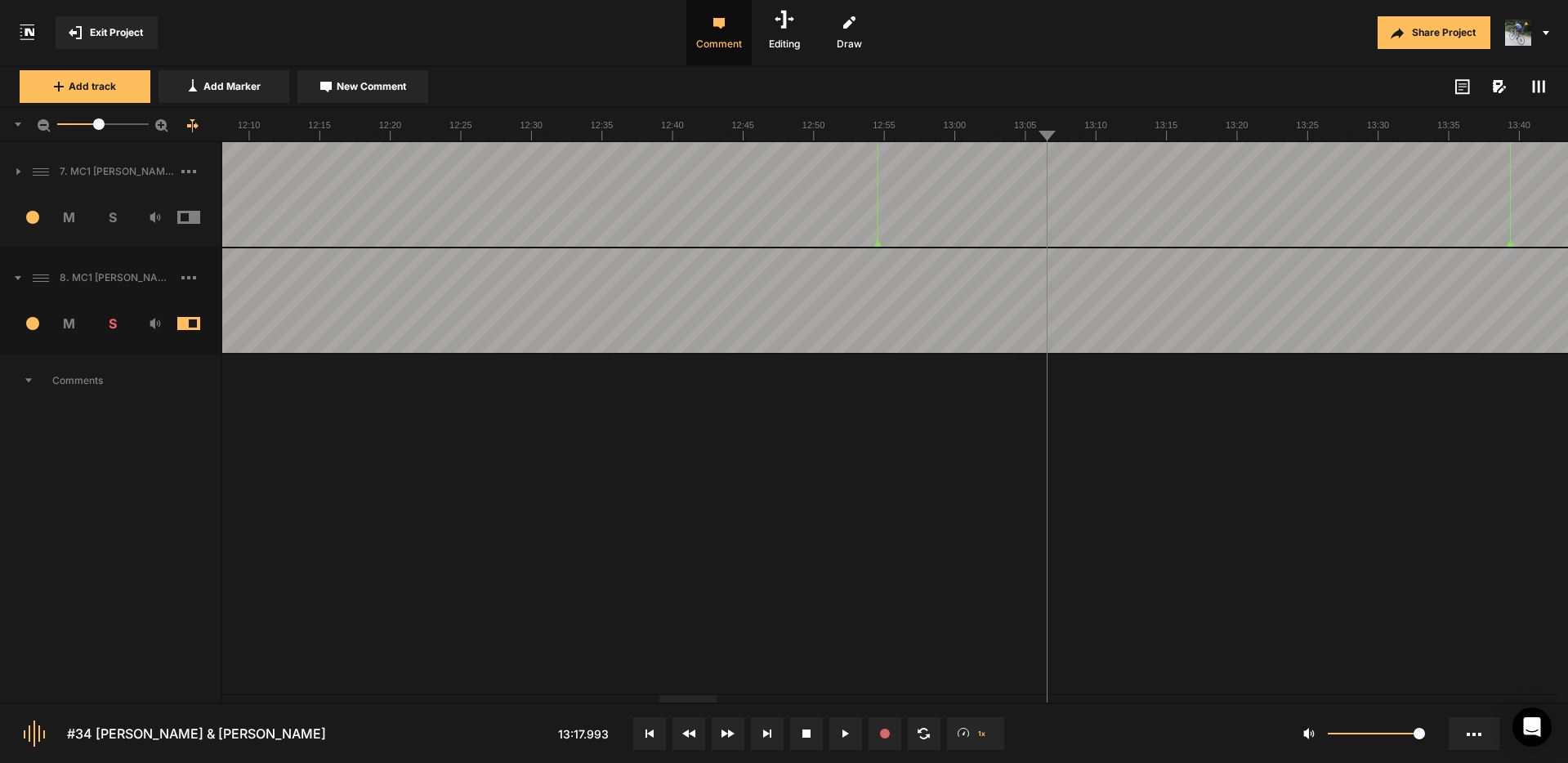
drag, startPoint x: 1332, startPoint y: 266, endPoint x: 1346, endPoint y: 268, distance: 14.1
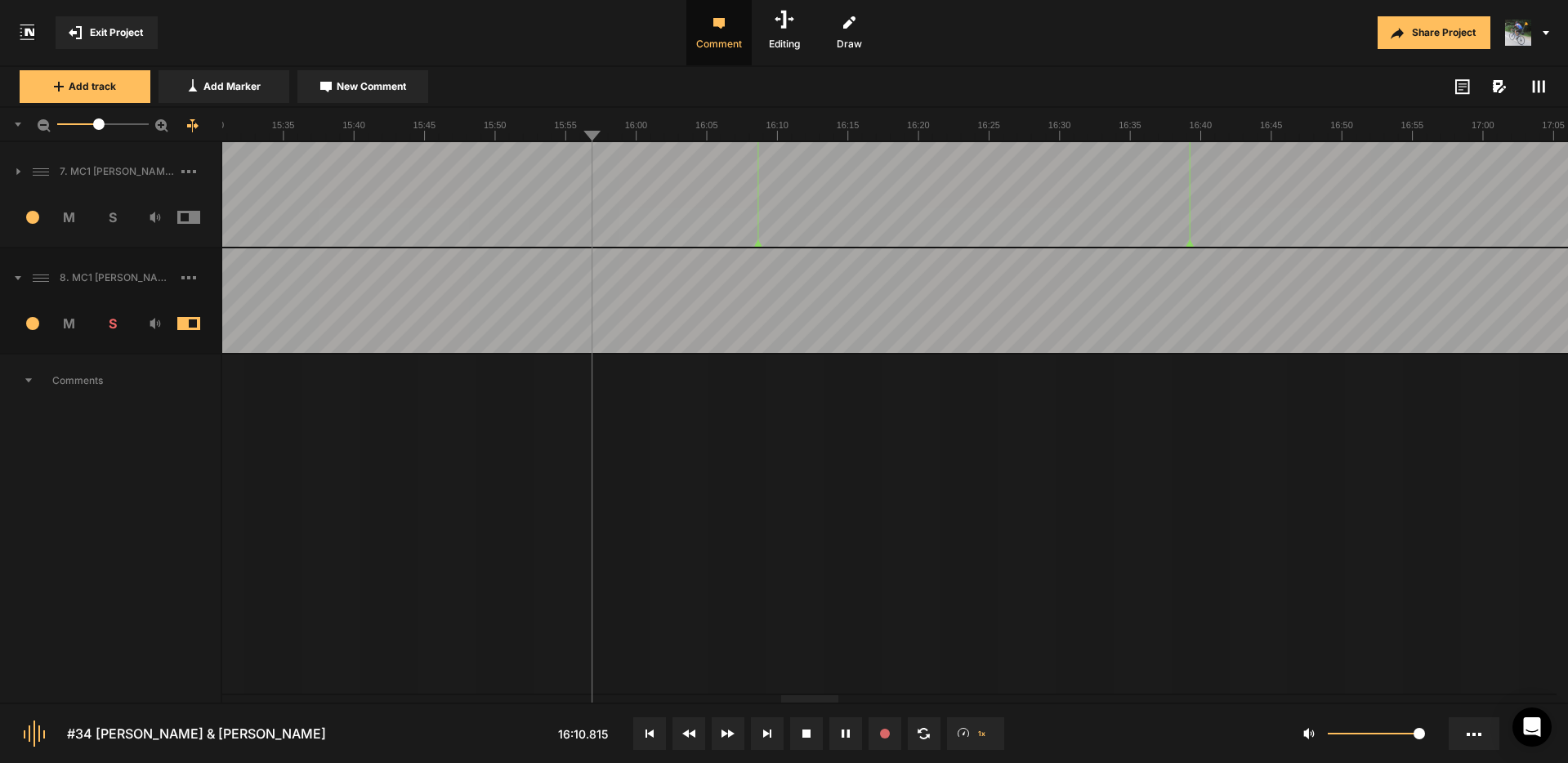
click at [682, 450] on textarea "I suggested AD BREAK 1 here." at bounding box center [725, 461] width 215 height 44
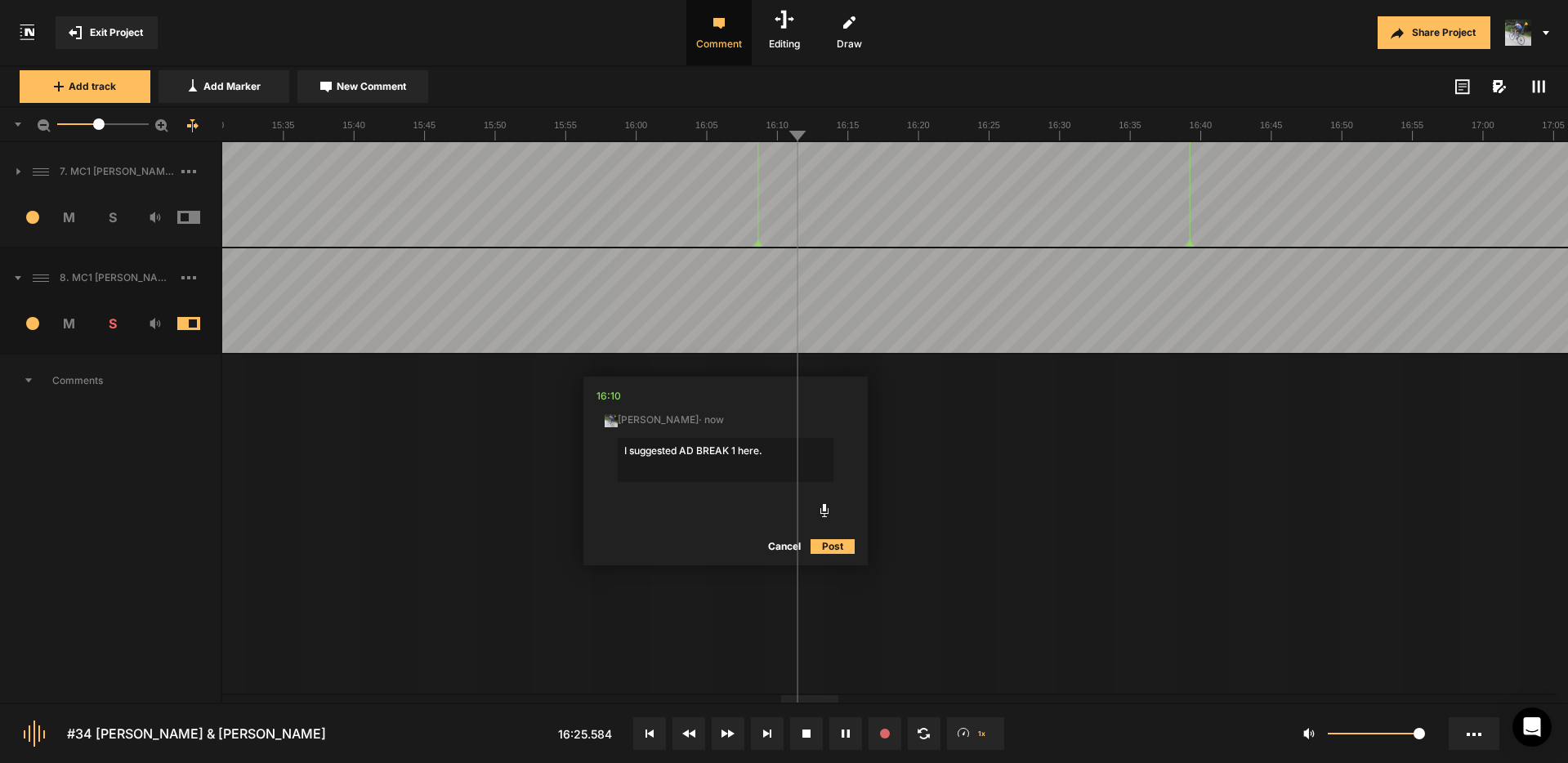
click at [769, 451] on textarea "I suggested AD BREAK 1 here." at bounding box center [725, 461] width 215 height 44
type textarea "I suggested AD BREAK 1 here."
drag, startPoint x: 836, startPoint y: 546, endPoint x: 831, endPoint y: 533, distance: 13.9
click at [836, 546] on button "Post" at bounding box center [832, 547] width 44 height 19
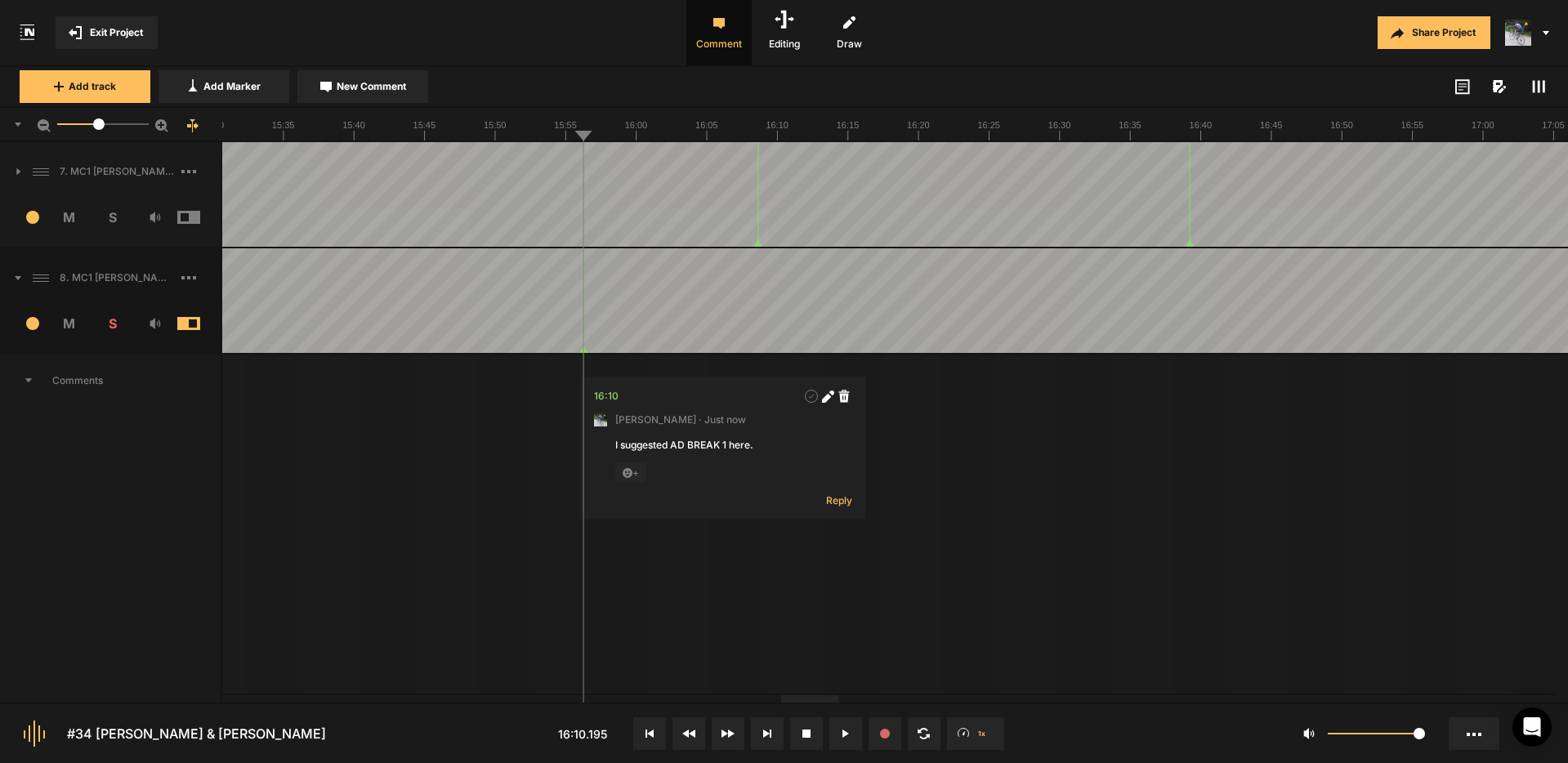
click at [1153, 546] on button "Cancel" at bounding box center [1151, 547] width 52 height 19
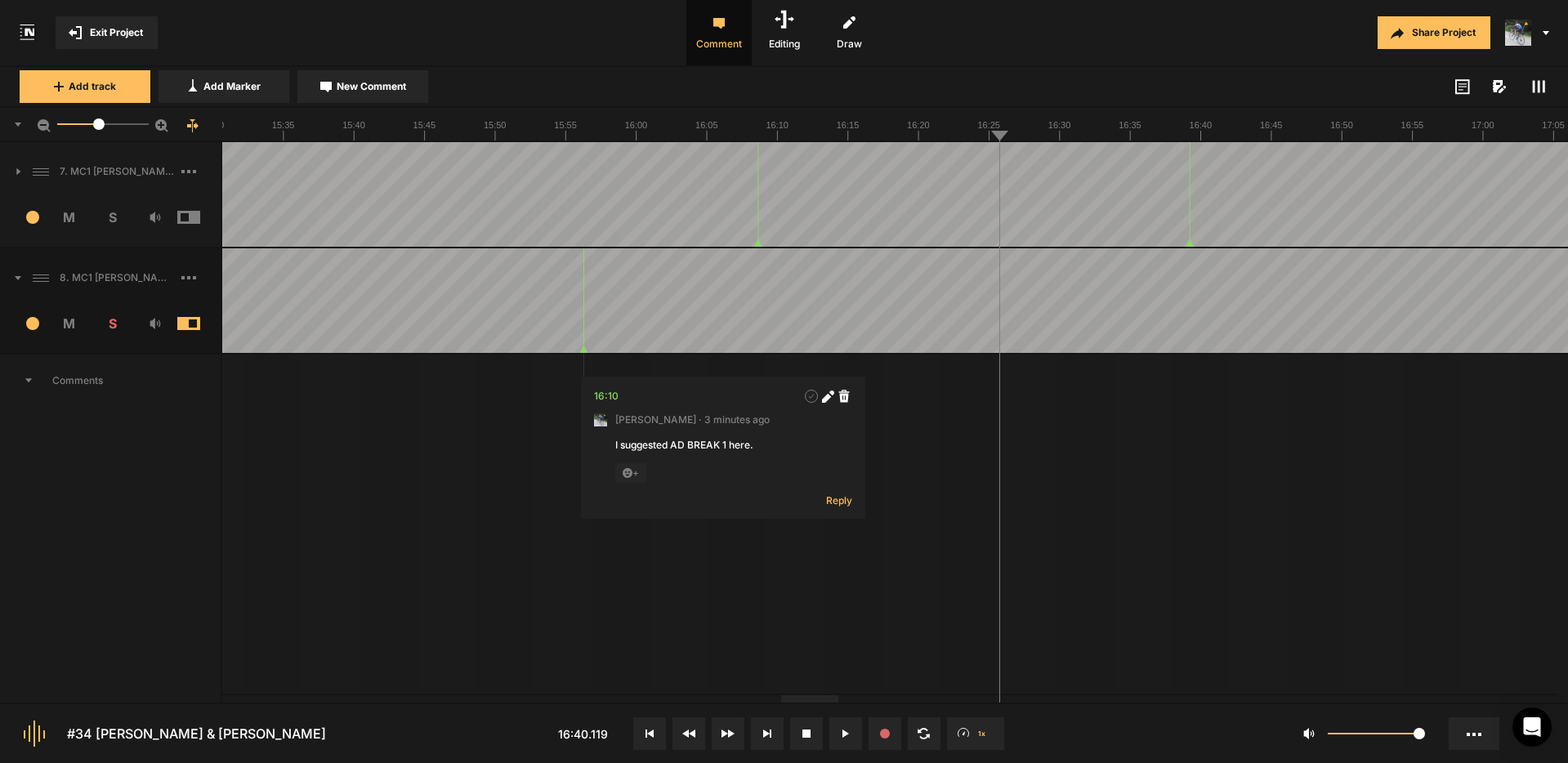
click at [118, 35] on span "Exit Project" at bounding box center [116, 32] width 53 height 14
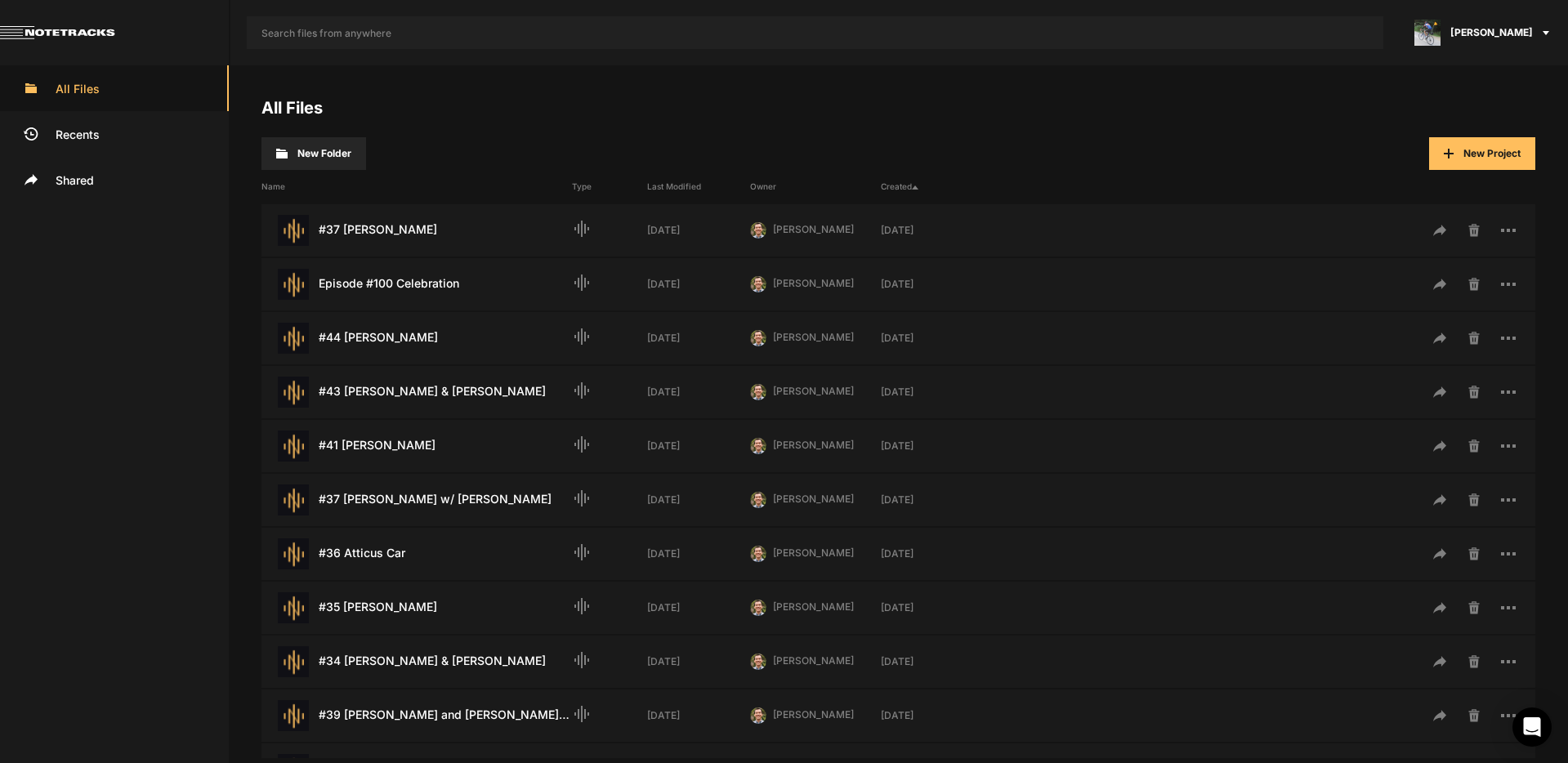
click at [1492, 30] on span "[PERSON_NAME]" at bounding box center [1491, 32] width 82 height 14
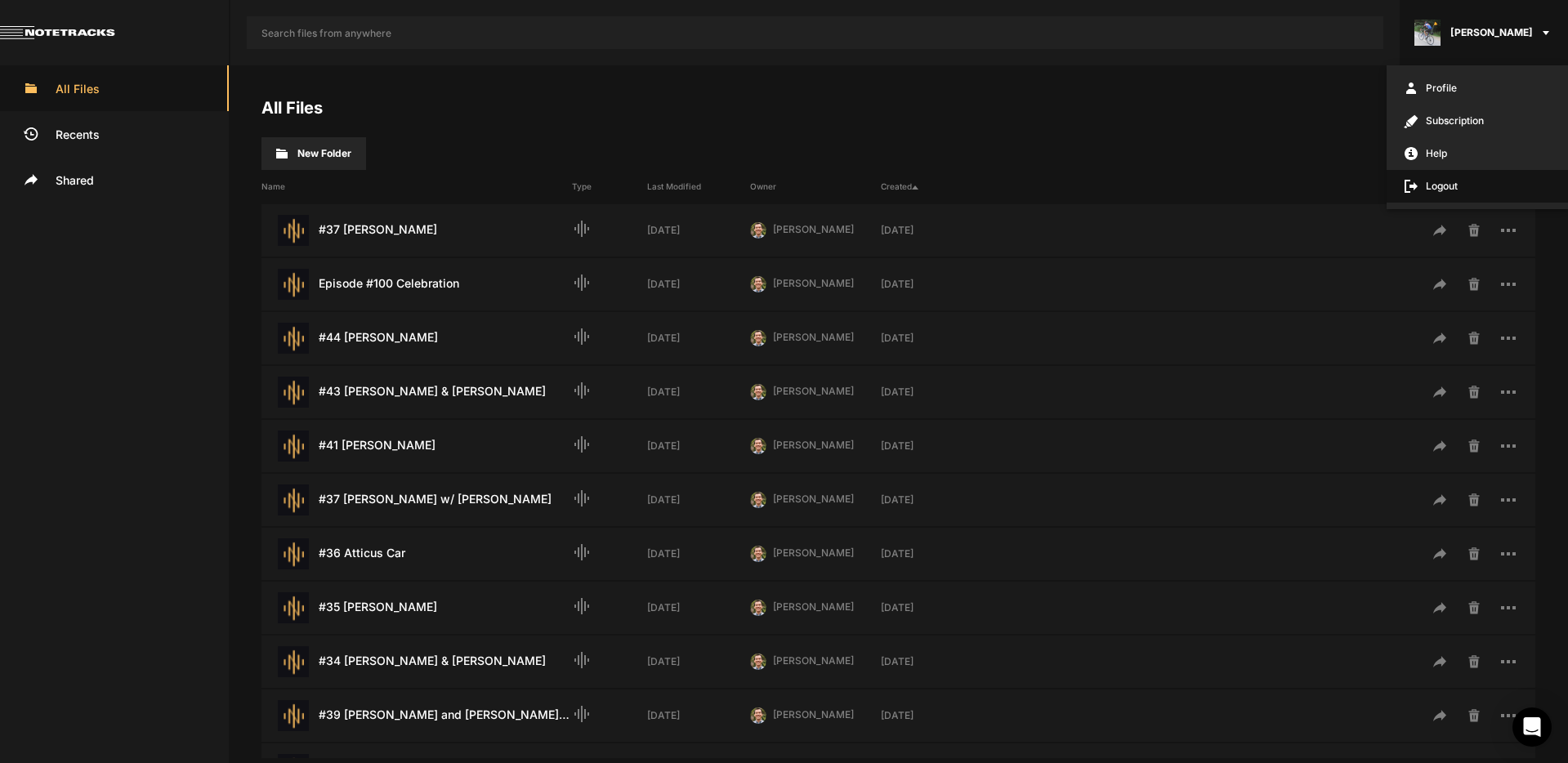
click at [1437, 187] on span "Logout" at bounding box center [1477, 186] width 182 height 33
